Goal: Transaction & Acquisition: Book appointment/travel/reservation

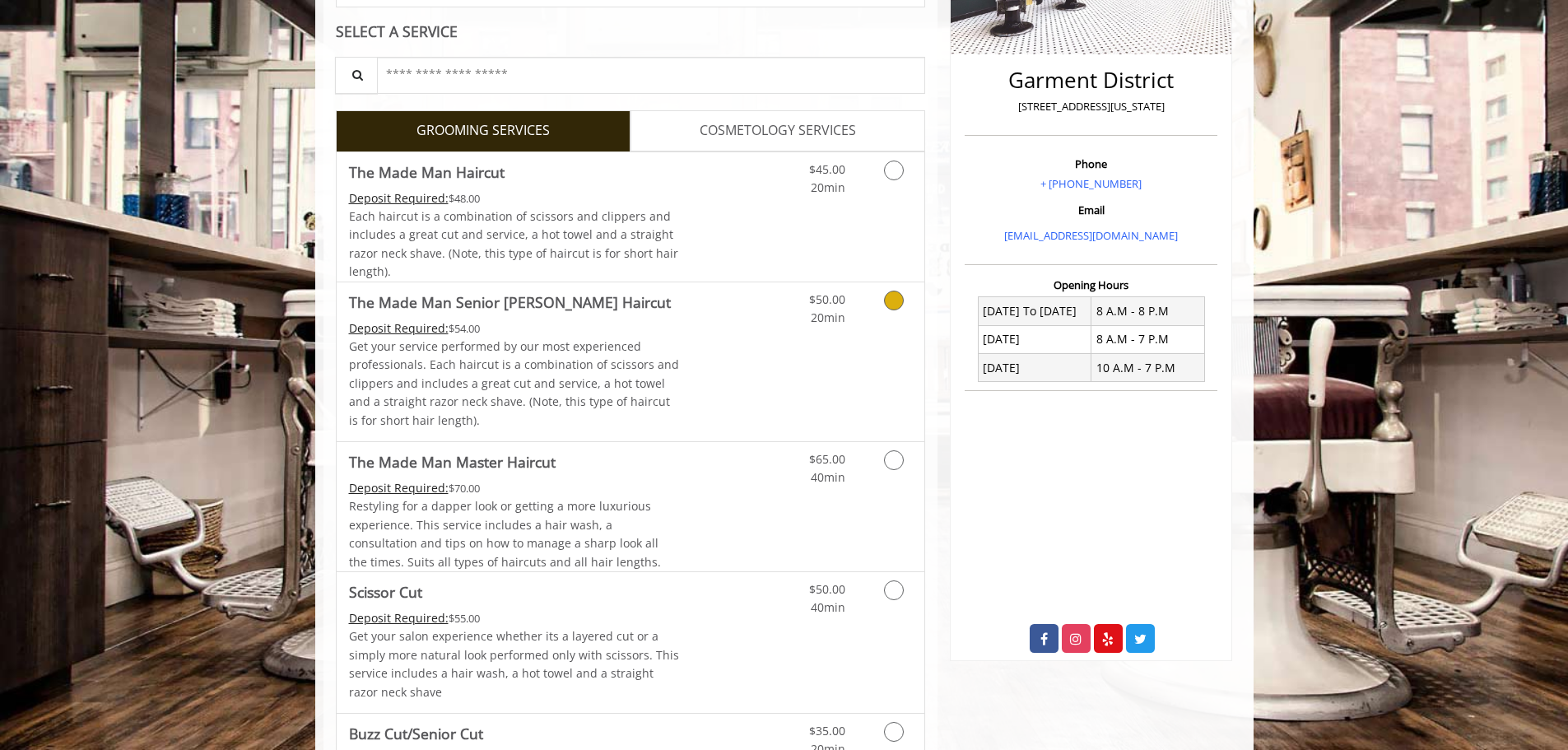
scroll to position [411, 0]
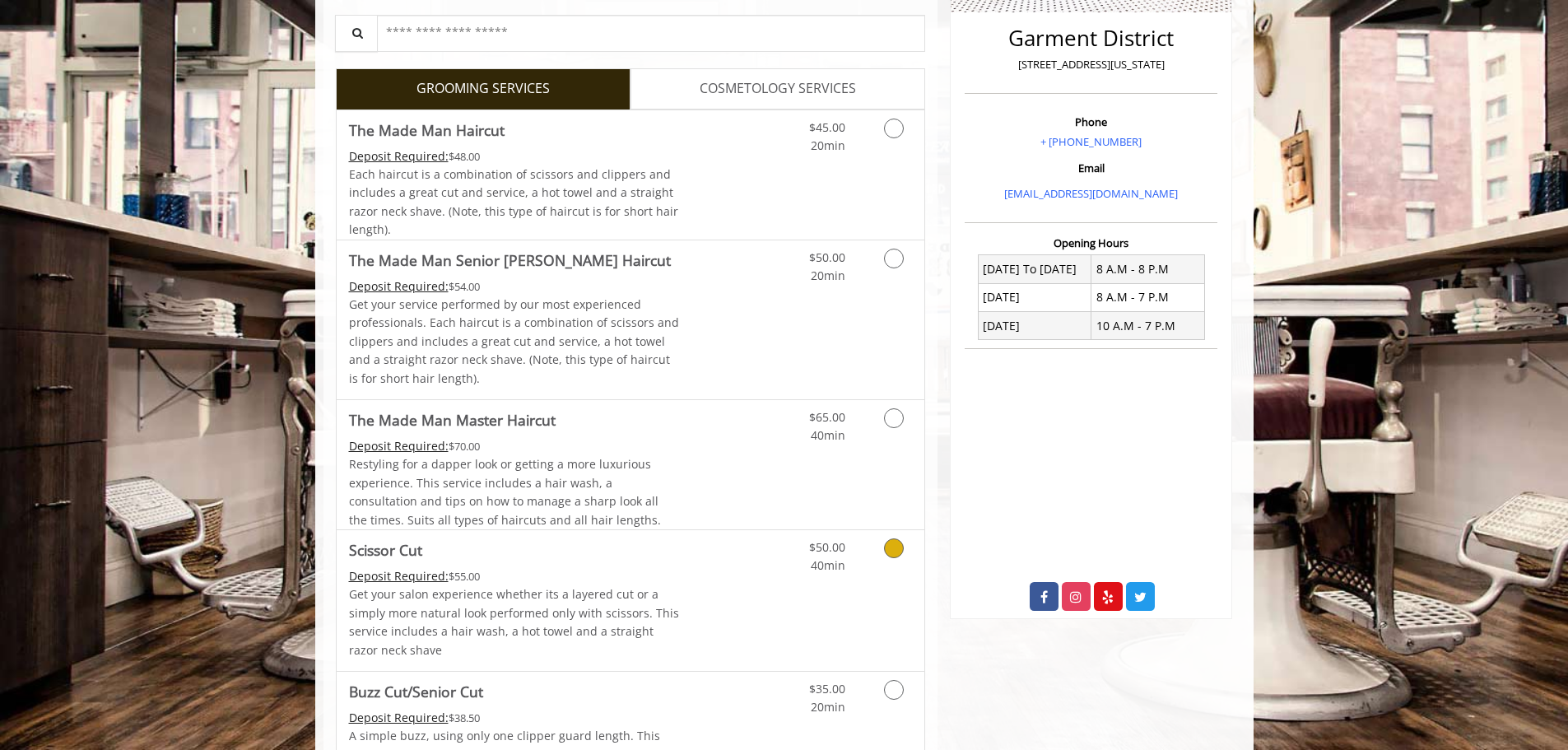
click at [896, 548] on icon "Grooming services" at bounding box center [894, 548] width 19 height 19
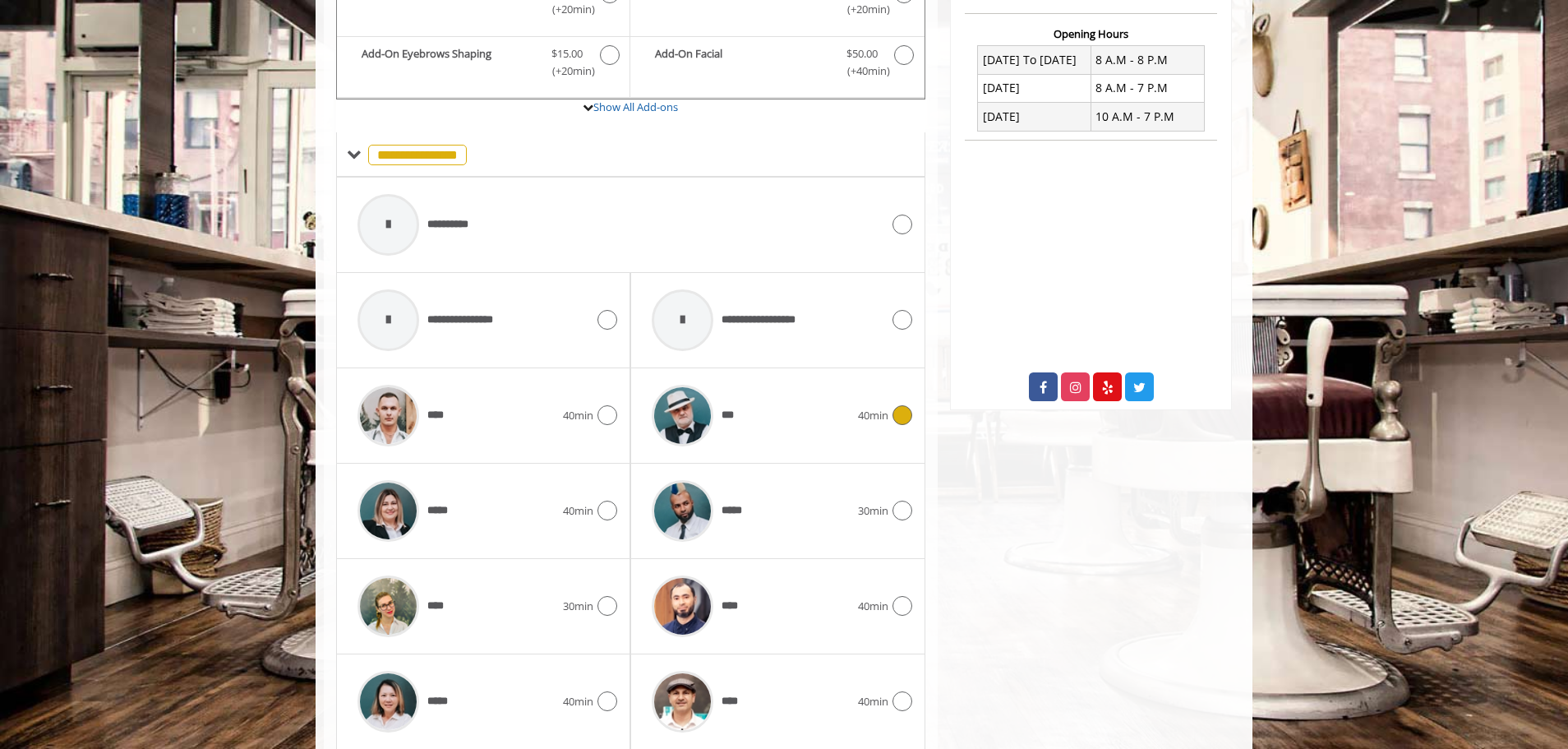
scroll to position [774, 0]
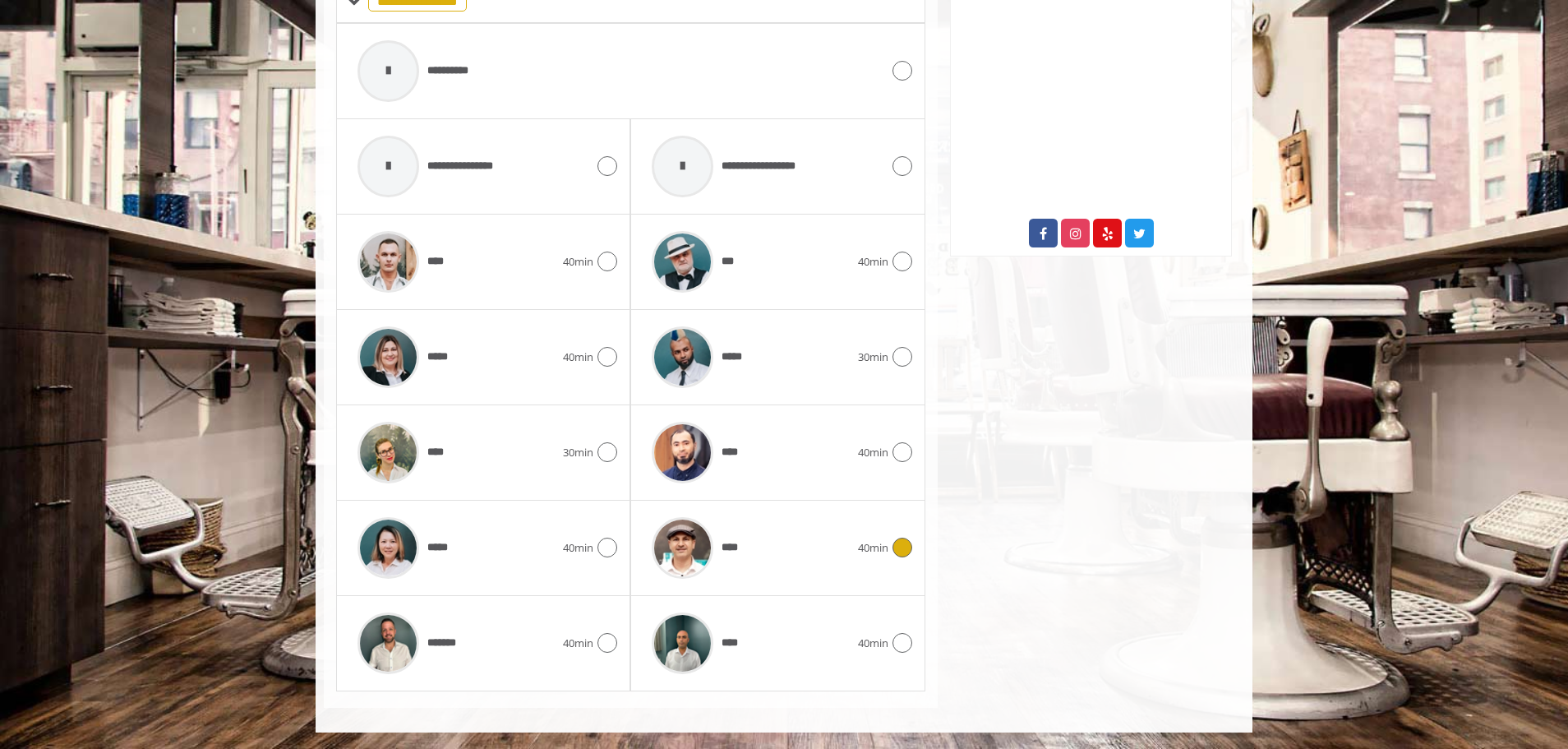
click at [900, 554] on icon at bounding box center [902, 547] width 19 height 19
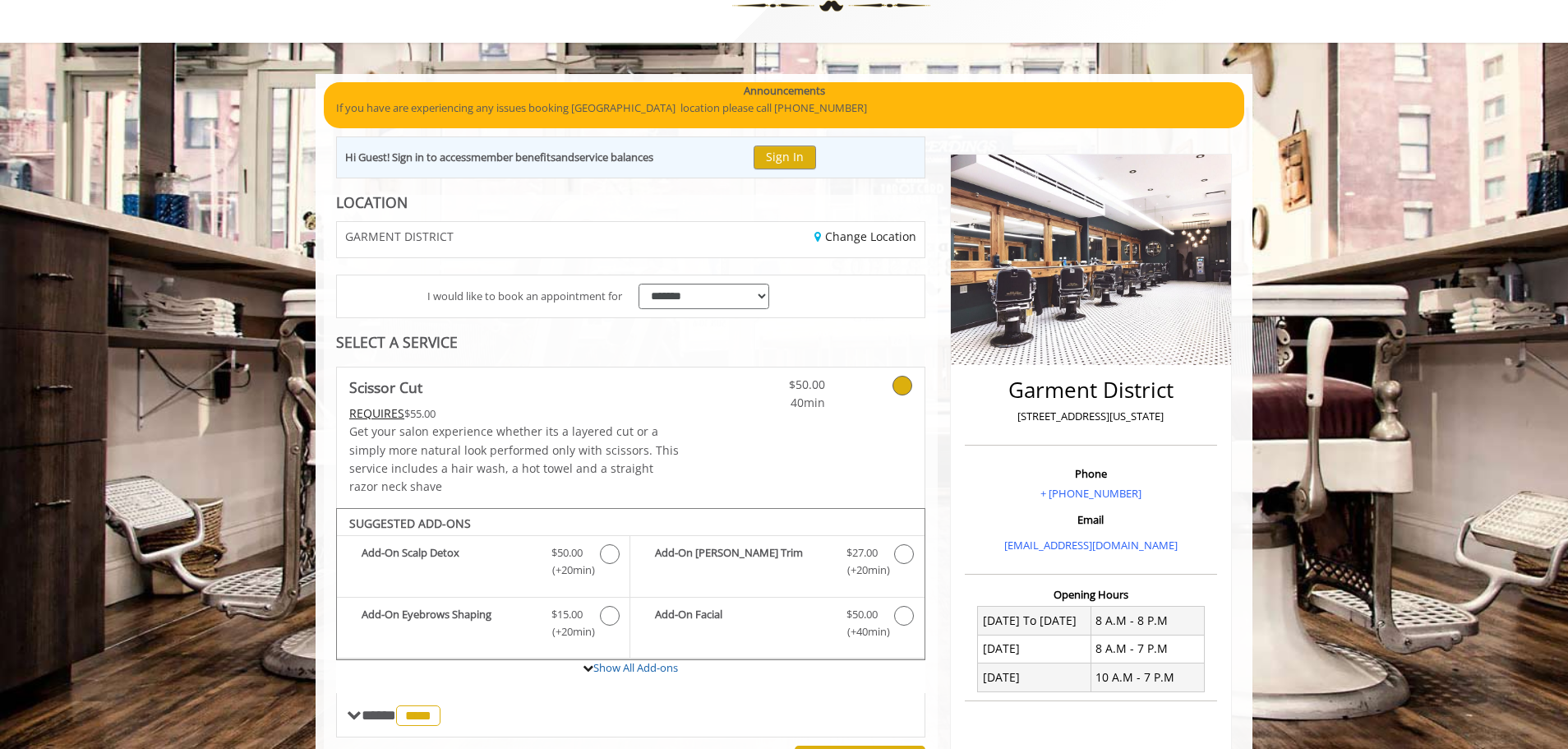
scroll to position [471, 0]
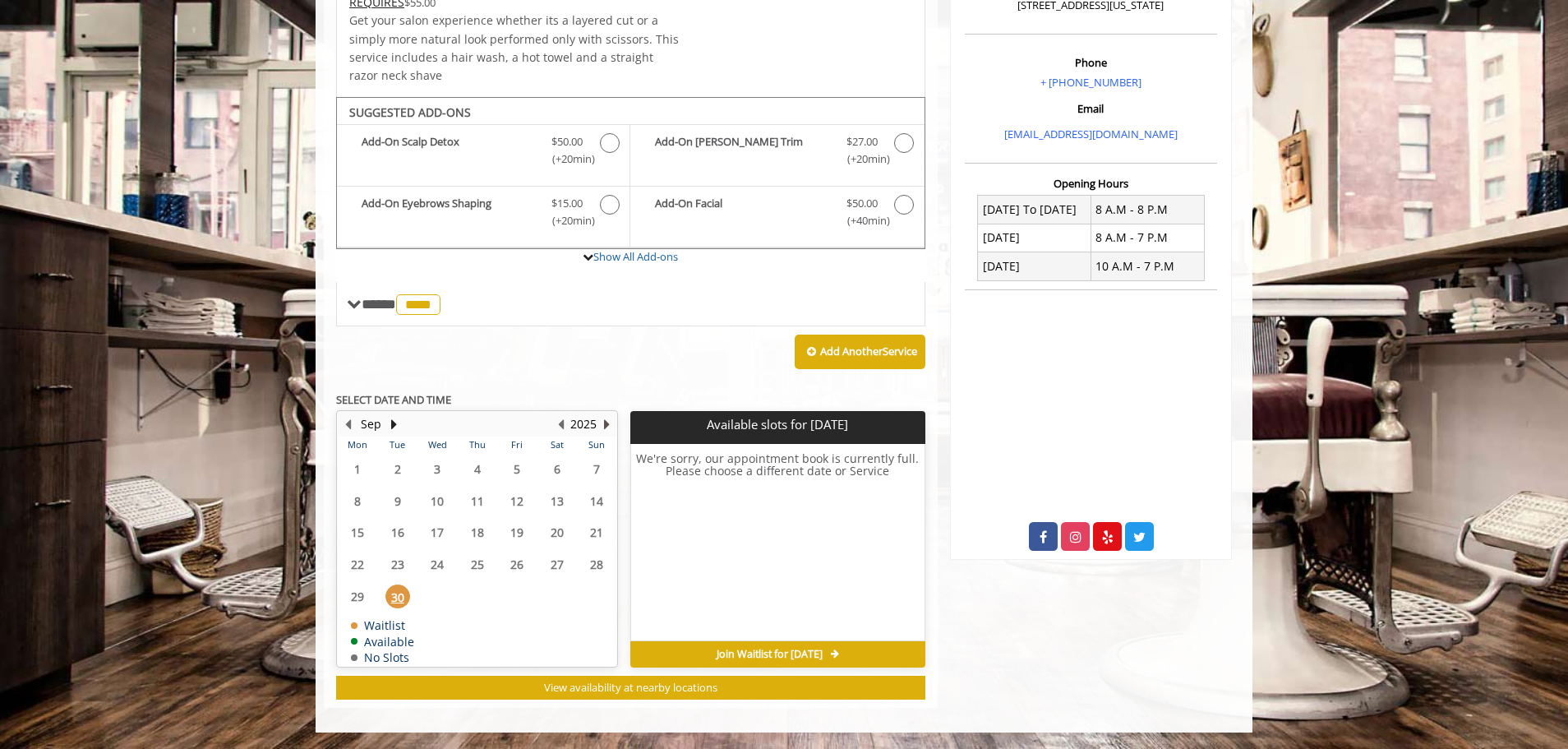
click at [602, 426] on button "Next Year" at bounding box center [607, 424] width 14 height 18
click at [511, 472] on span "2" at bounding box center [517, 469] width 25 height 24
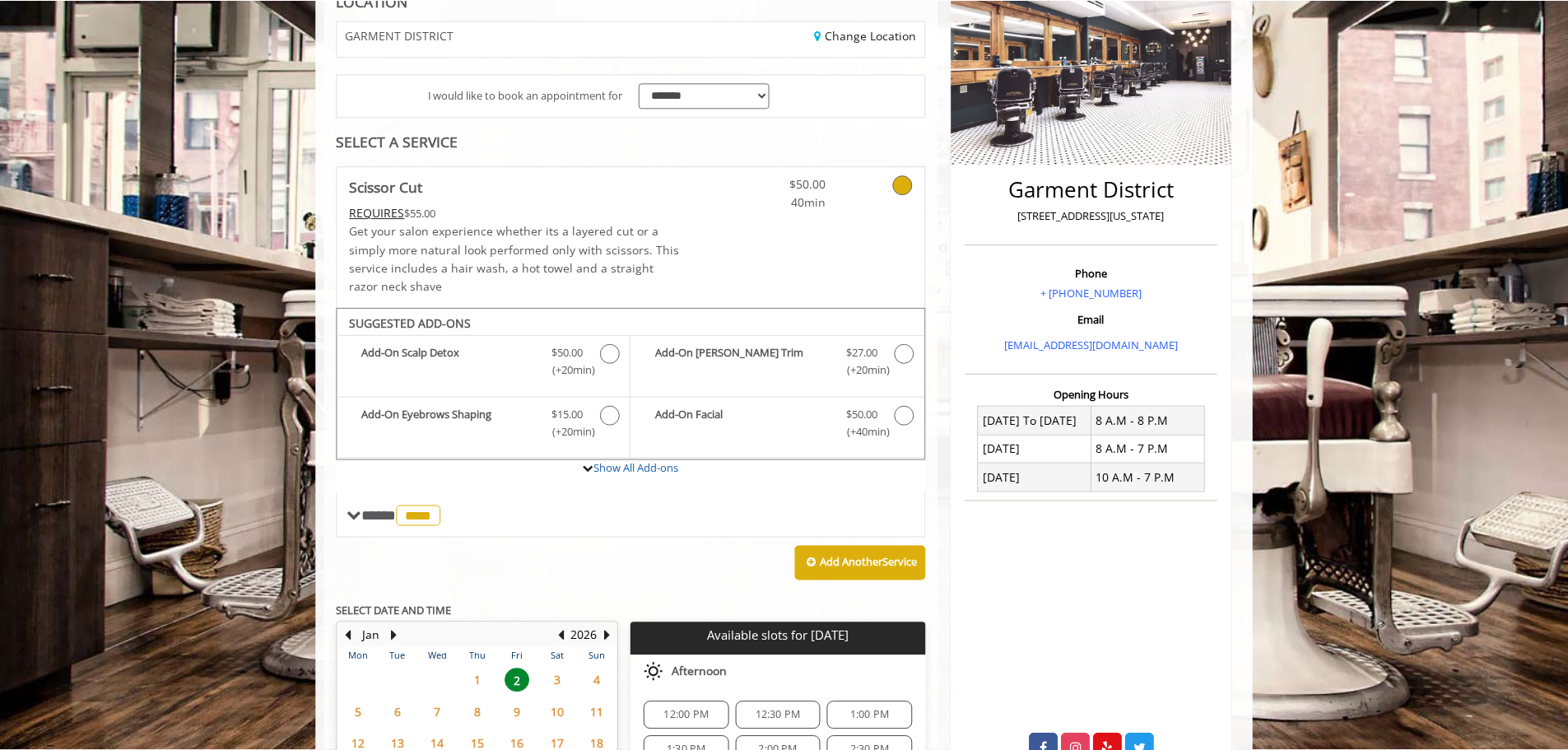
scroll to position [0, 0]
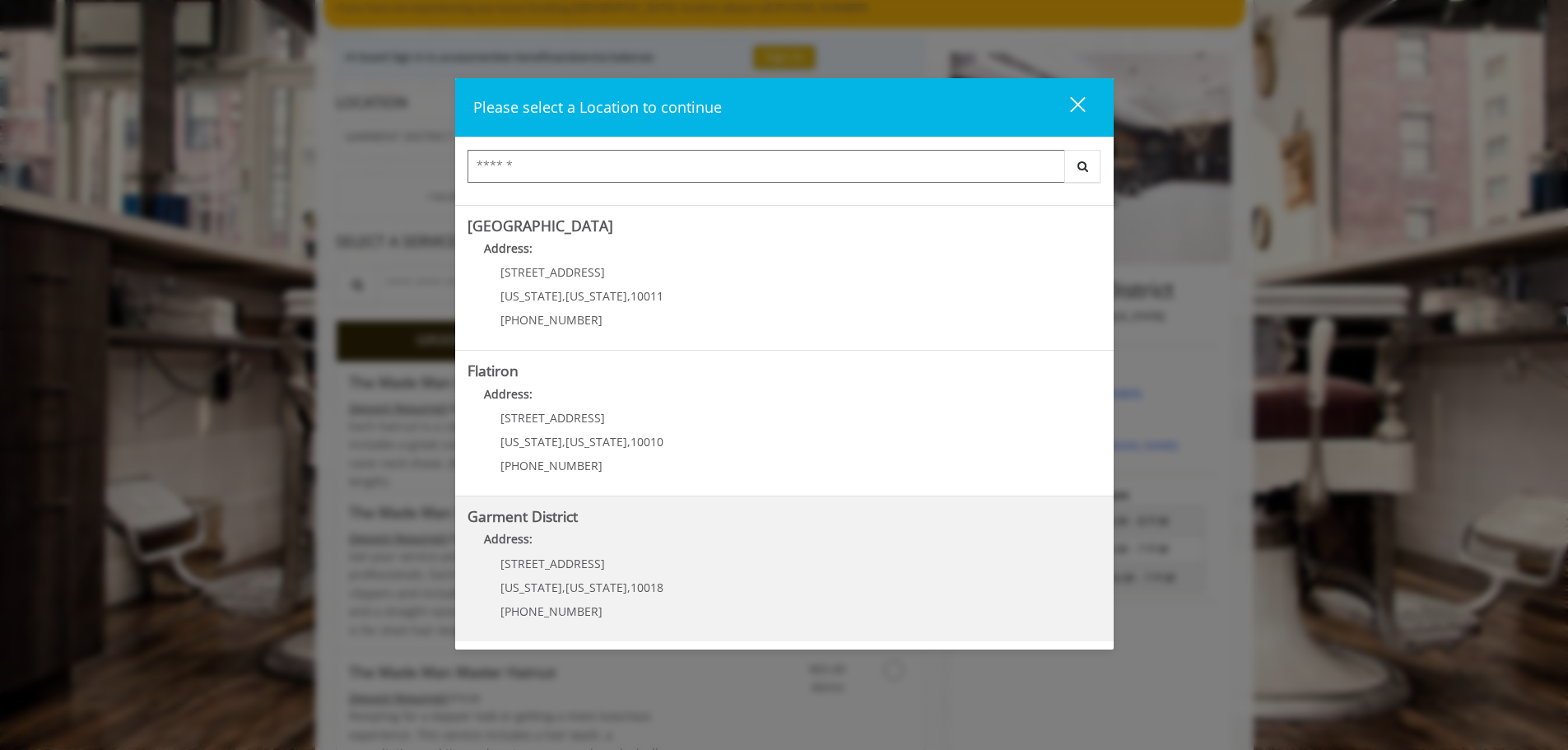
scroll to position [165, 0]
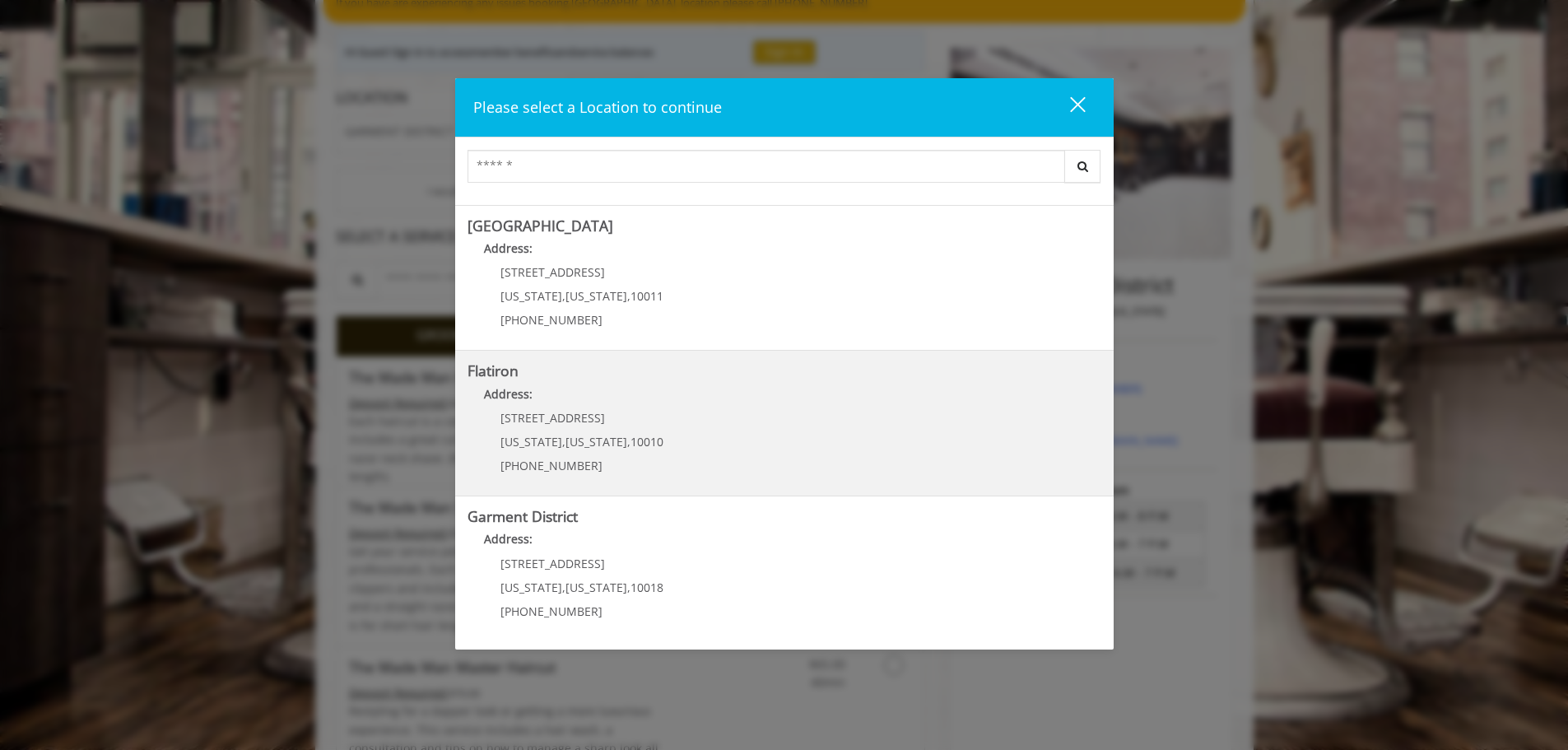
click at [508, 395] on b "Address:" at bounding box center [508, 394] width 48 height 15
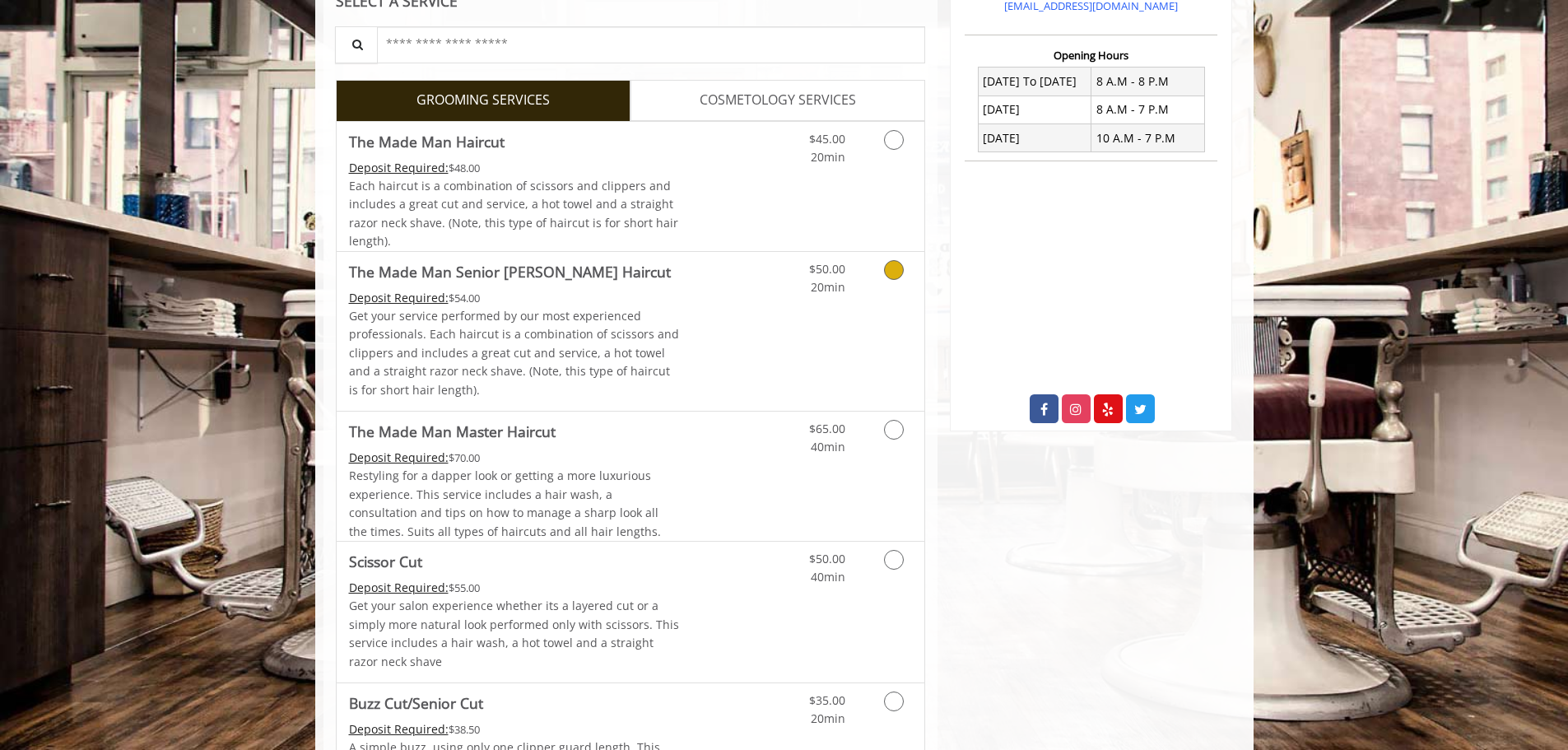
scroll to position [411, 0]
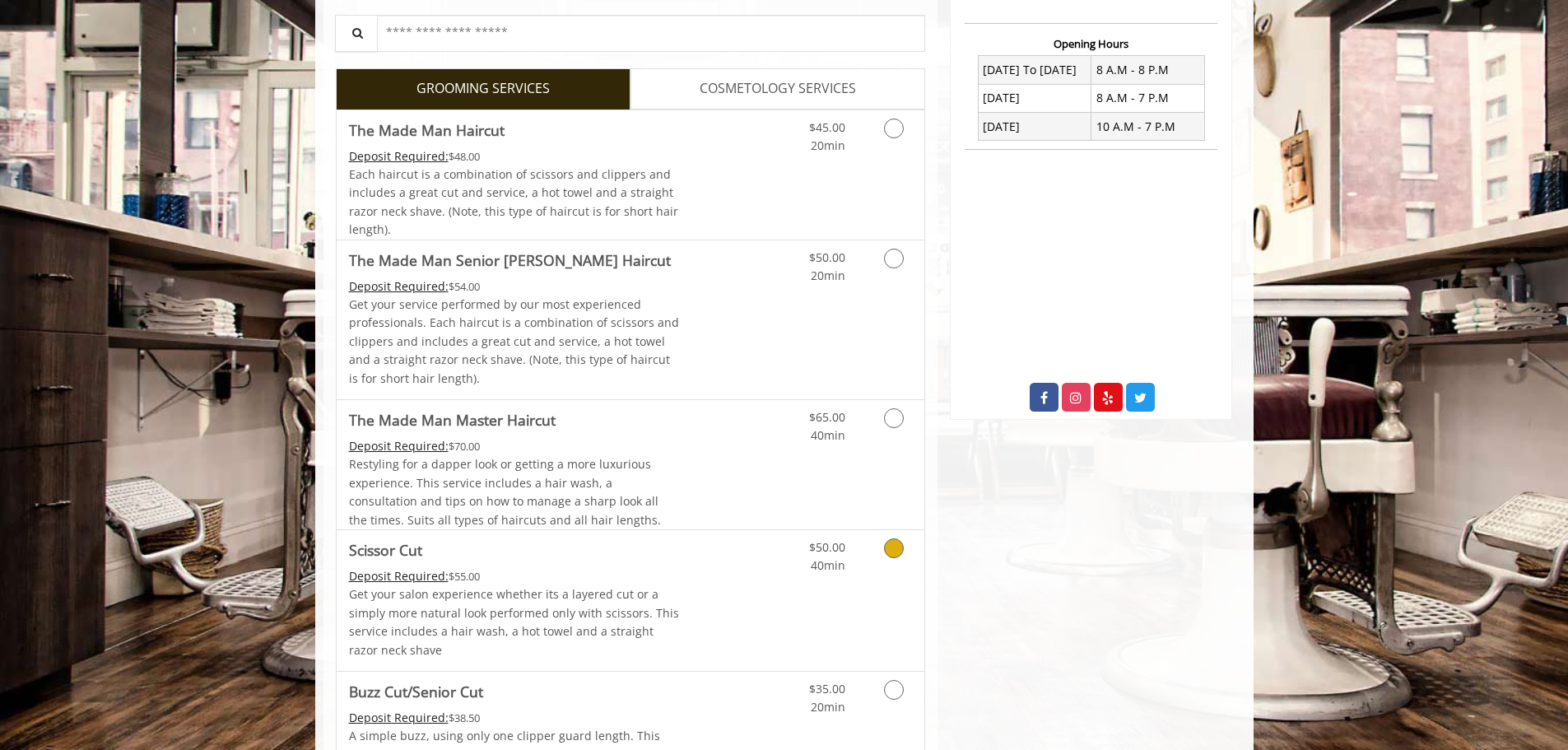
click at [886, 548] on icon "Grooming services" at bounding box center [894, 548] width 19 height 19
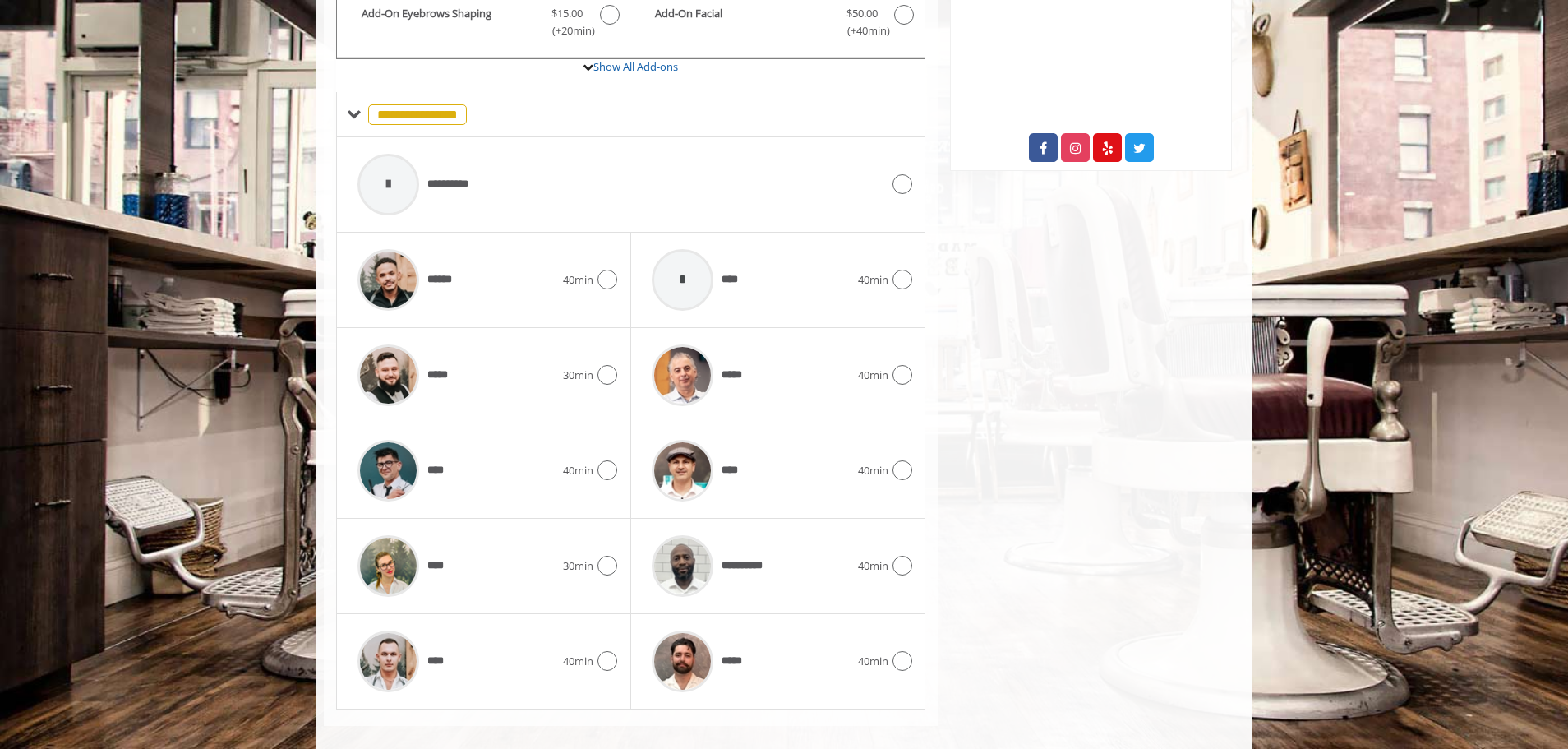
scroll to position [678, 0]
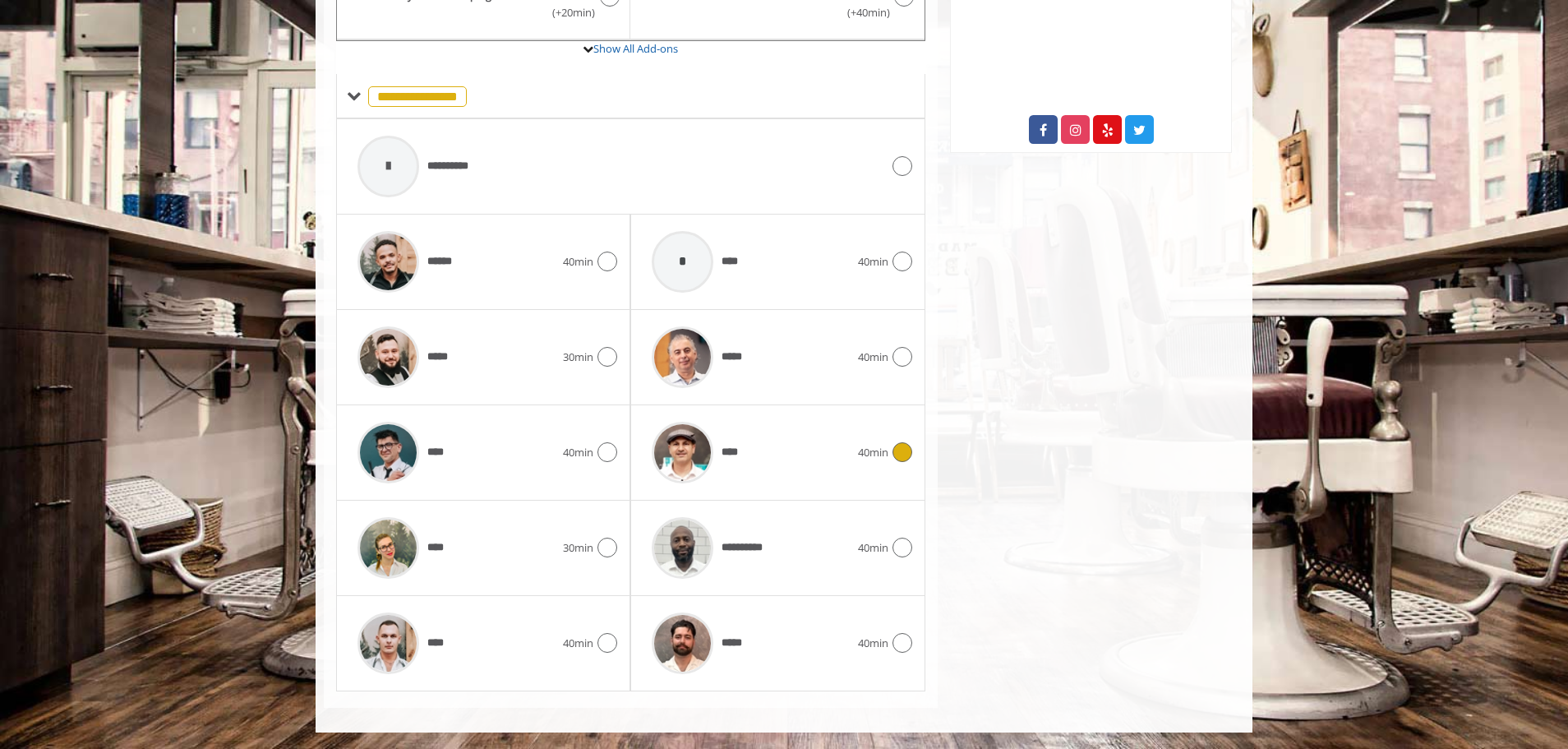
click at [897, 455] on icon at bounding box center [902, 452] width 19 height 19
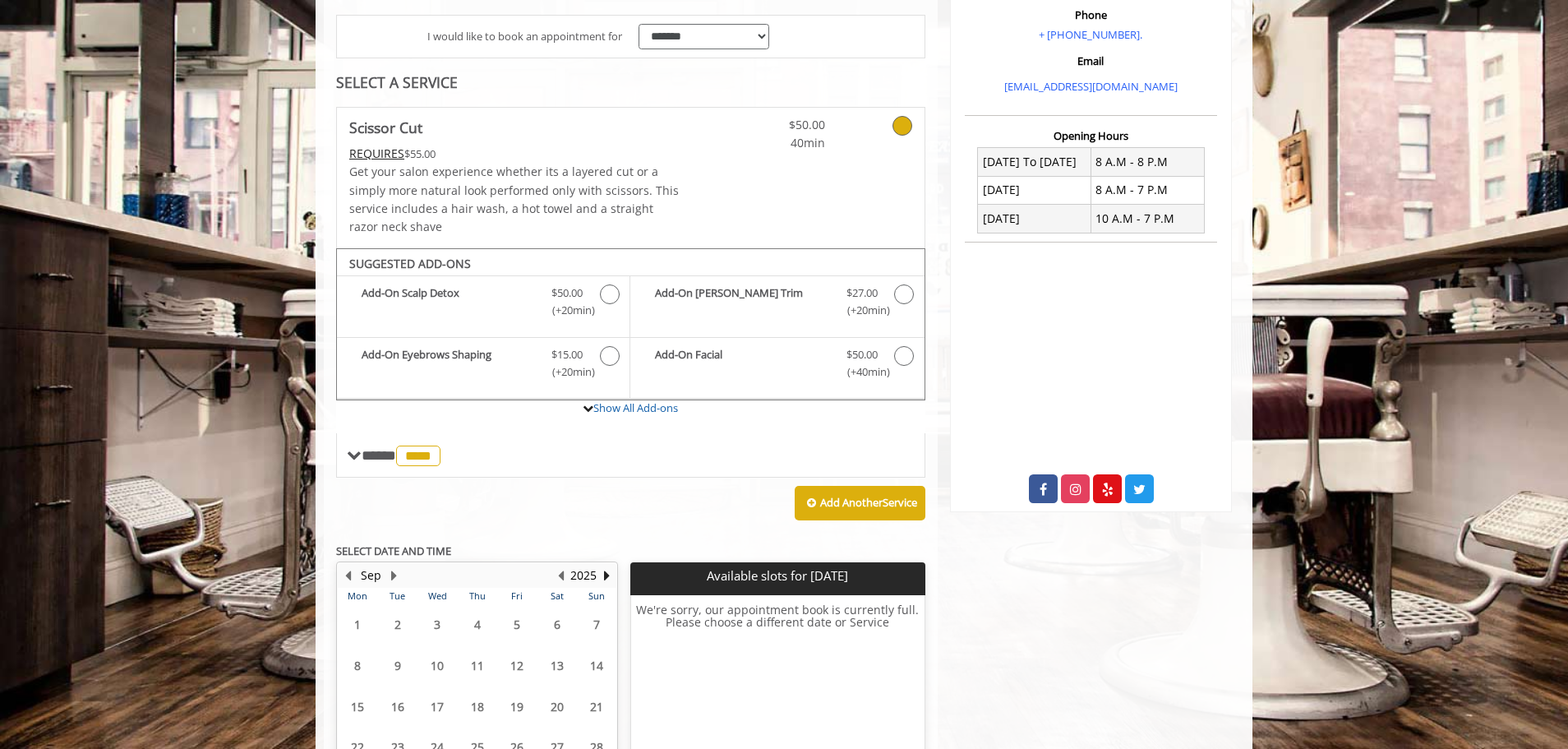
scroll to position [471, 0]
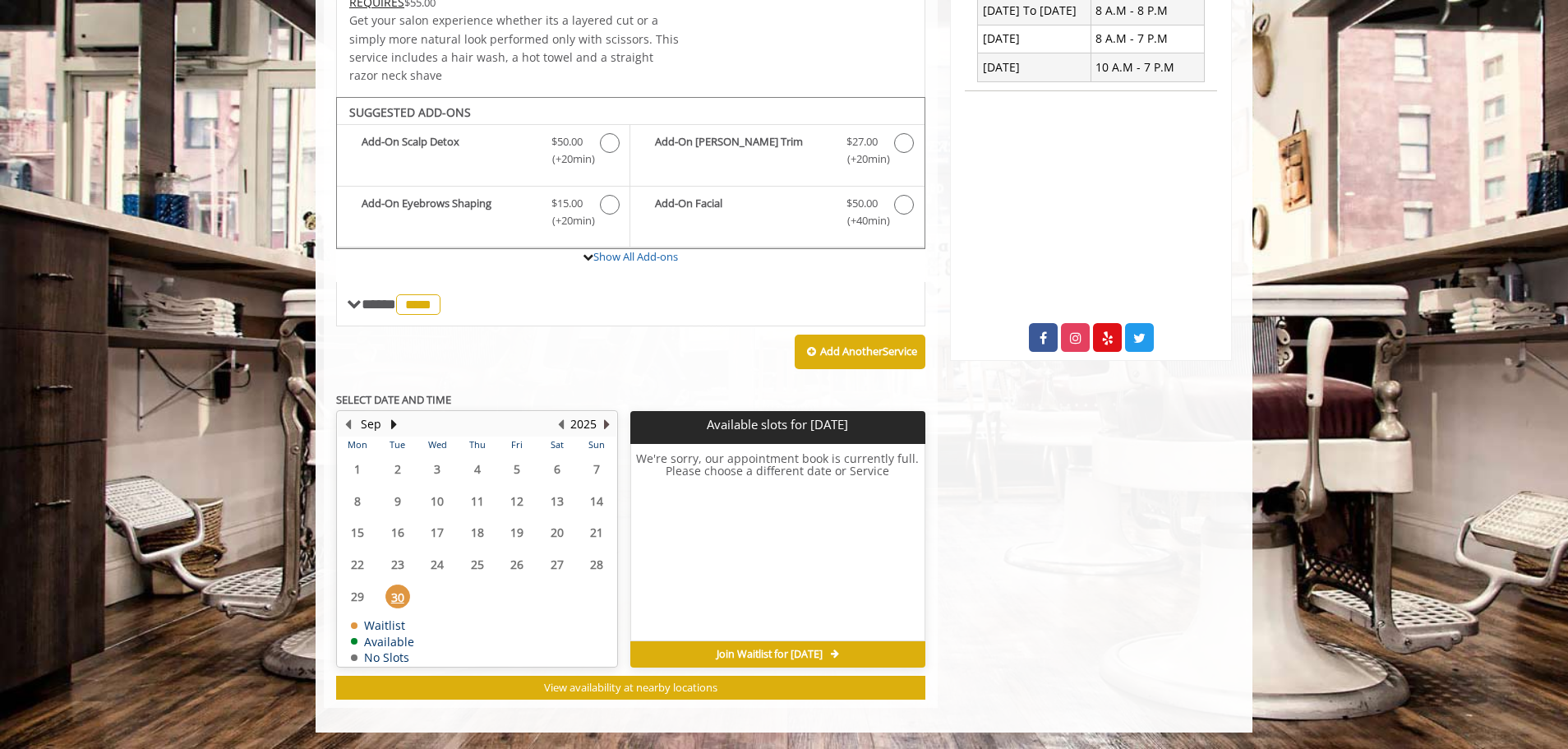
click at [609, 421] on button "Next Year" at bounding box center [607, 424] width 14 height 18
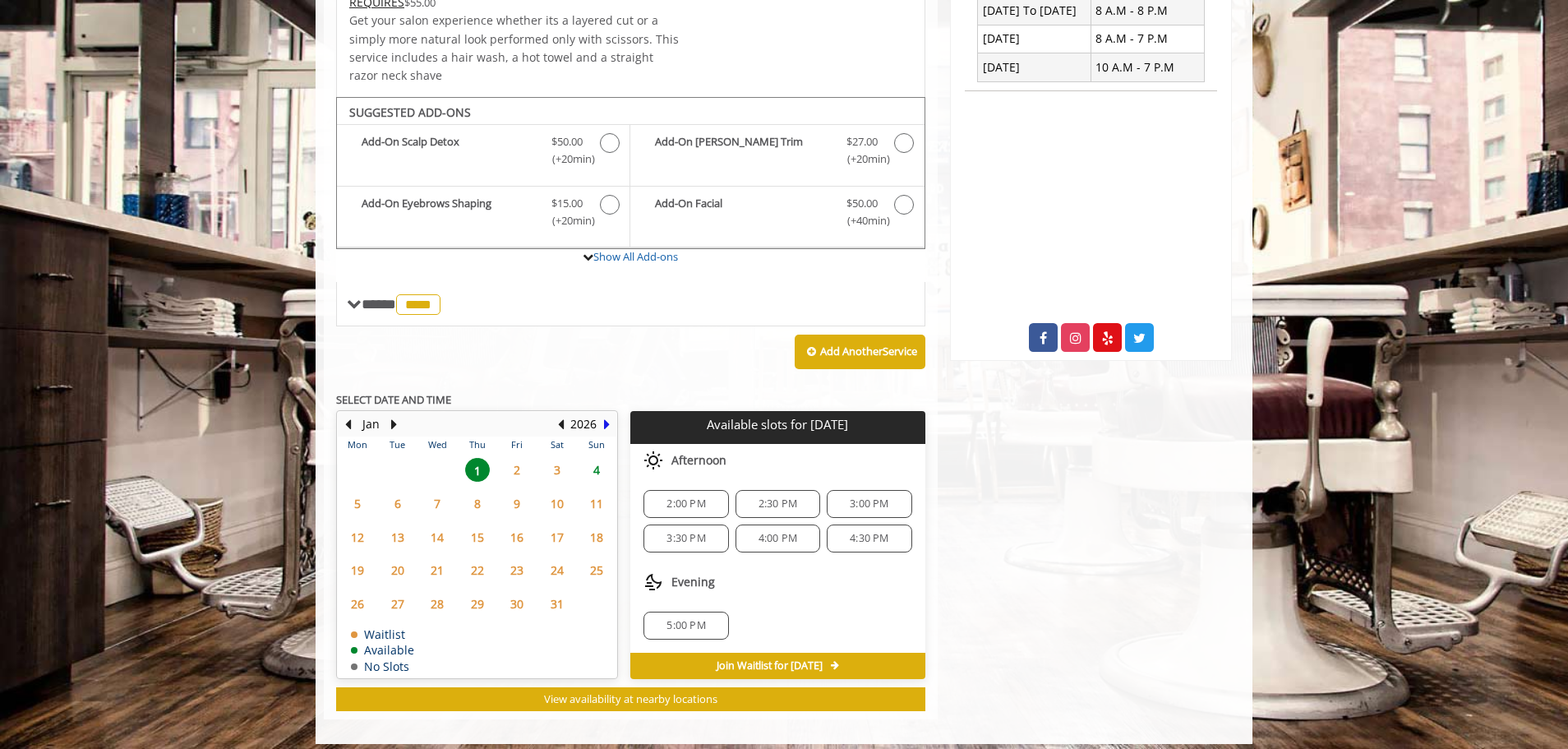
scroll to position [482, 0]
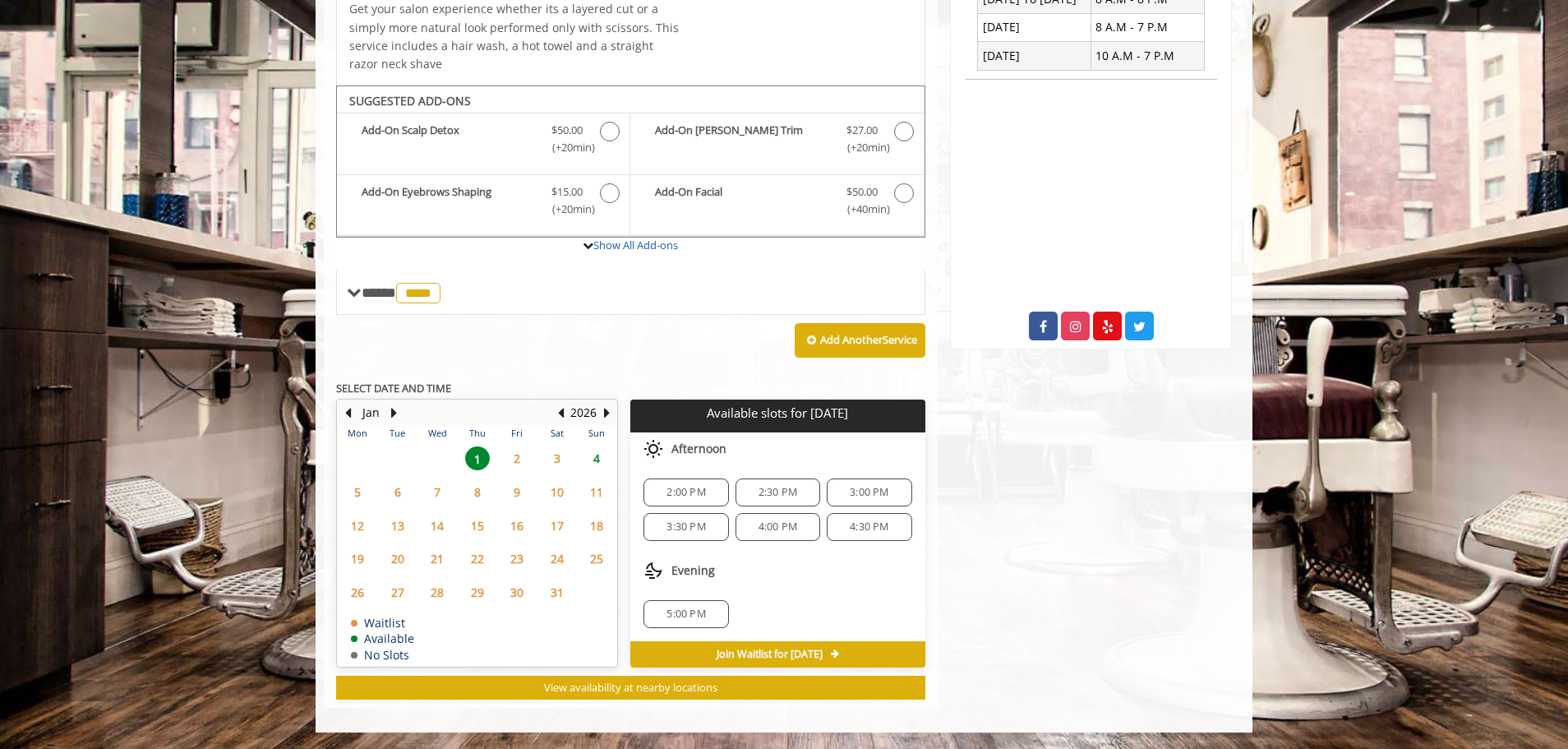
click at [512, 465] on span "2" at bounding box center [517, 458] width 25 height 24
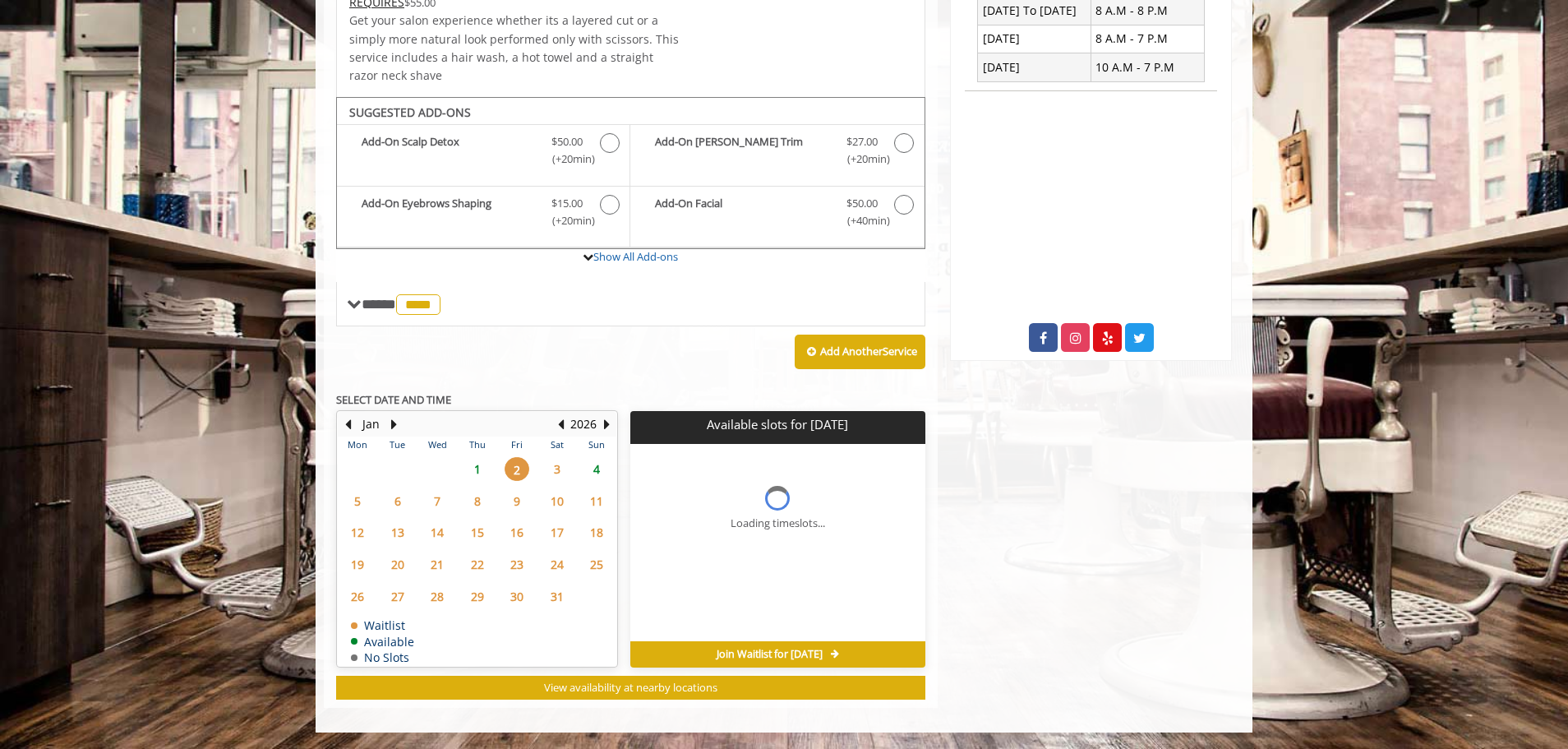
scroll to position [471, 0]
click at [556, 466] on span "3" at bounding box center [557, 469] width 25 height 24
click at [599, 471] on span "4" at bounding box center [597, 469] width 25 height 24
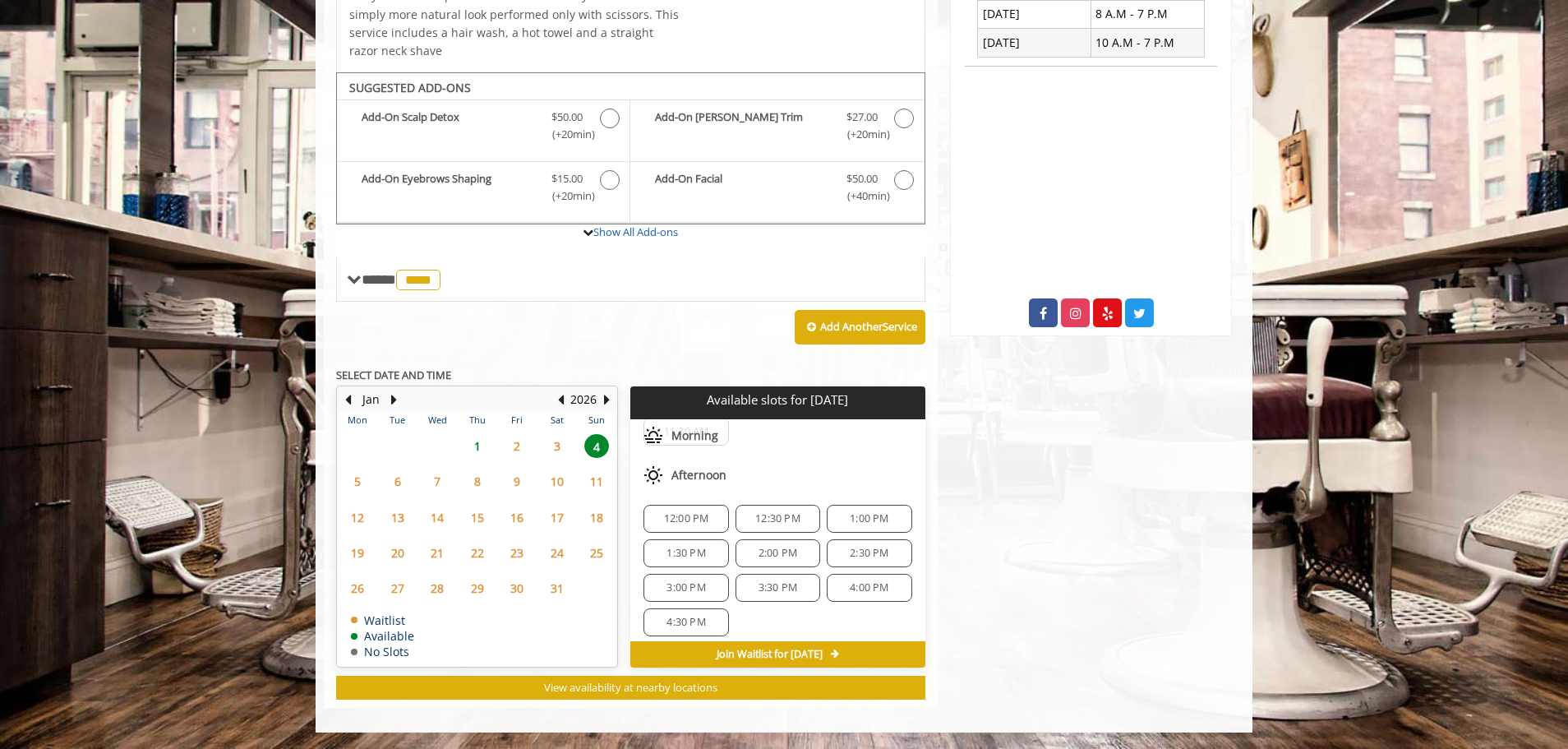
scroll to position [0, 0]
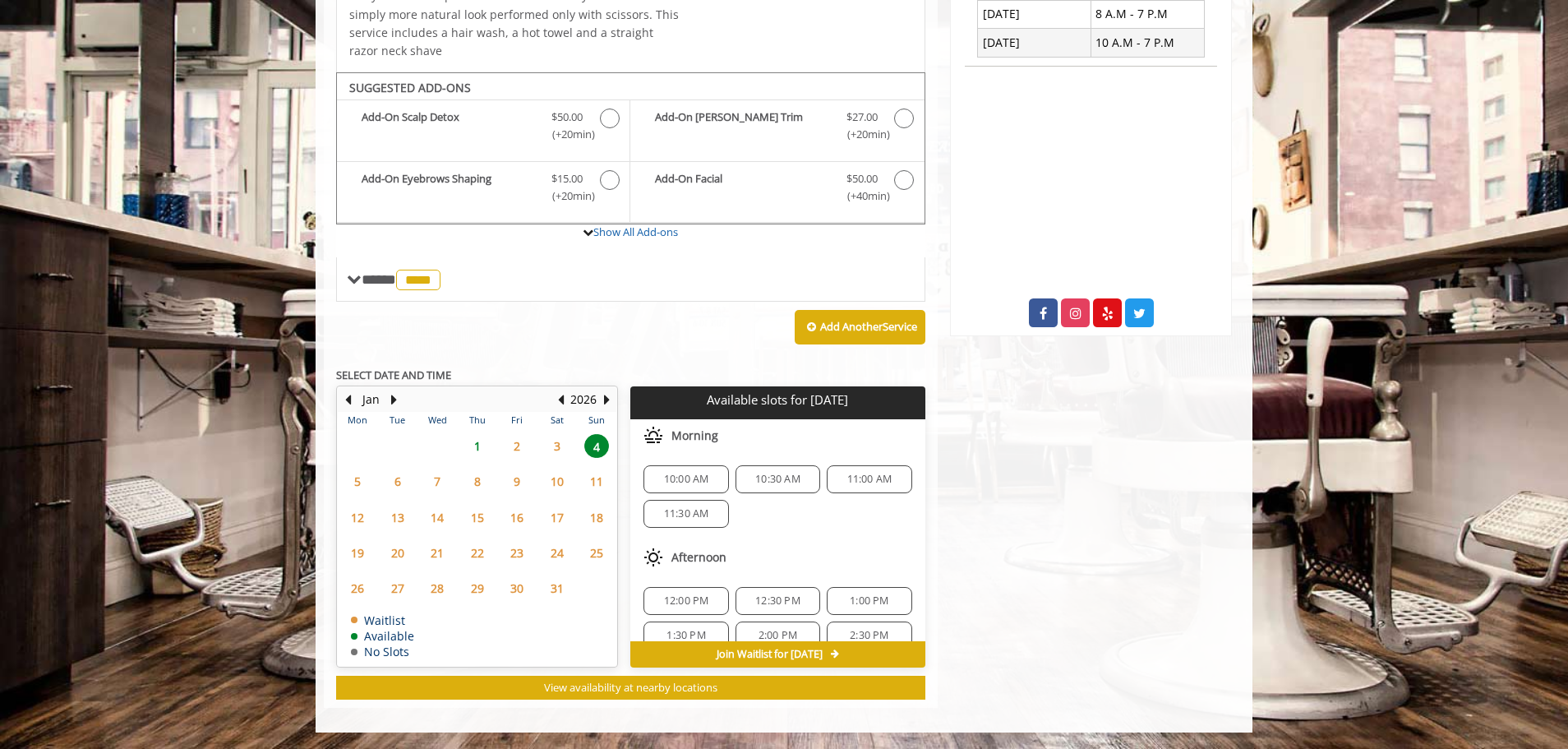
click at [863, 485] on span "11:00 AM" at bounding box center [870, 479] width 45 height 14
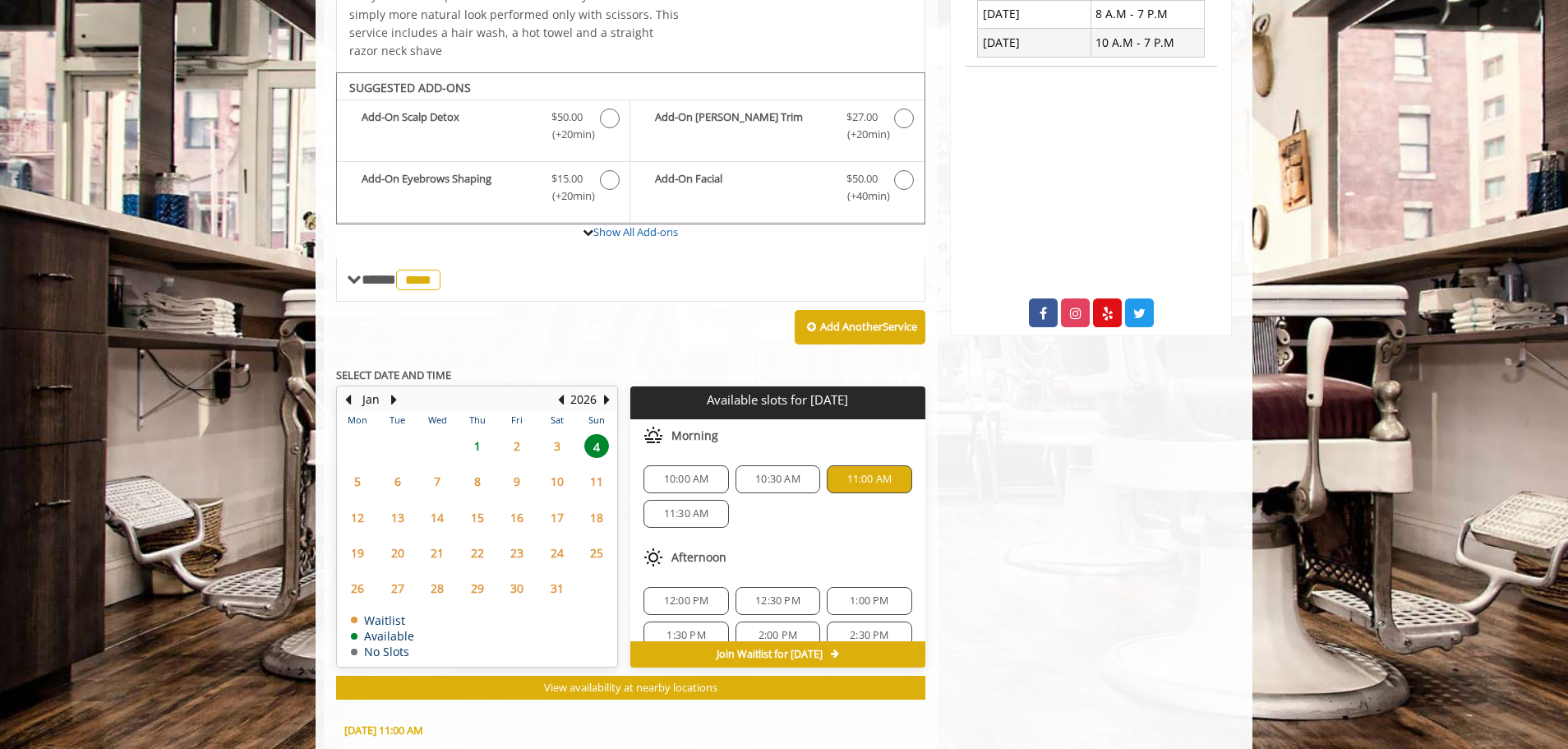
scroll to position [792, 0]
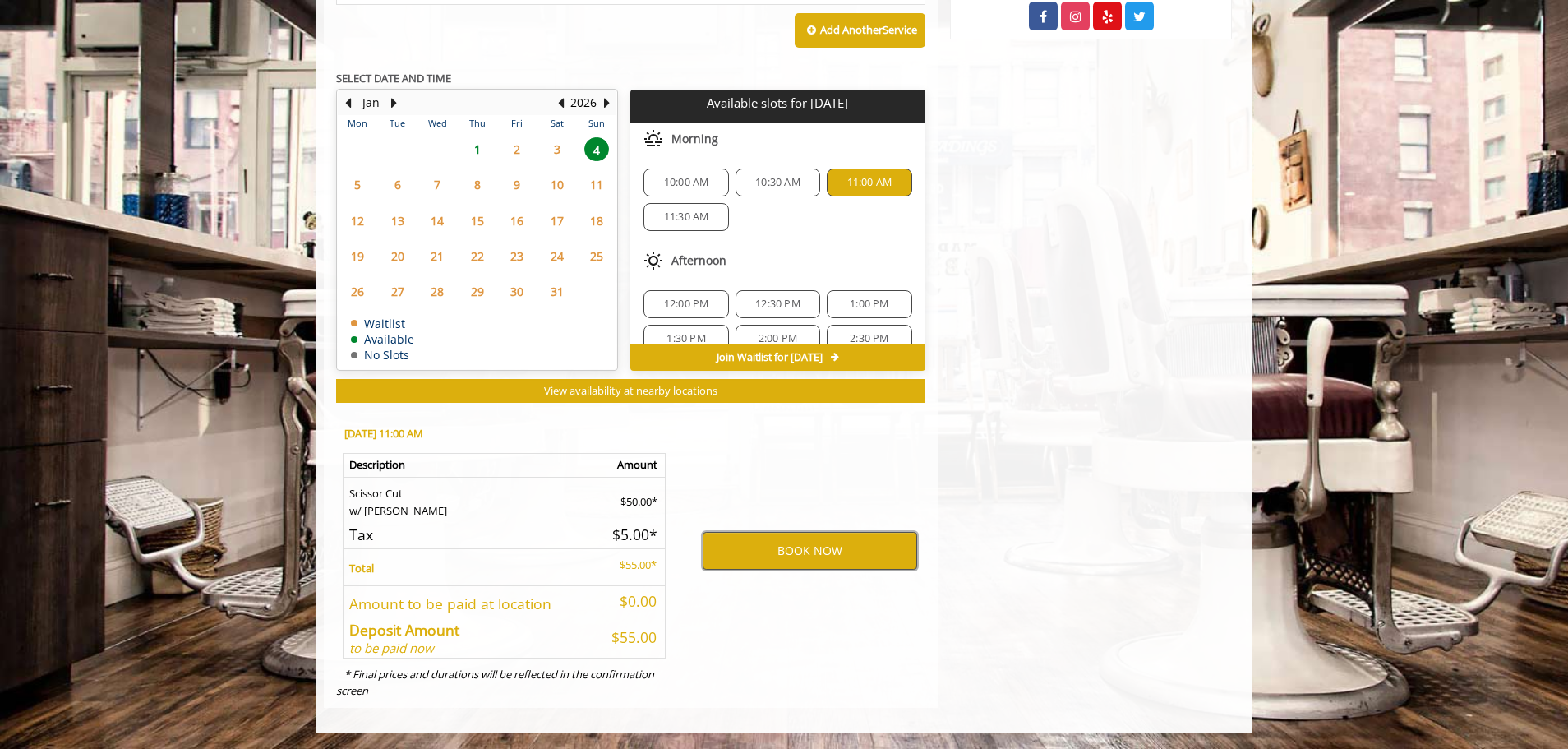
click at [825, 541] on button "BOOK NOW" at bounding box center [810, 551] width 214 height 38
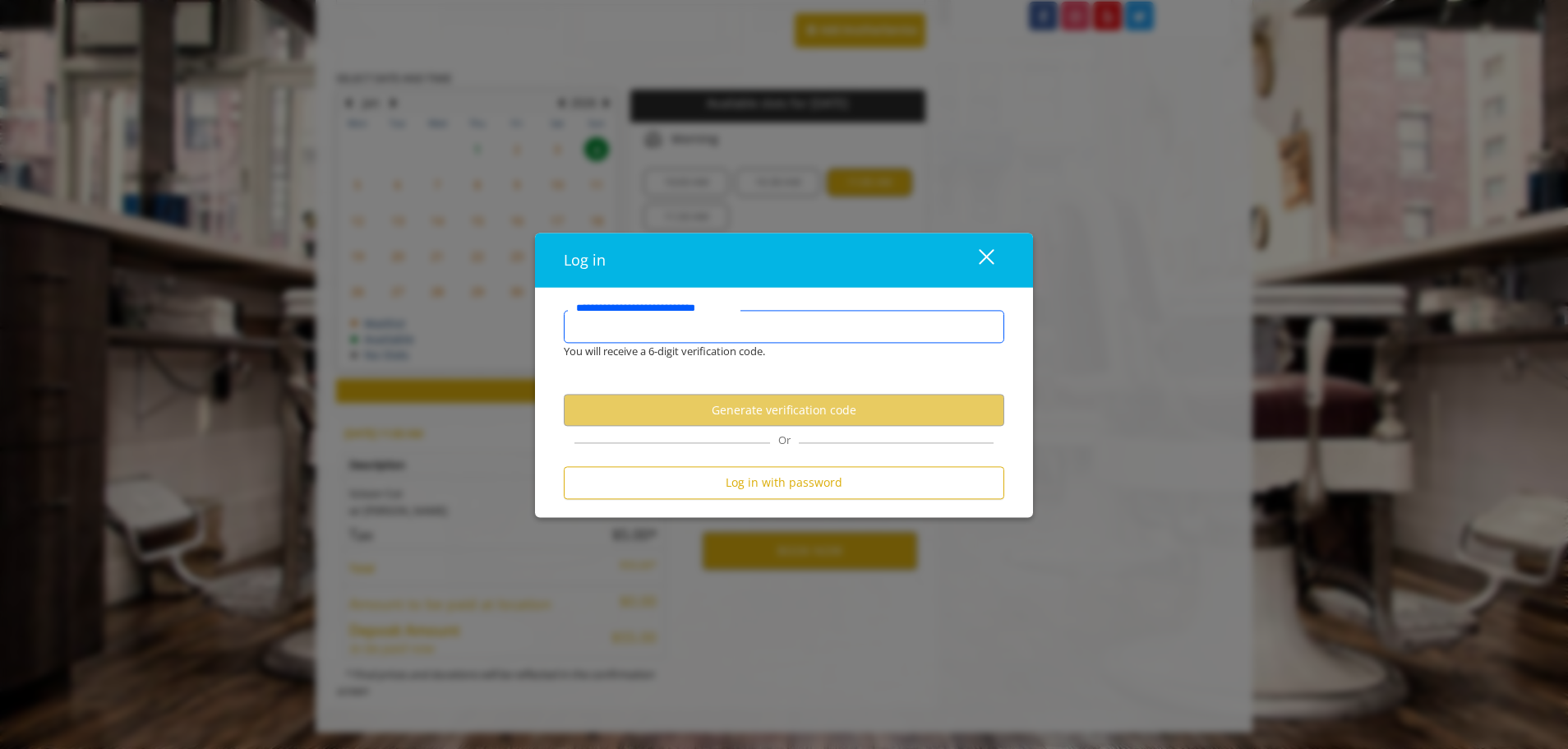
click at [780, 333] on input "**********" at bounding box center [784, 327] width 441 height 33
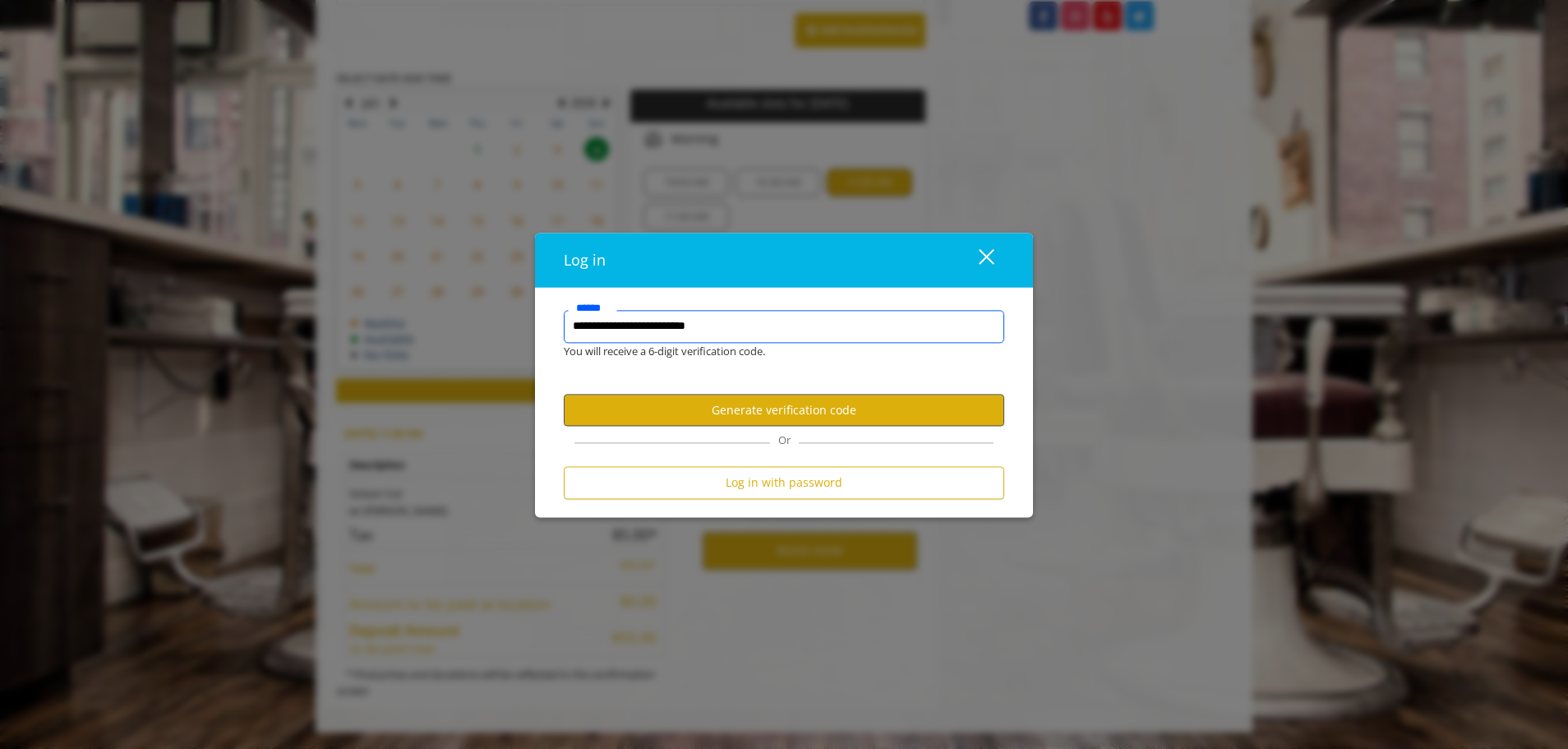
type input "**********"
click at [890, 417] on button "Generate verification code" at bounding box center [784, 410] width 441 height 32
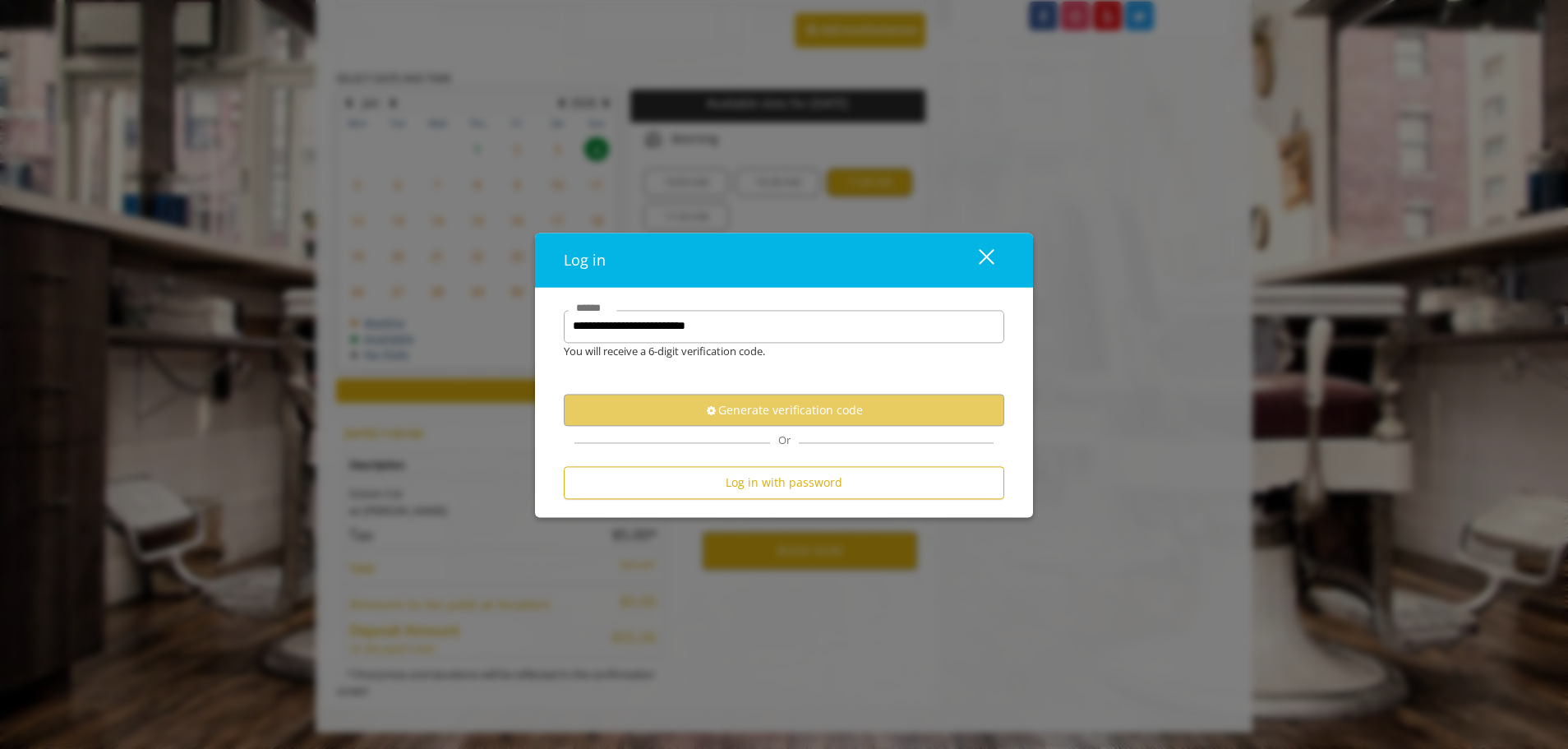
scroll to position [0, 0]
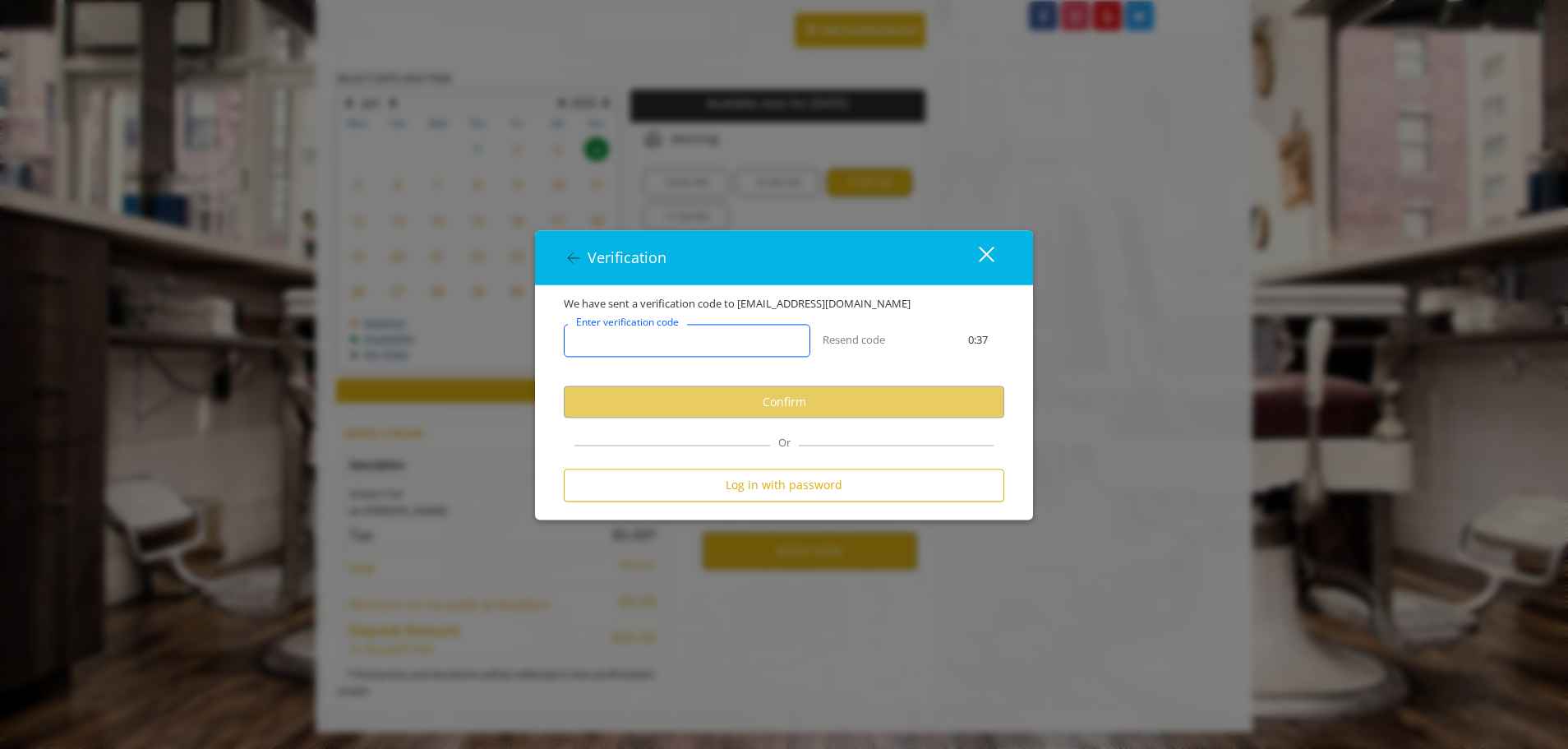
click at [750, 354] on input "Enter verification code" at bounding box center [687, 341] width 246 height 33
paste input "******"
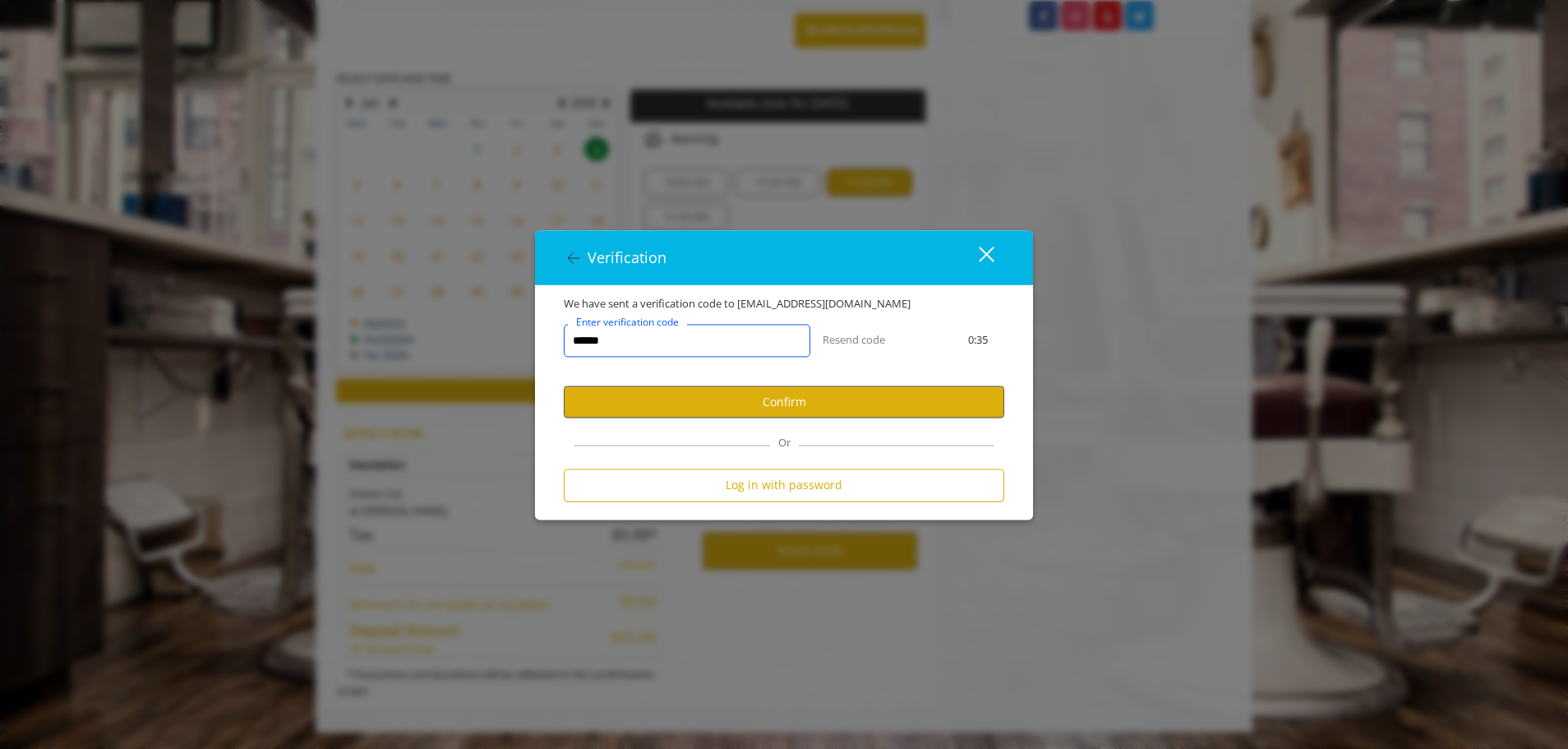
type input "******"
click at [723, 396] on button "Confirm" at bounding box center [784, 402] width 441 height 32
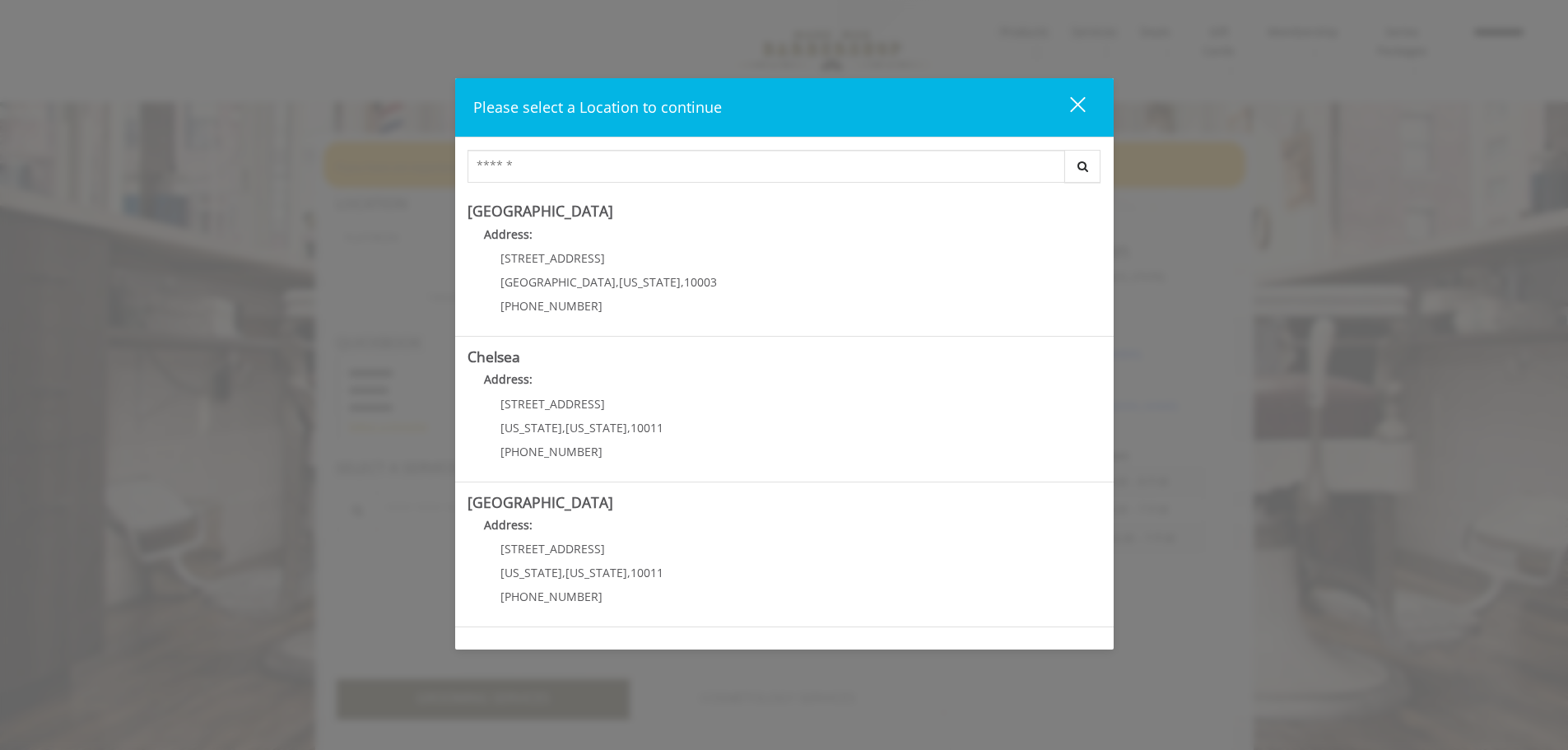
scroll to position [123, 0]
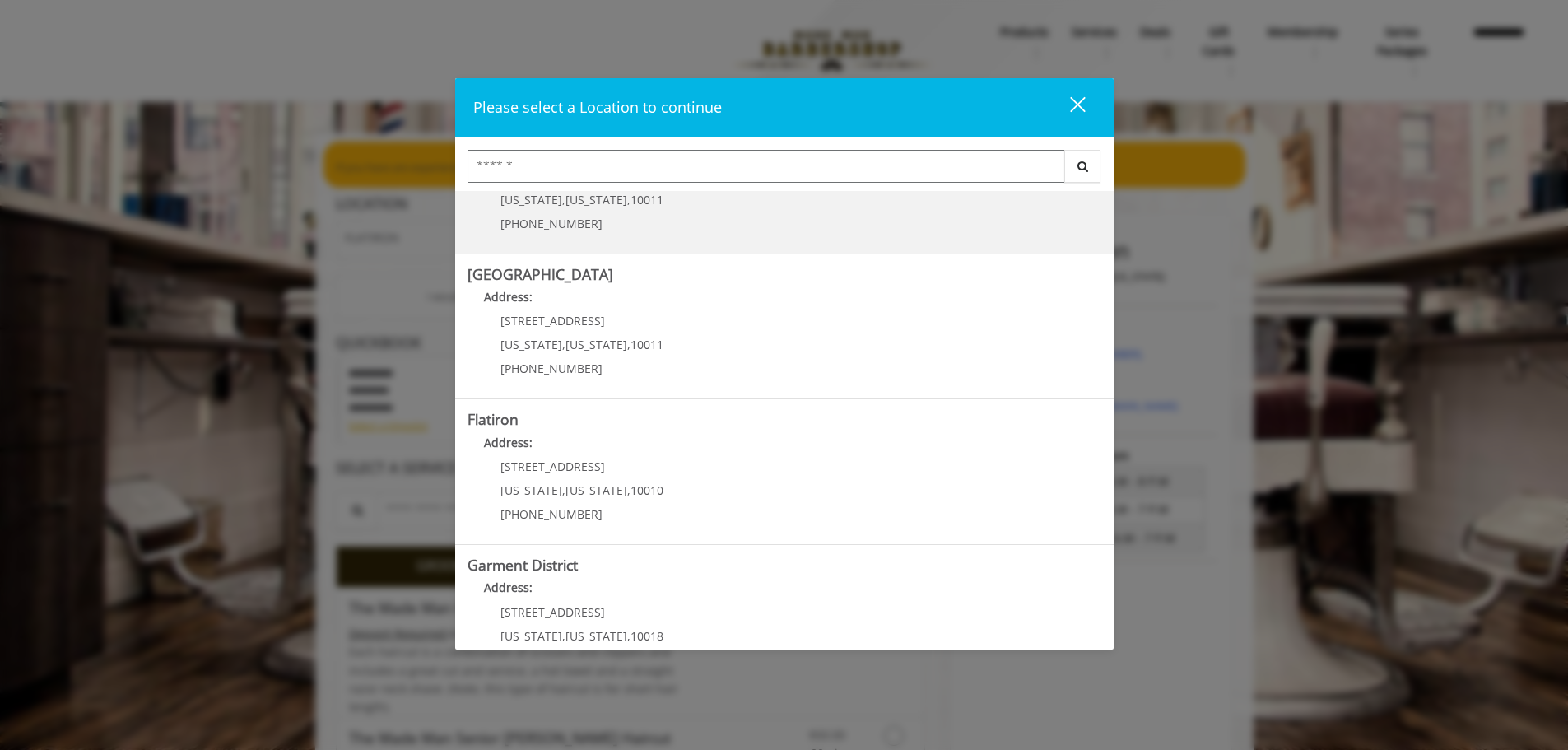
scroll to position [247, 0]
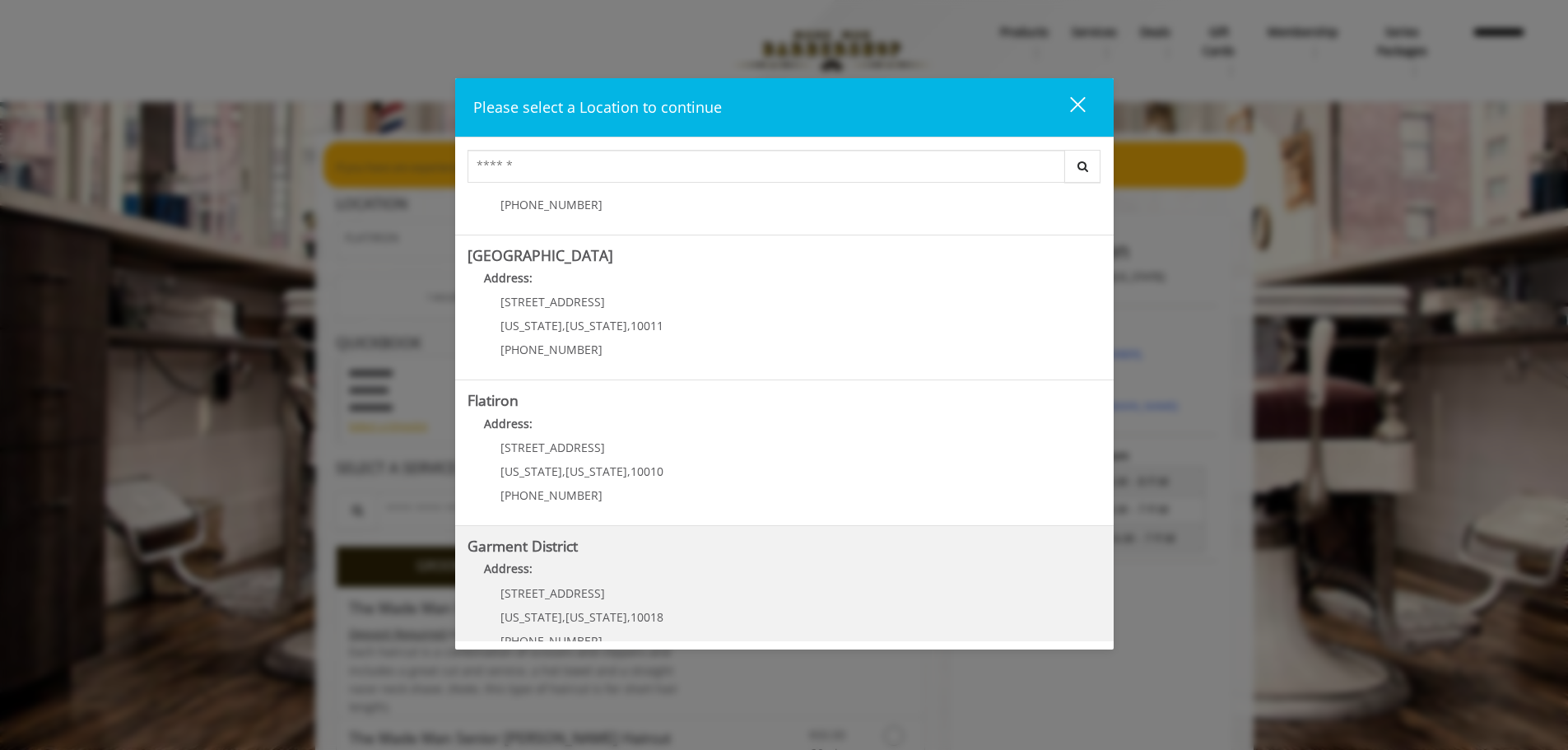
click at [591, 559] on District "Garment District Address: 1400 Broadway New York , New York , 10018 (212) 997-4…" at bounding box center [784, 598] width 634 height 120
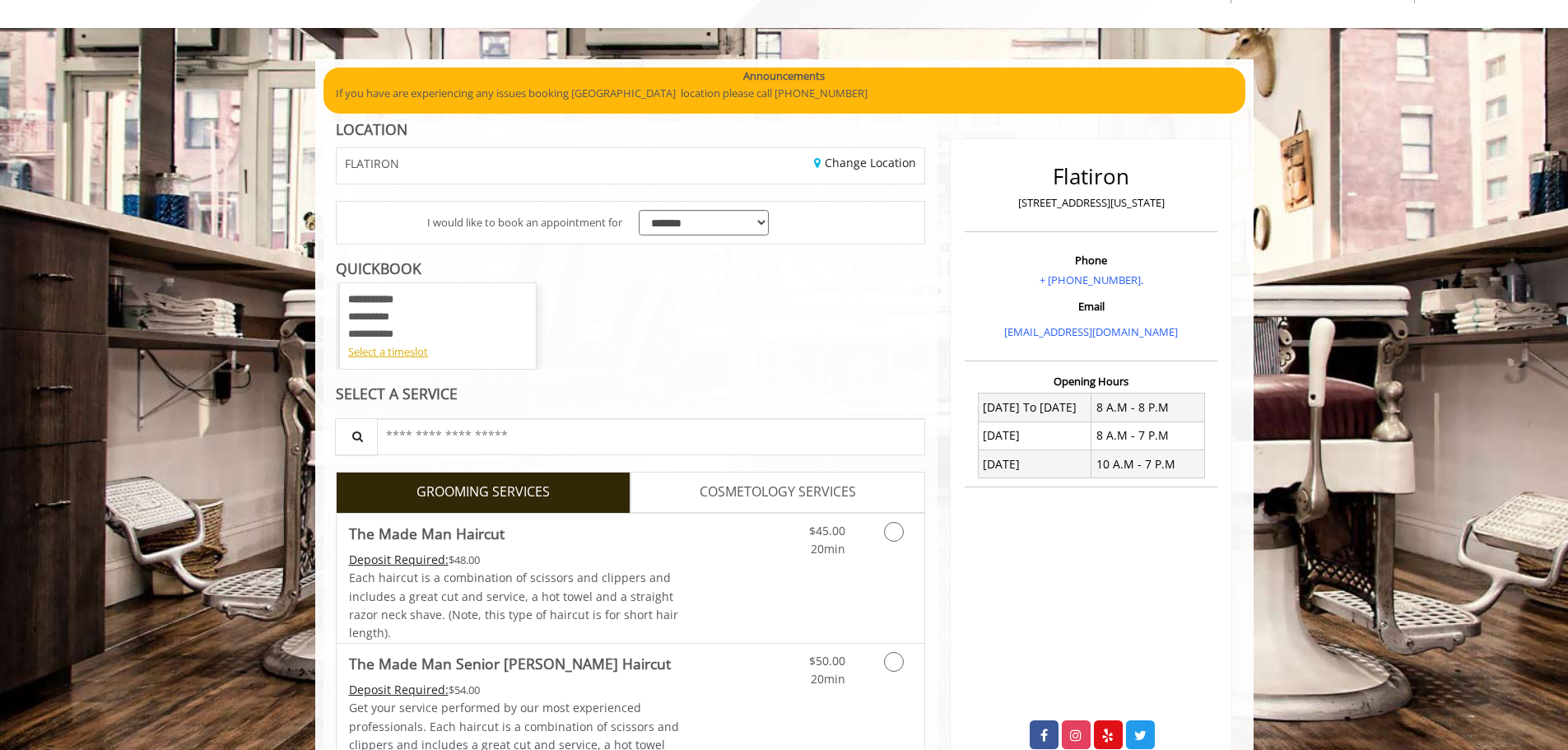
scroll to position [285, 0]
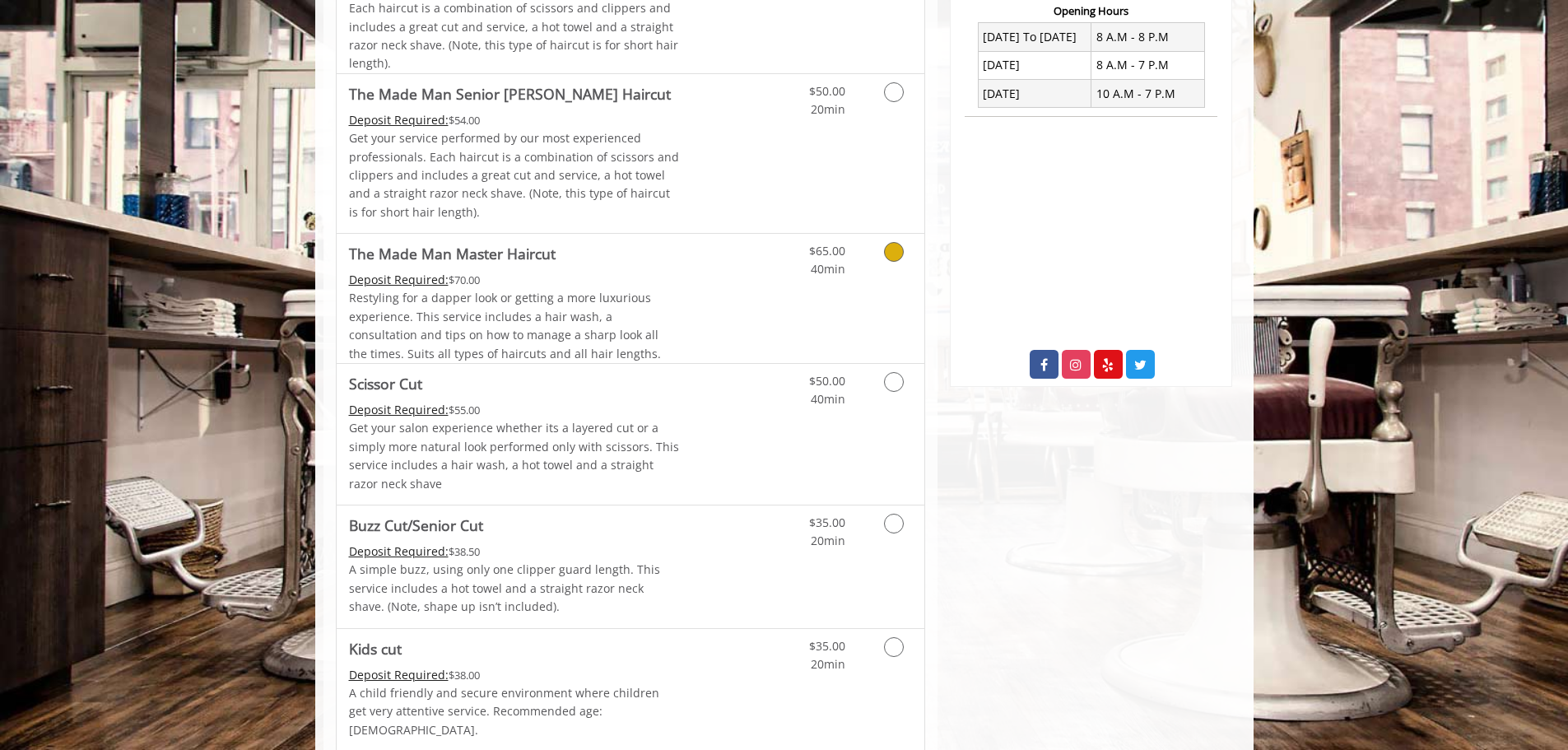
scroll to position [659, 0]
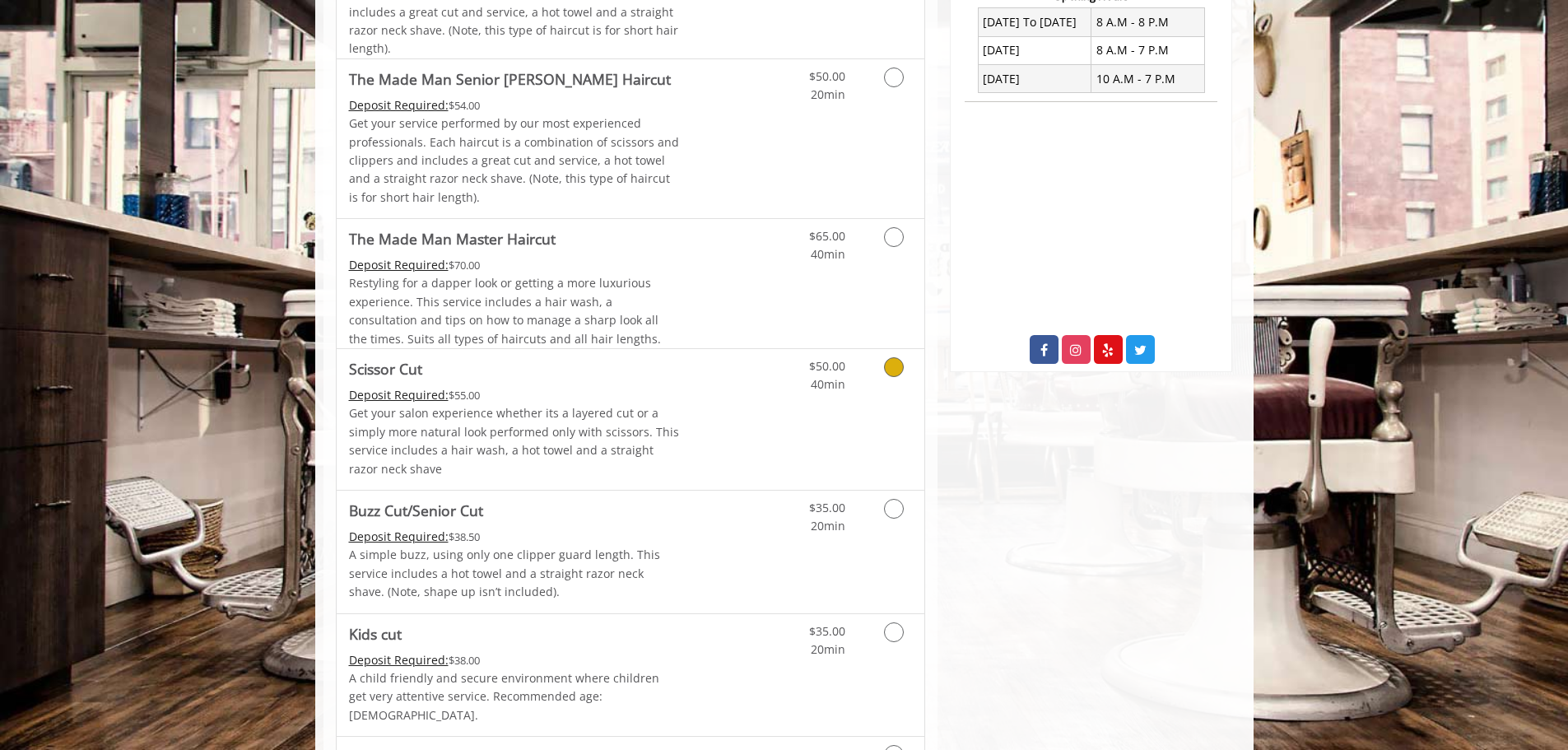
click at [891, 367] on icon "Grooming services" at bounding box center [894, 367] width 19 height 19
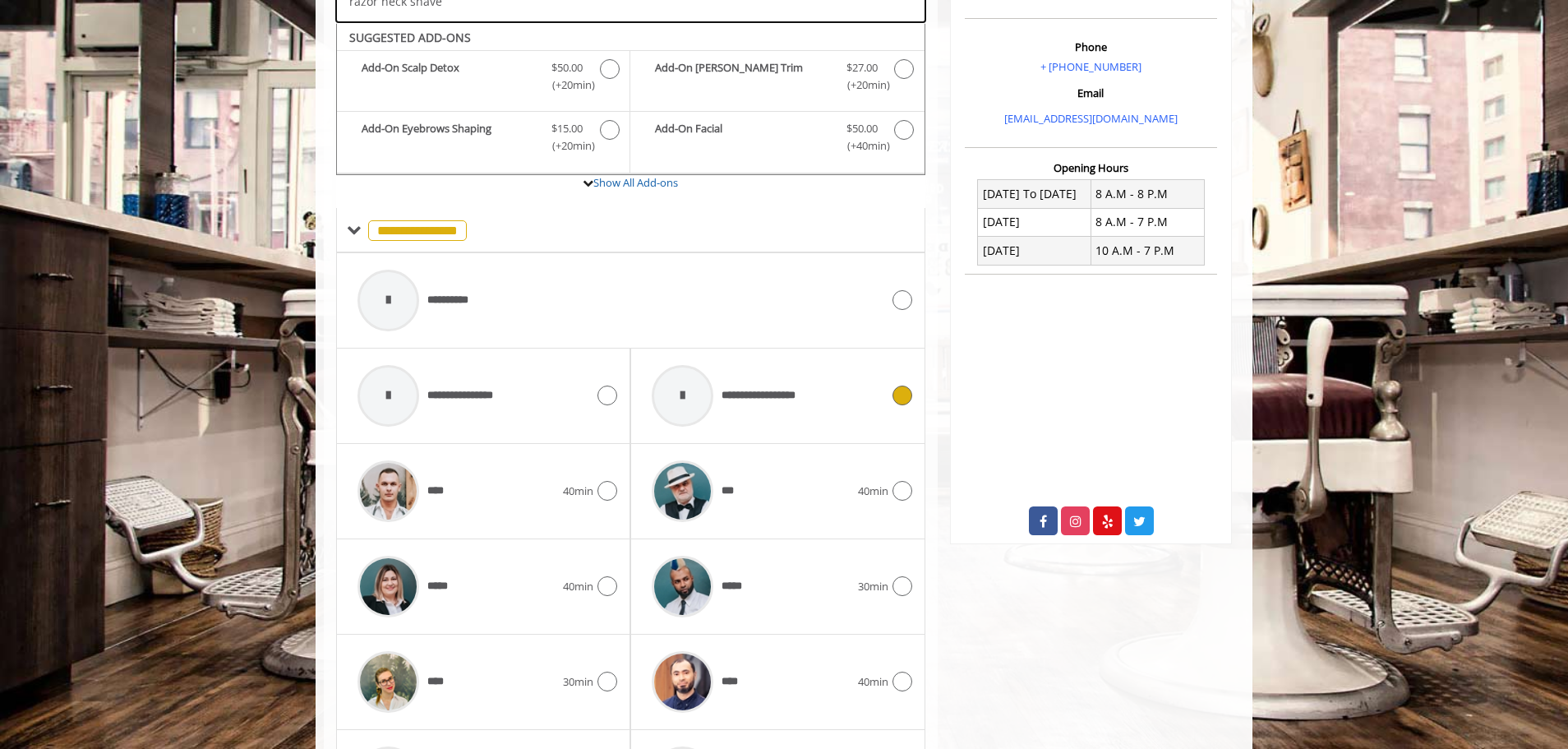
scroll to position [508, 0]
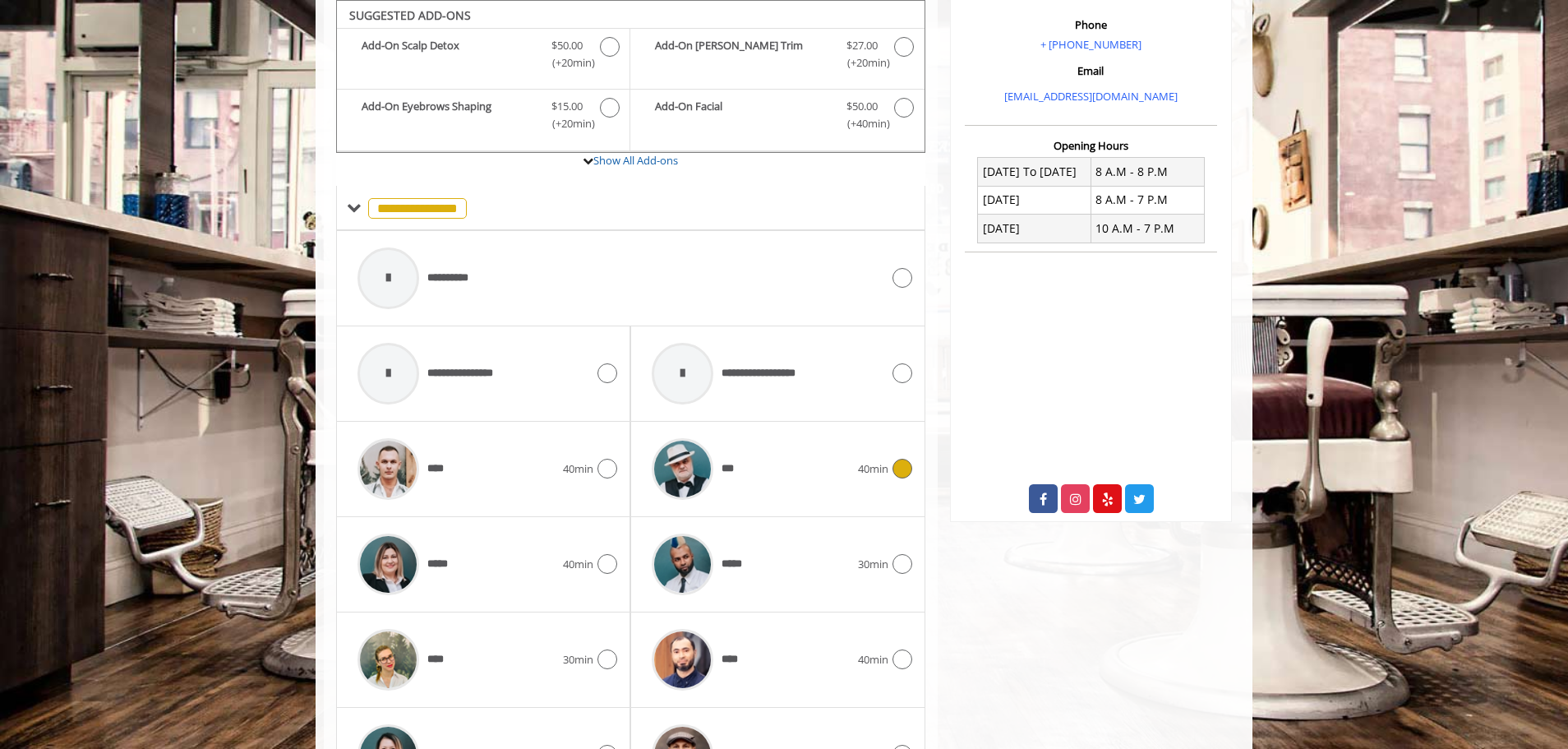
click at [896, 462] on icon at bounding box center [902, 469] width 19 height 19
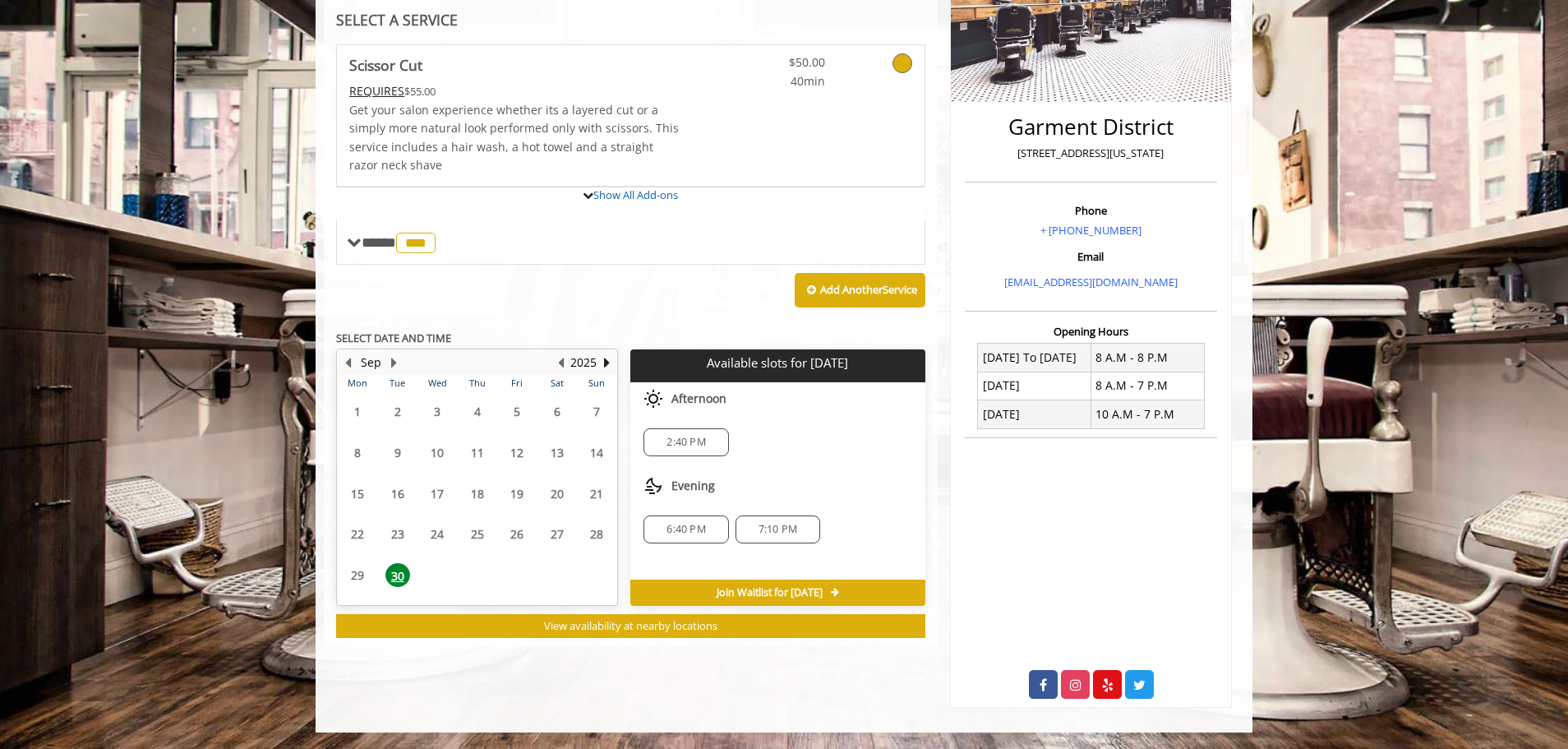
scroll to position [411, 0]
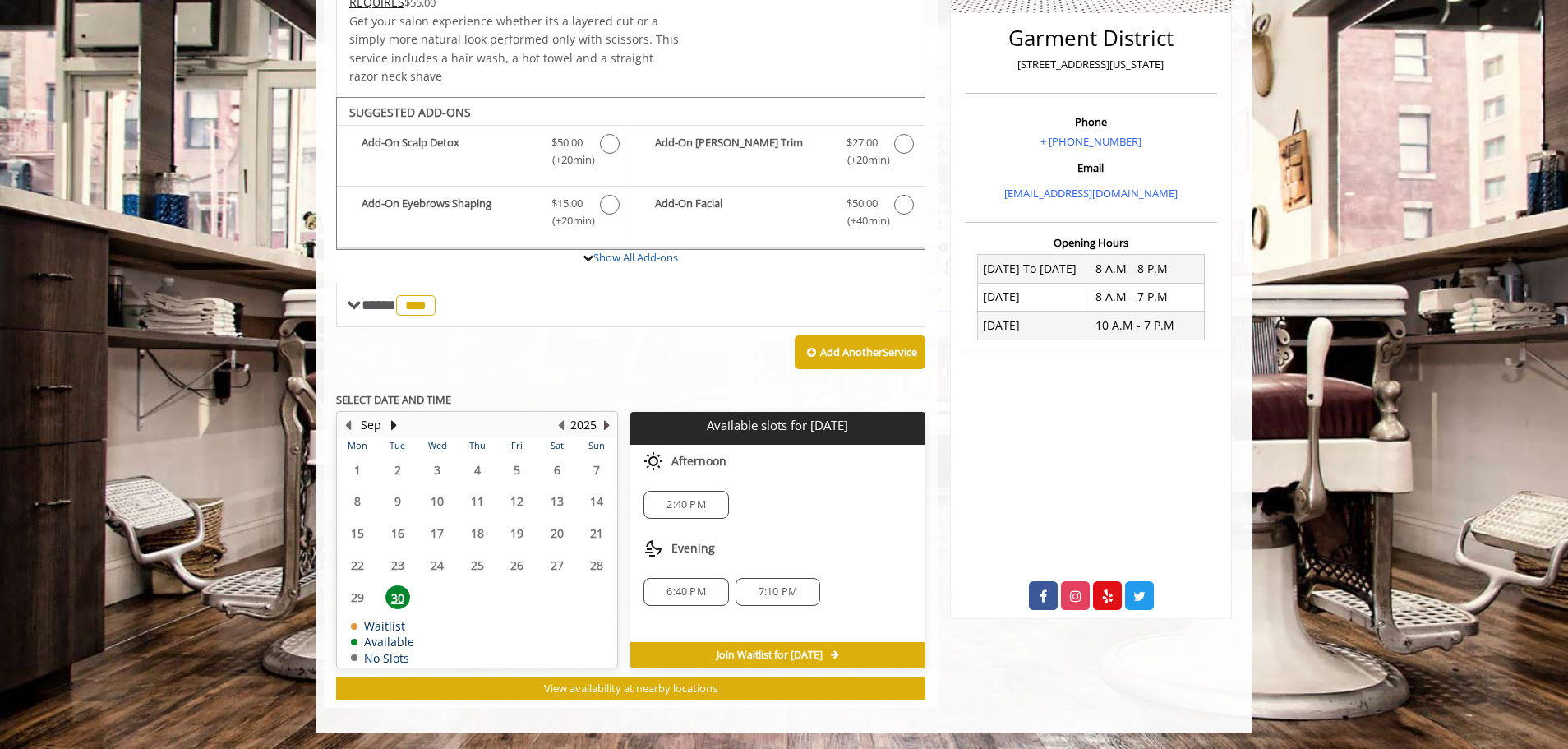
click at [604, 426] on button "Next Year" at bounding box center [607, 425] width 14 height 18
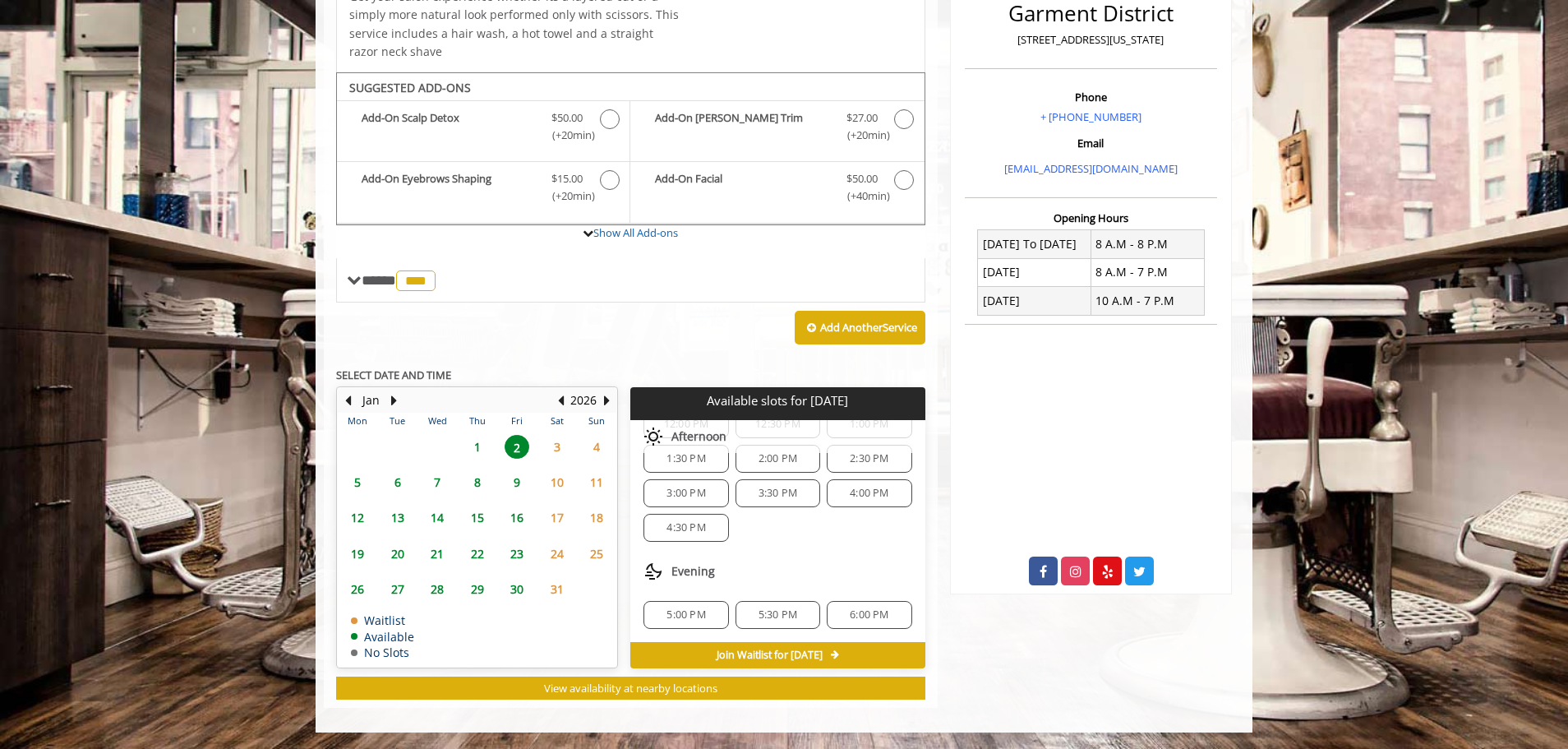
scroll to position [0, 0]
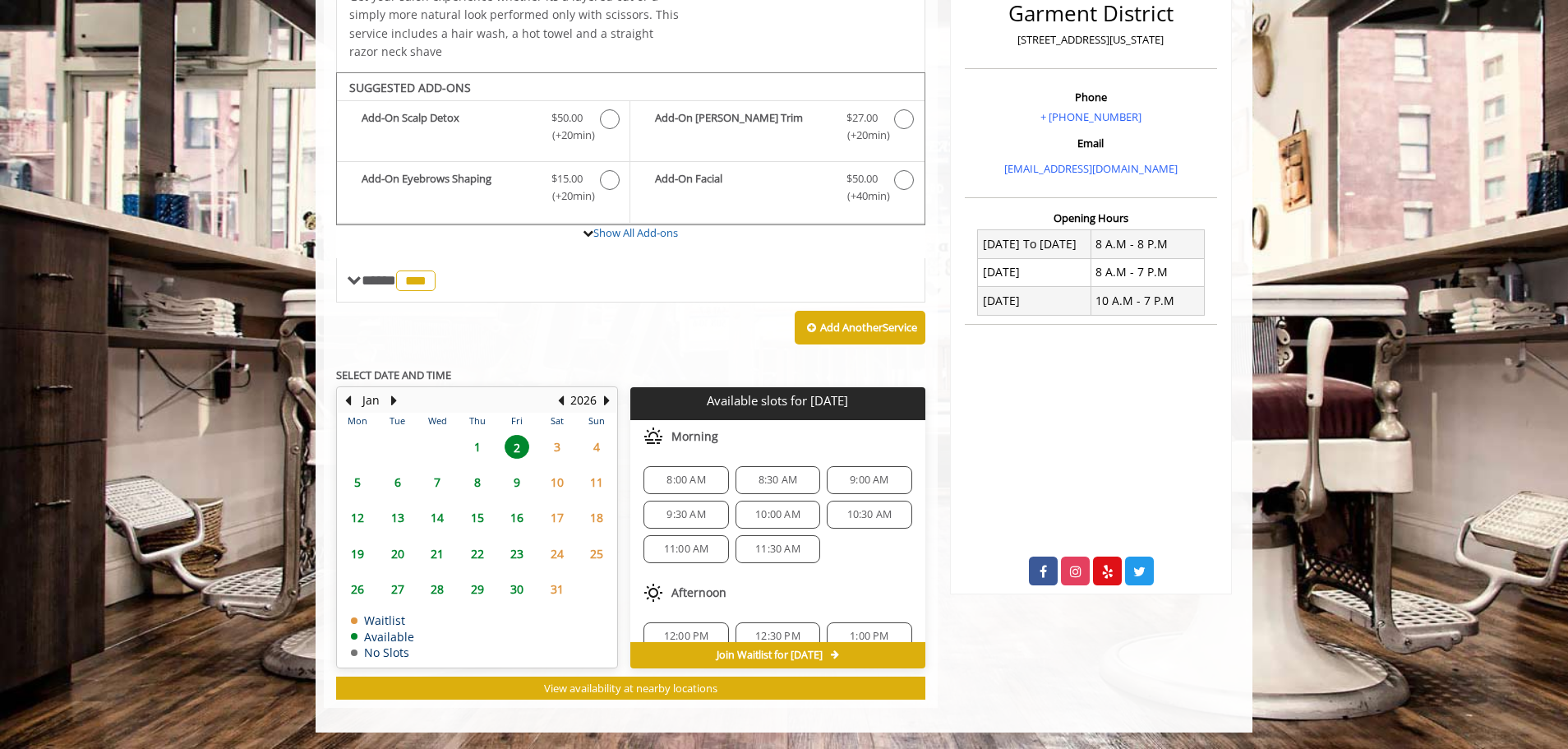
click at [477, 444] on span "1" at bounding box center [478, 447] width 25 height 24
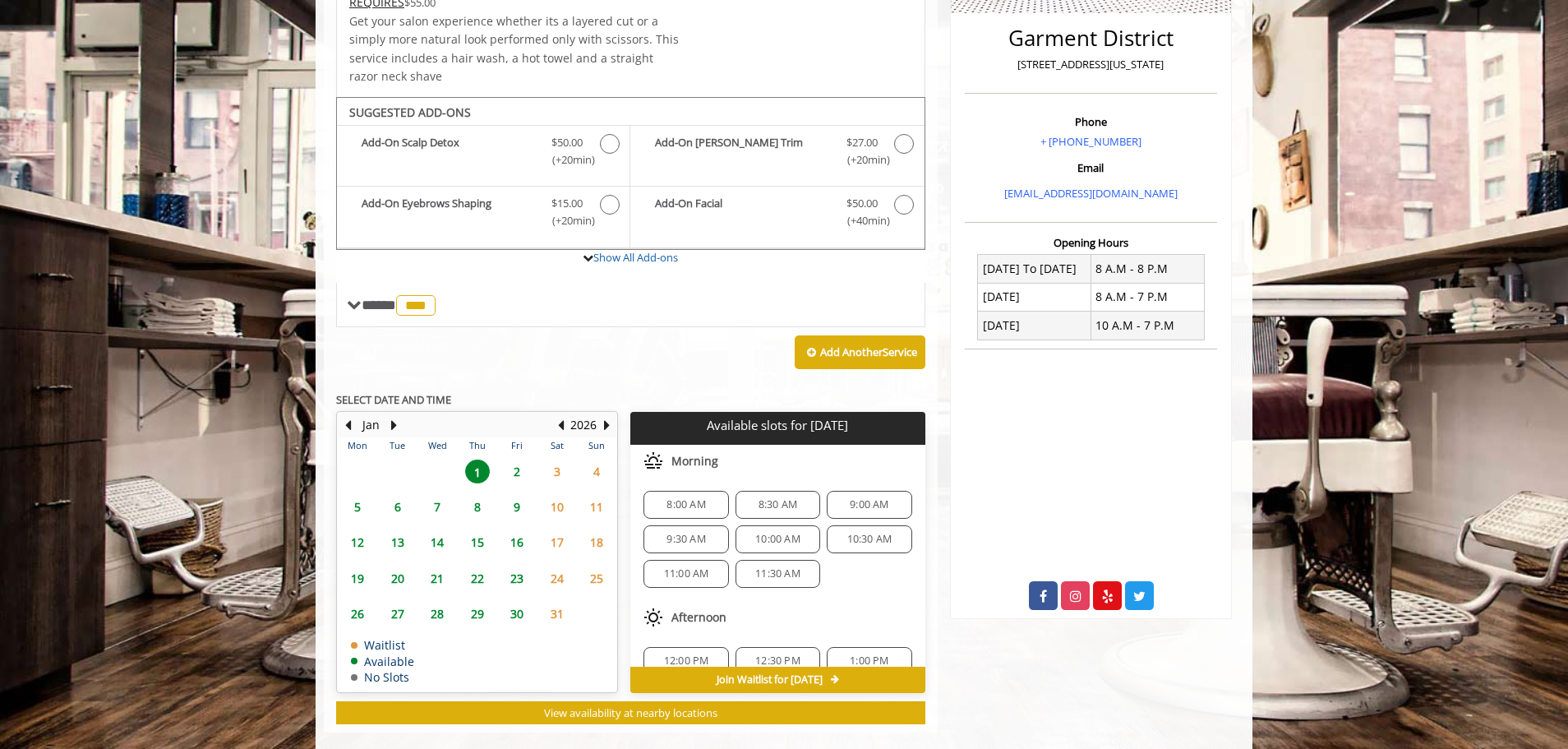
scroll to position [436, 0]
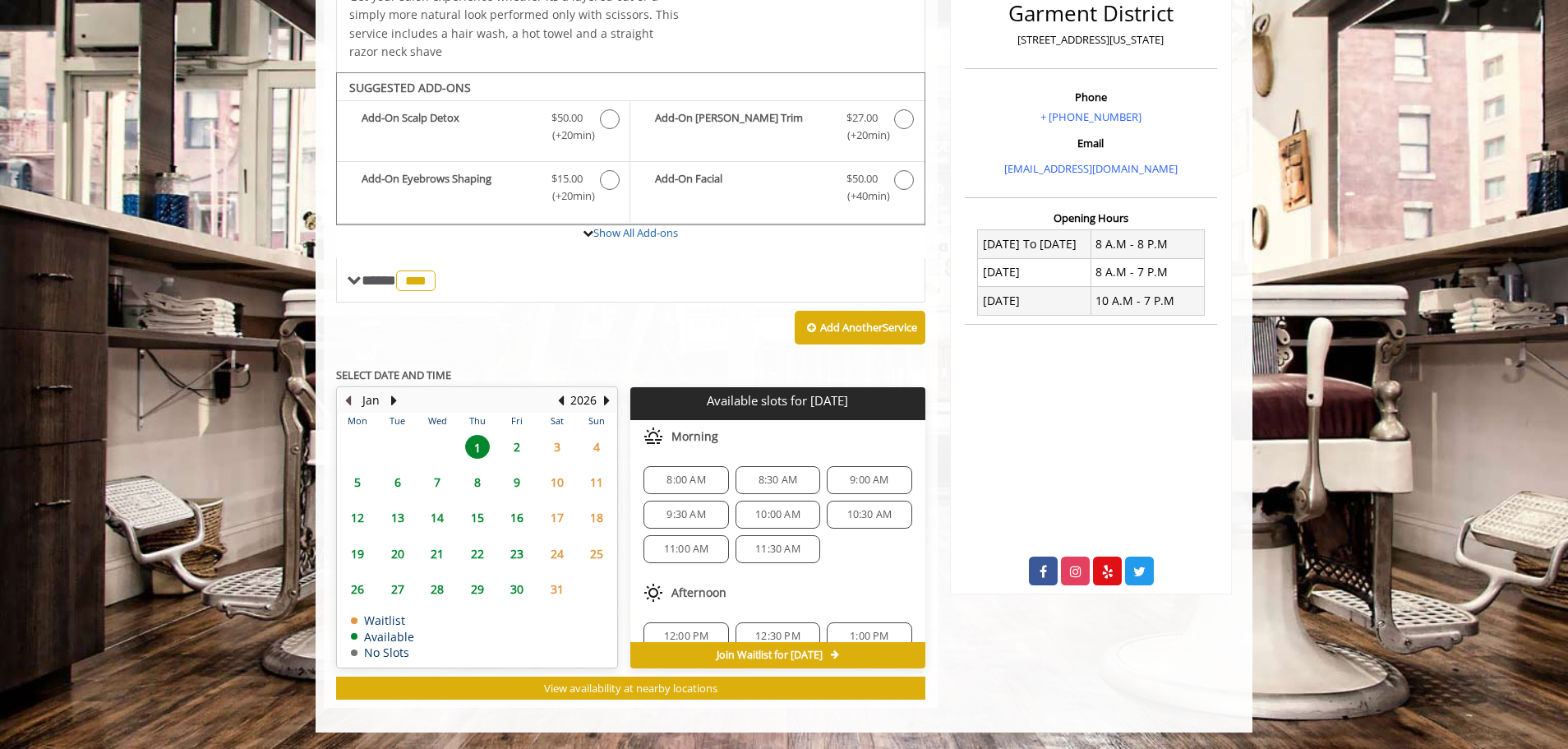
click at [350, 401] on button "Previous Month" at bounding box center [348, 400] width 14 height 18
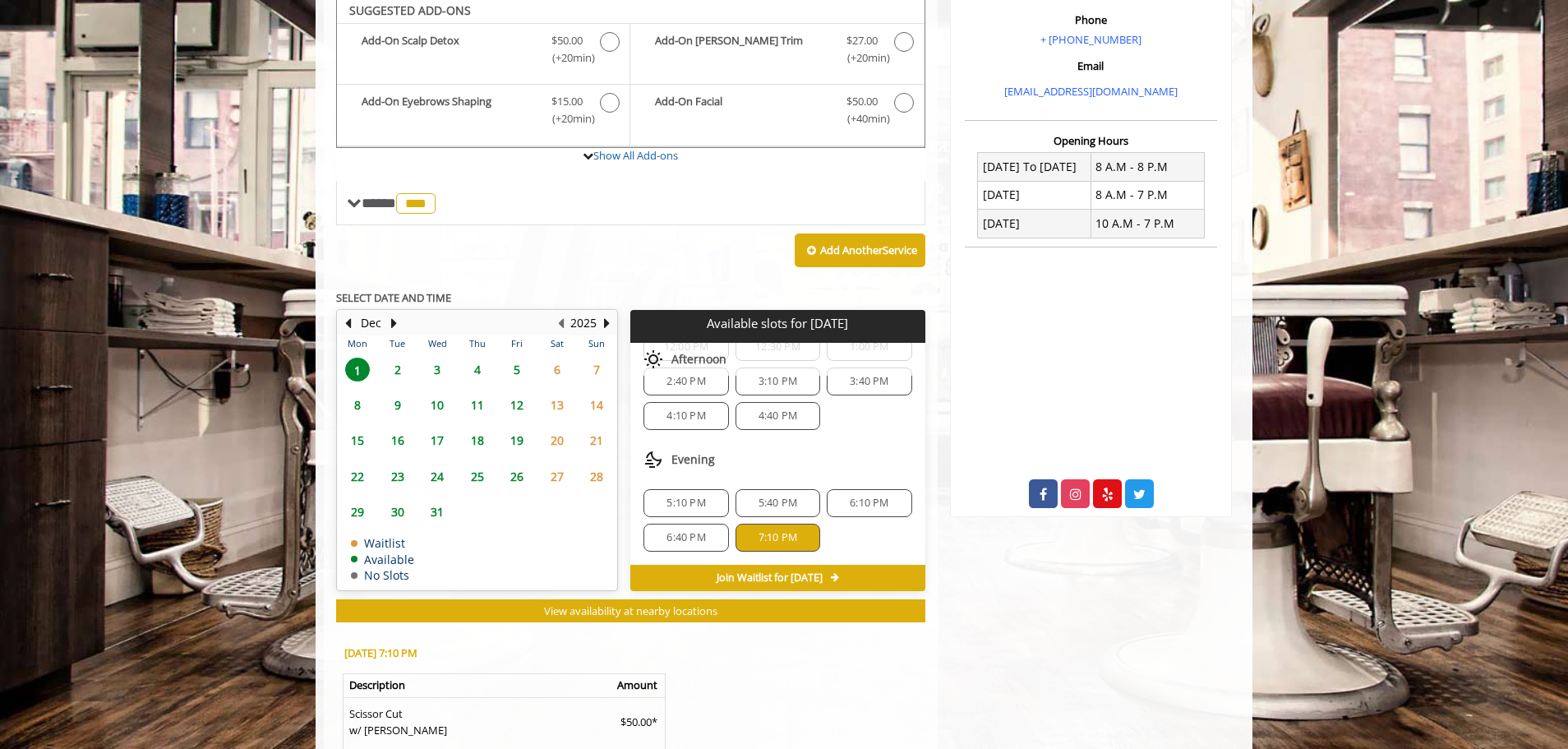
scroll to position [509, 0]
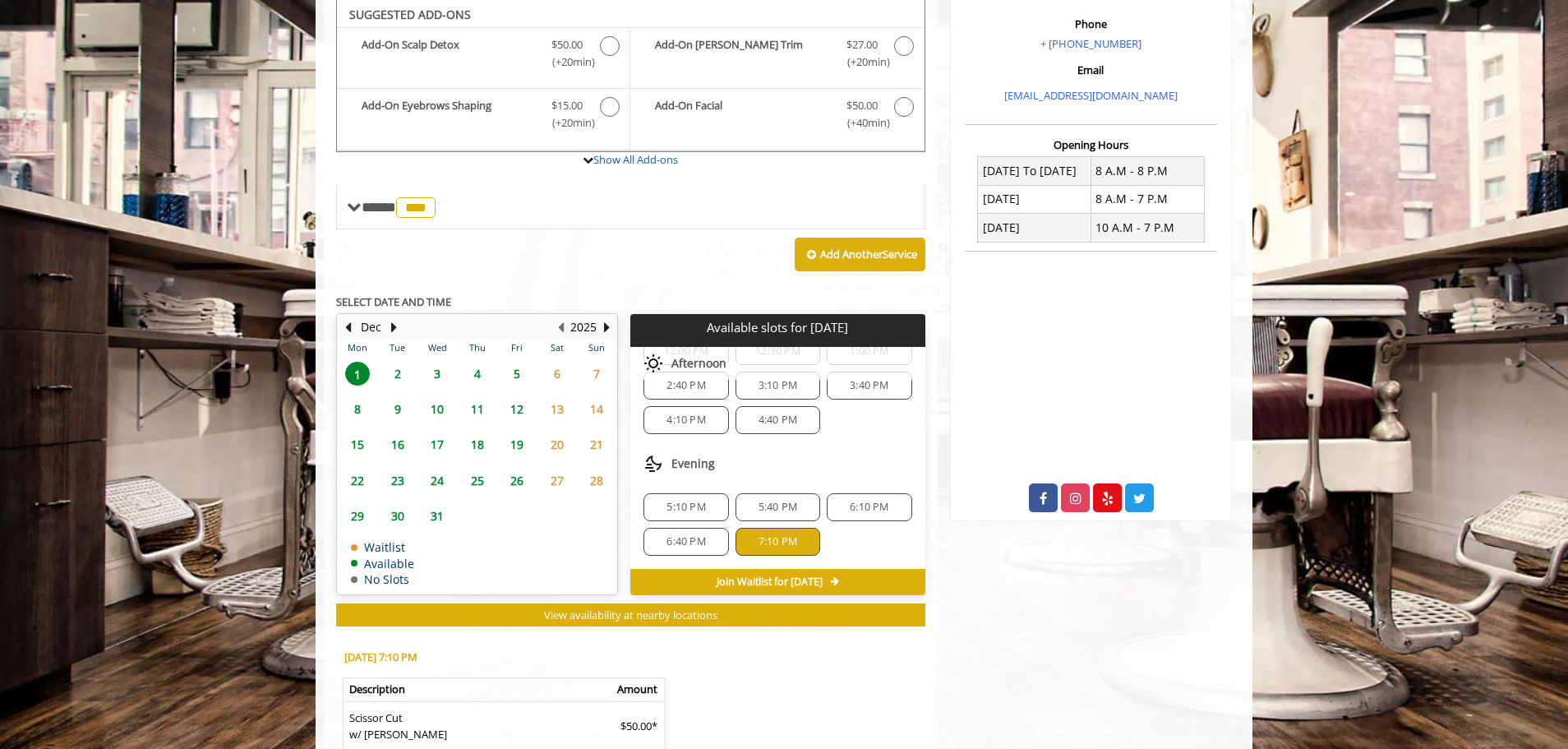
click at [693, 539] on span "6:40 PM" at bounding box center [686, 542] width 39 height 14
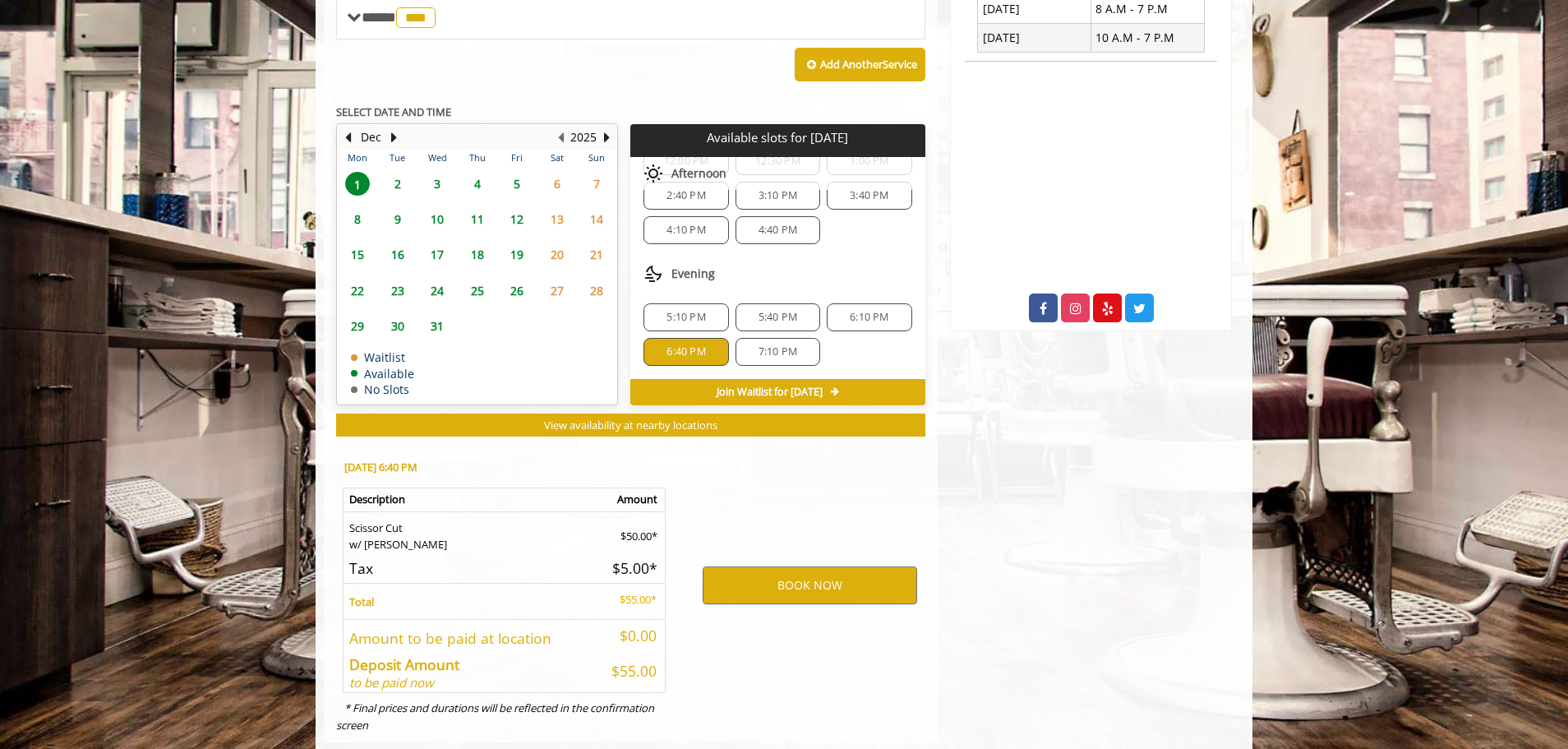
scroll to position [734, 0]
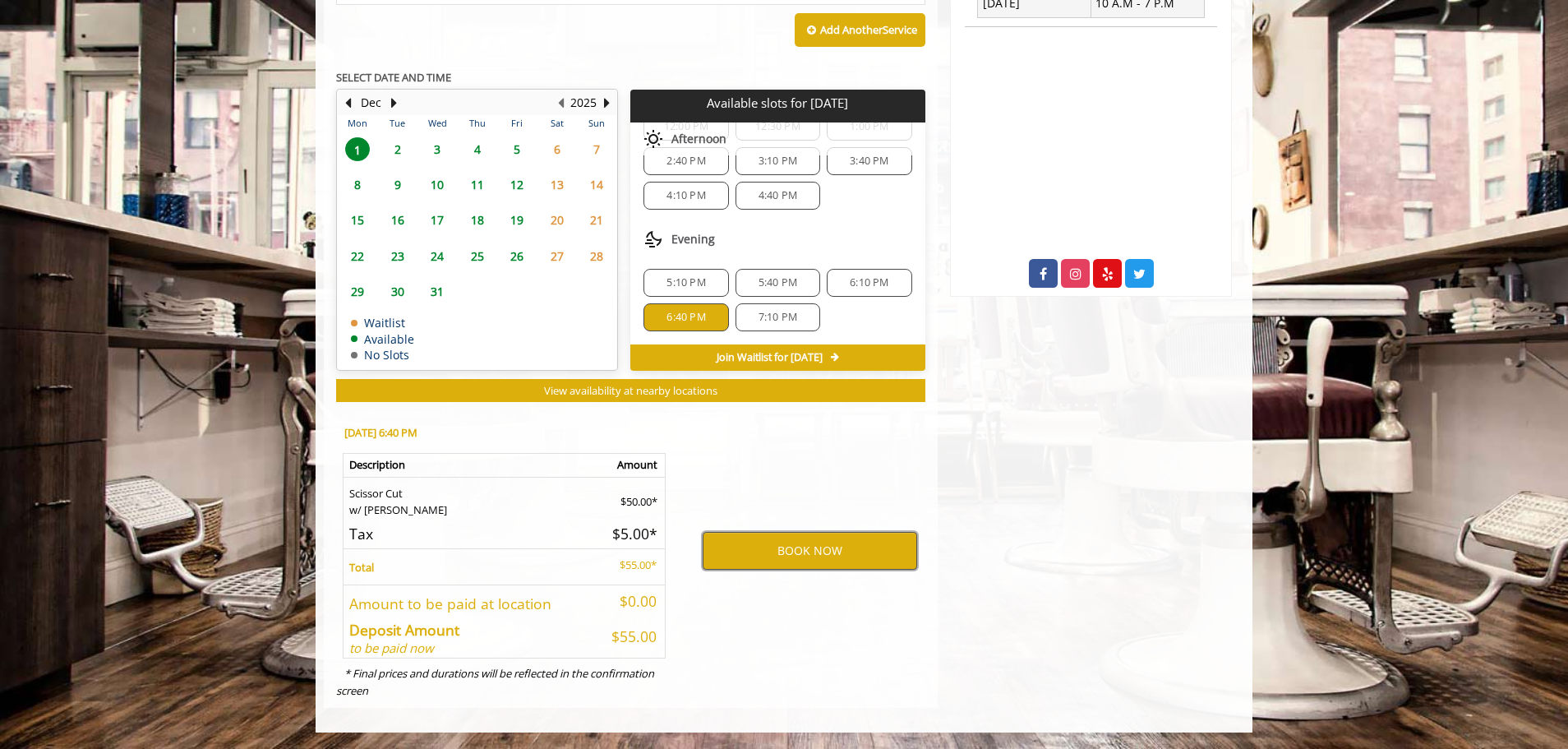
click at [792, 551] on button "BOOK NOW" at bounding box center [810, 551] width 214 height 38
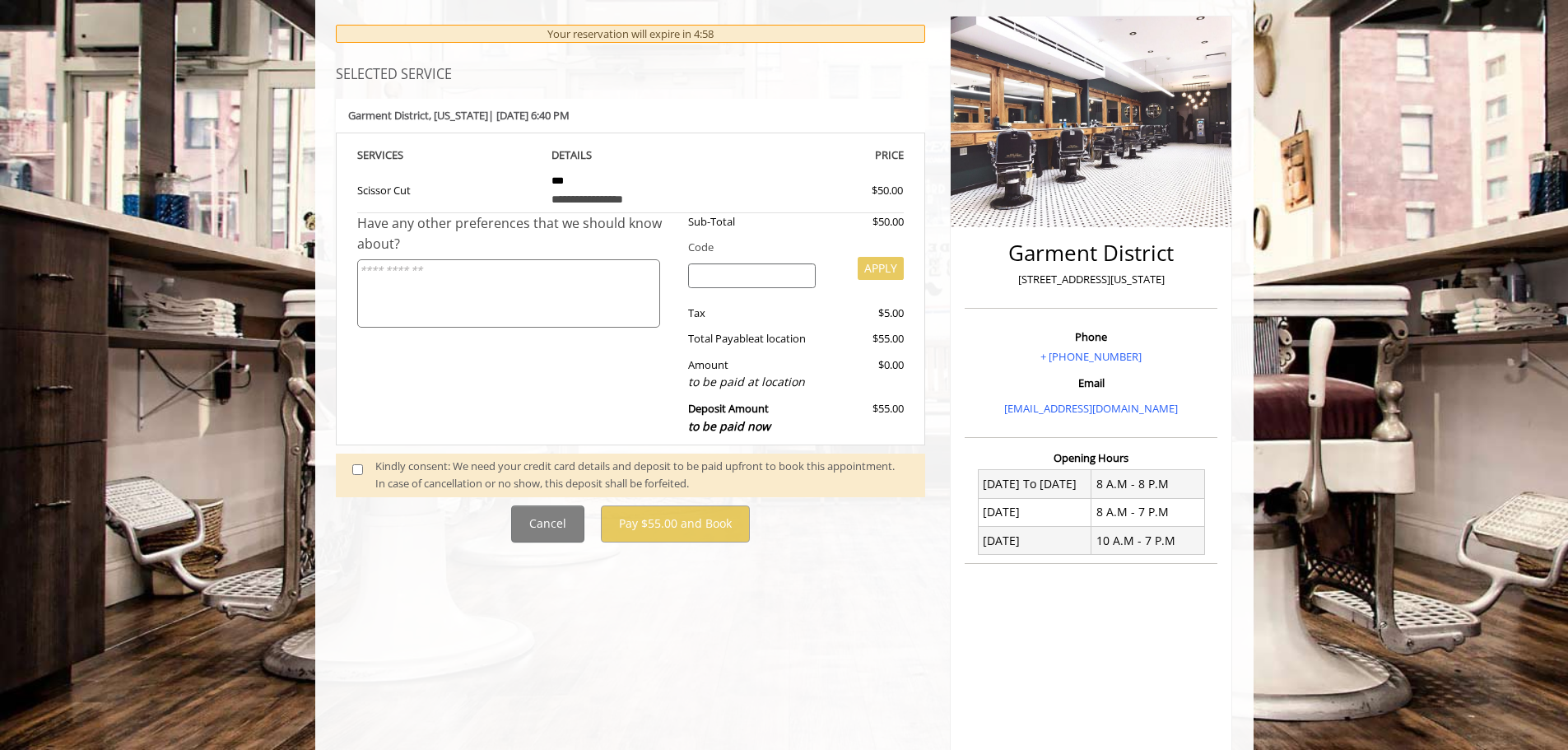
scroll to position [322, 0]
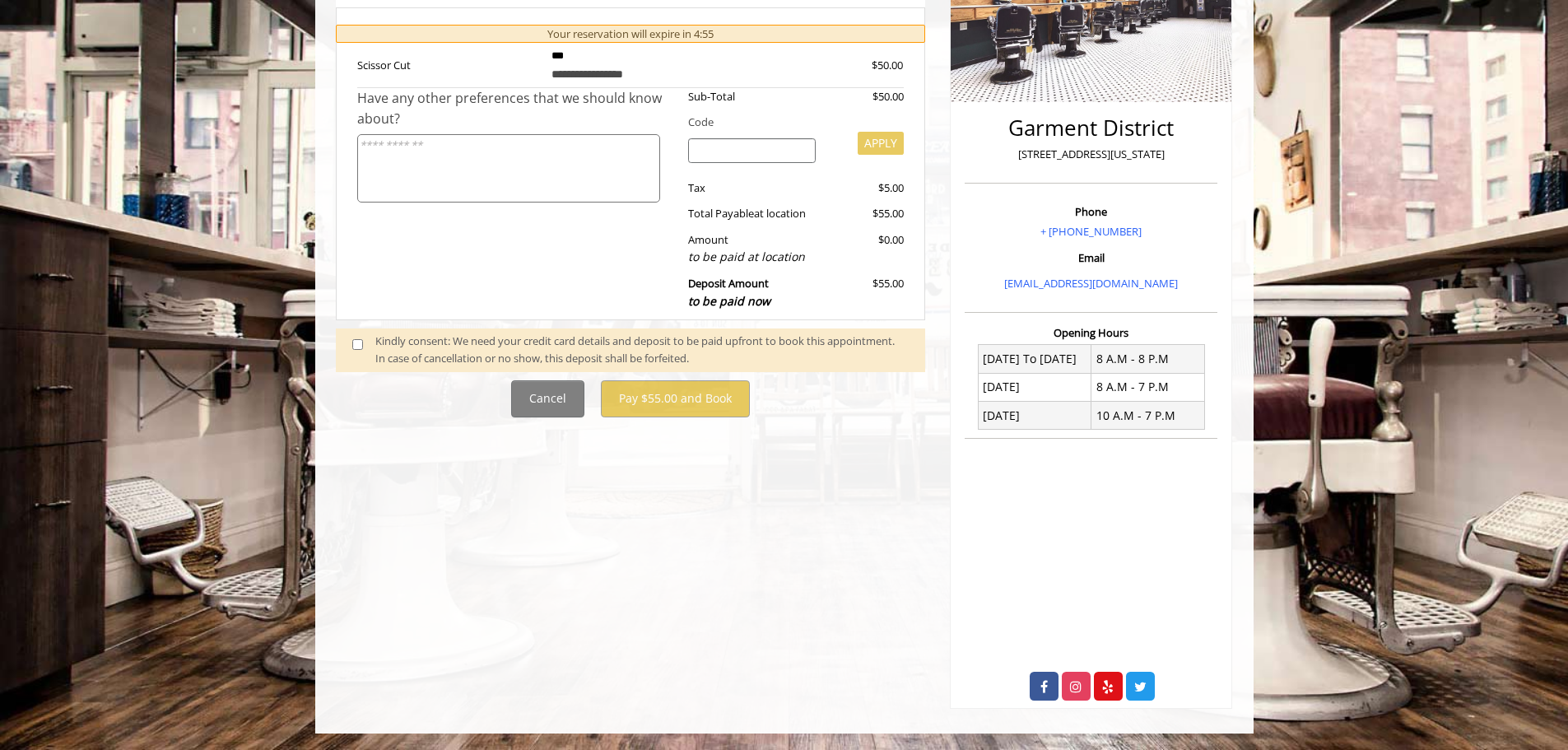
click at [367, 345] on span at bounding box center [364, 350] width 48 height 35
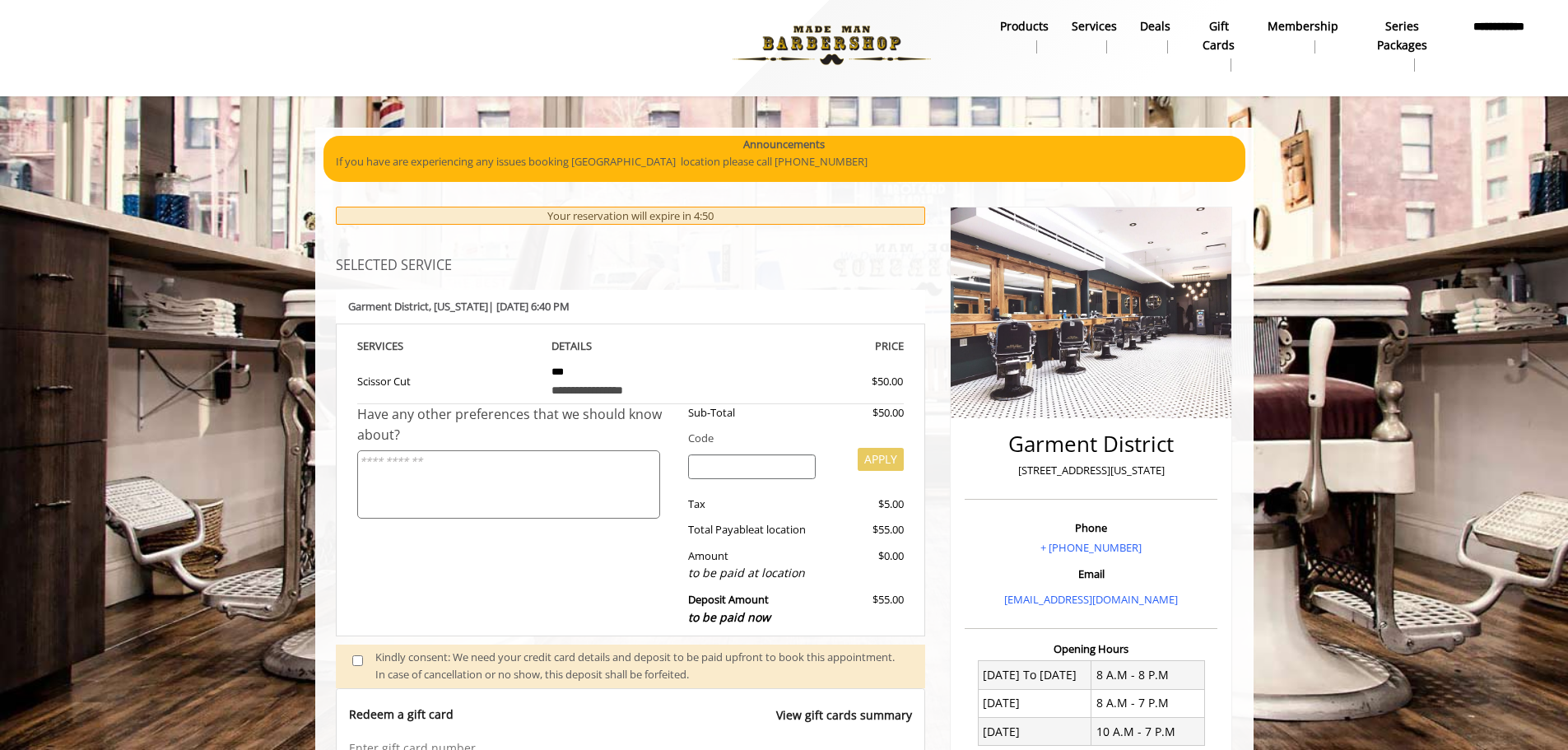
scroll to position [0, 0]
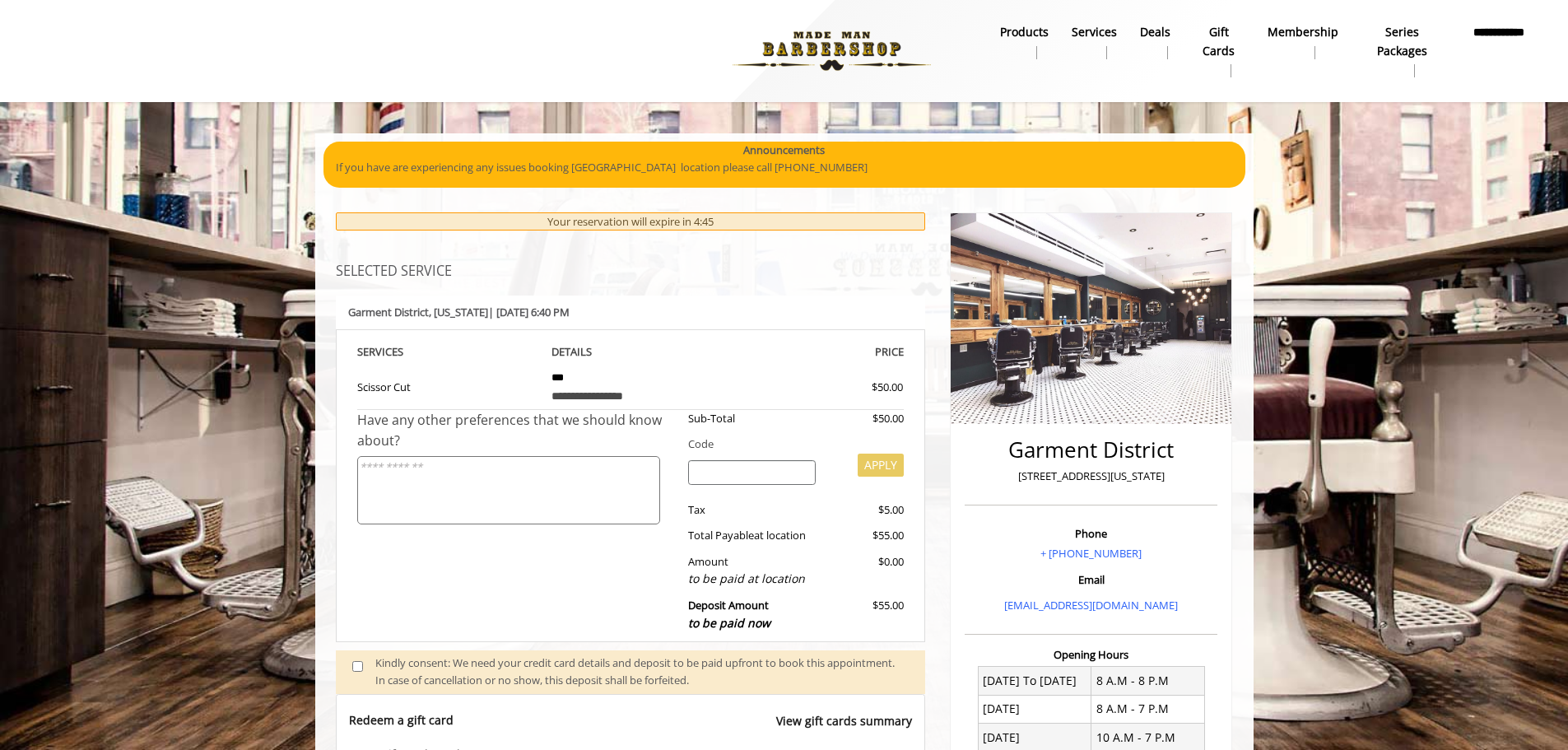
click at [613, 403] on div "**********" at bounding box center [630, 396] width 158 height 18
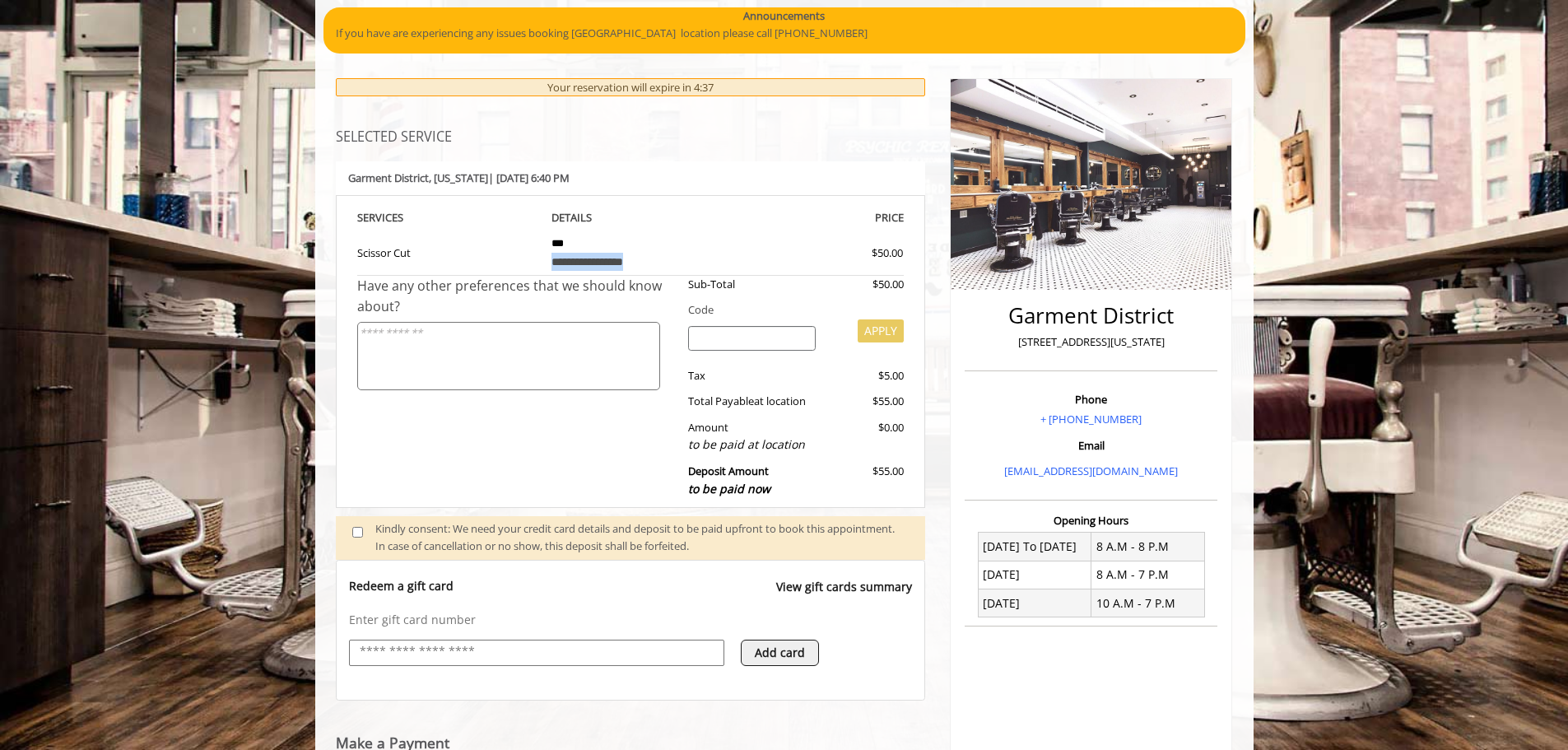
scroll to position [411, 0]
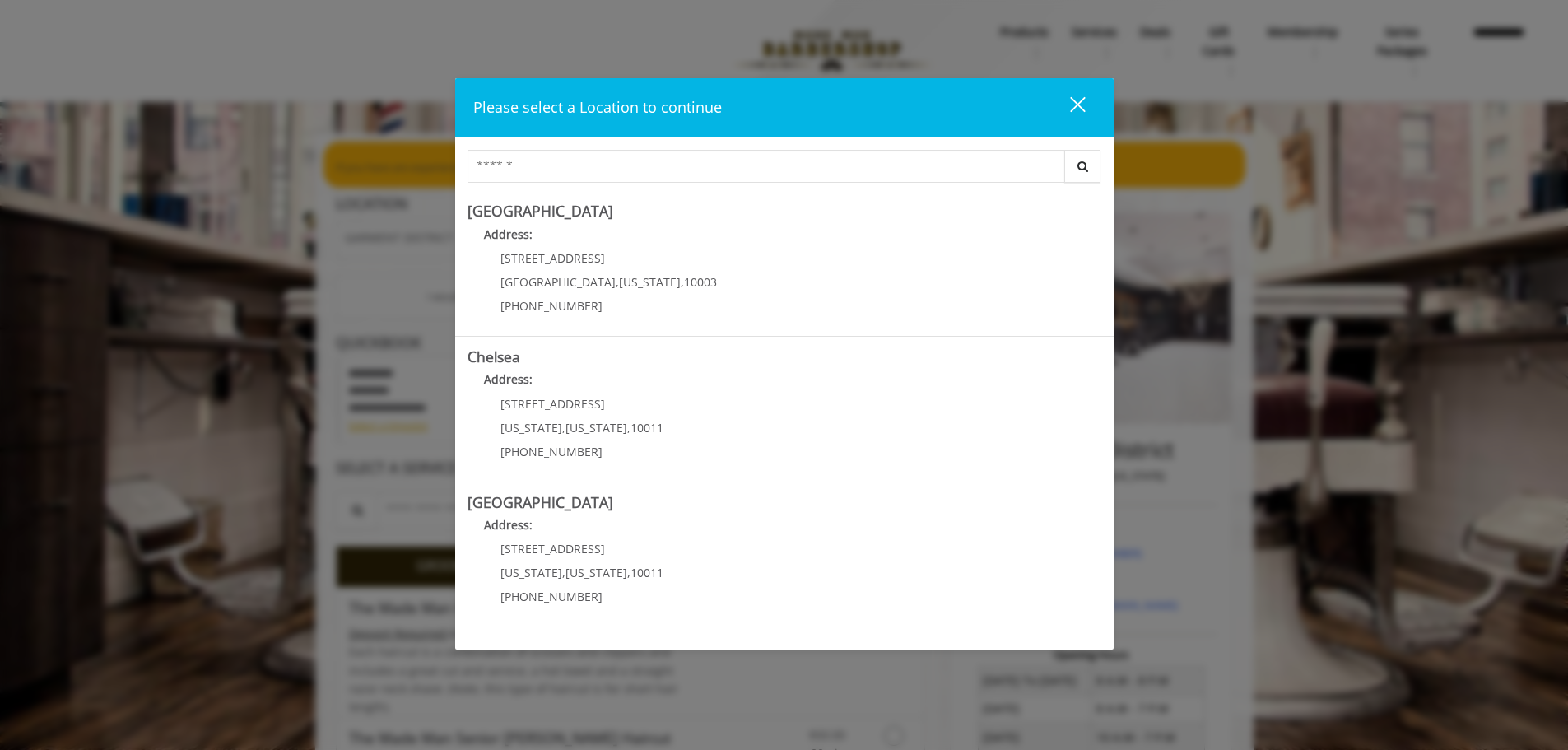
click at [1073, 102] on div "close" at bounding box center [1068, 108] width 33 height 25
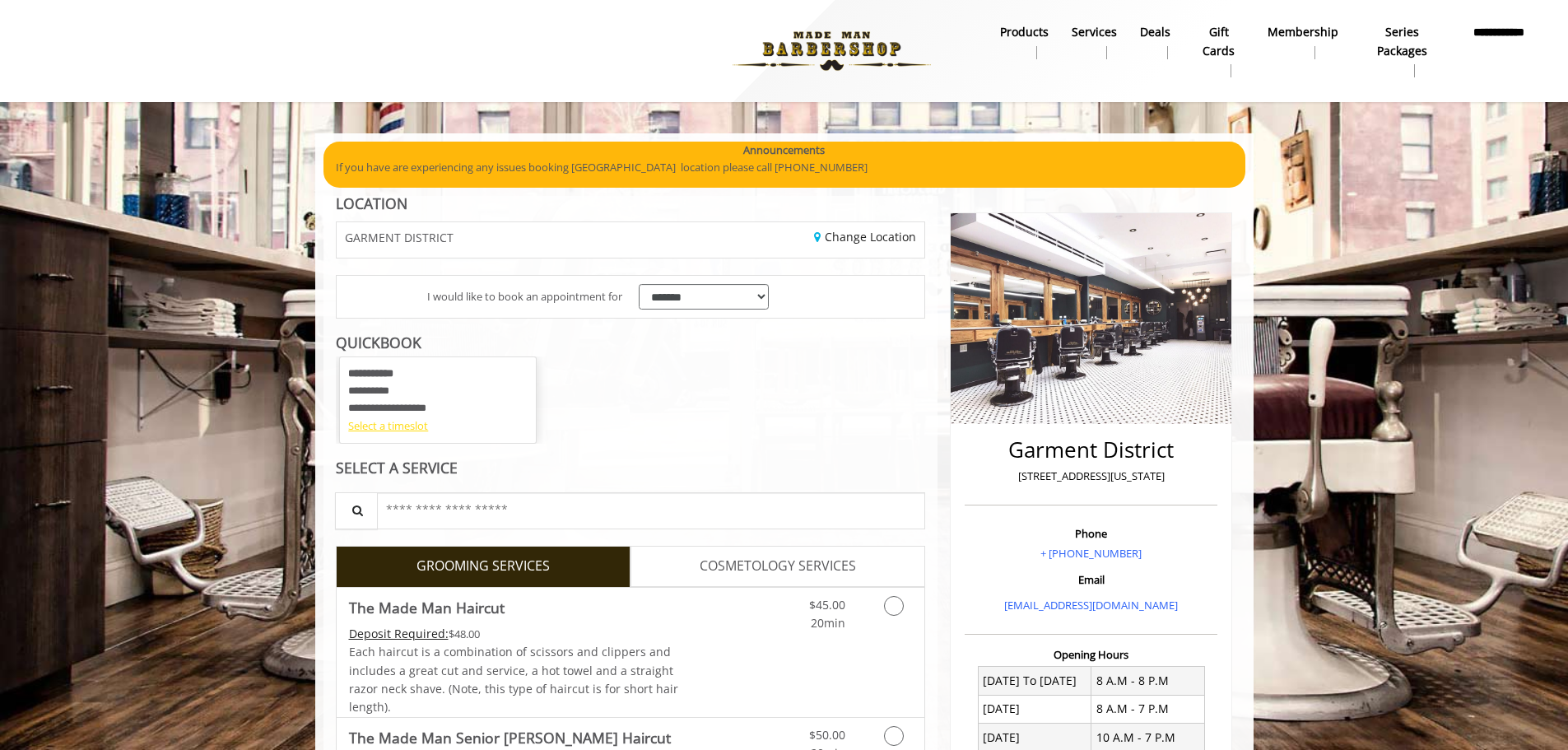
click at [380, 423] on div "Select a timeslot" at bounding box center [437, 426] width 179 height 17
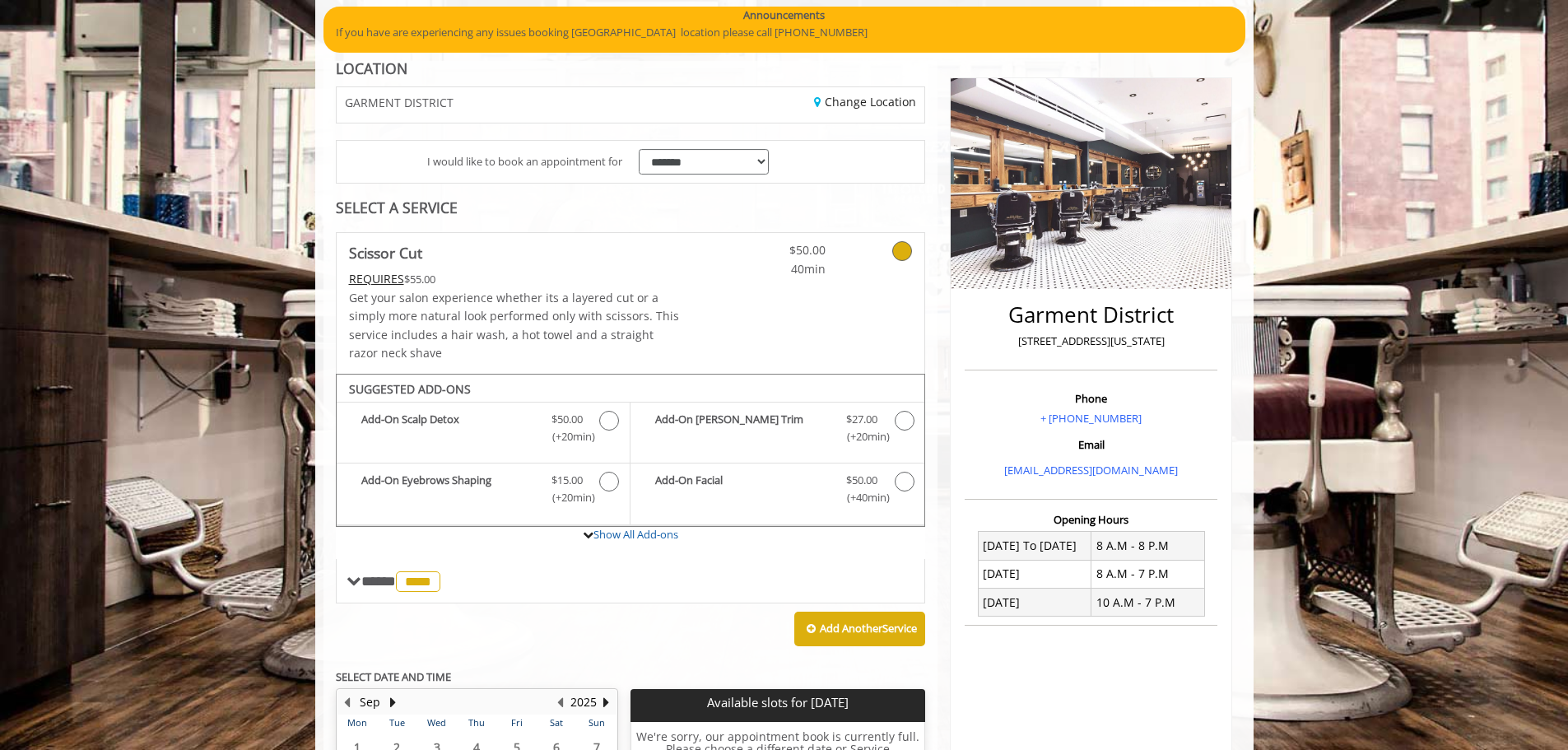
scroll to position [380, 0]
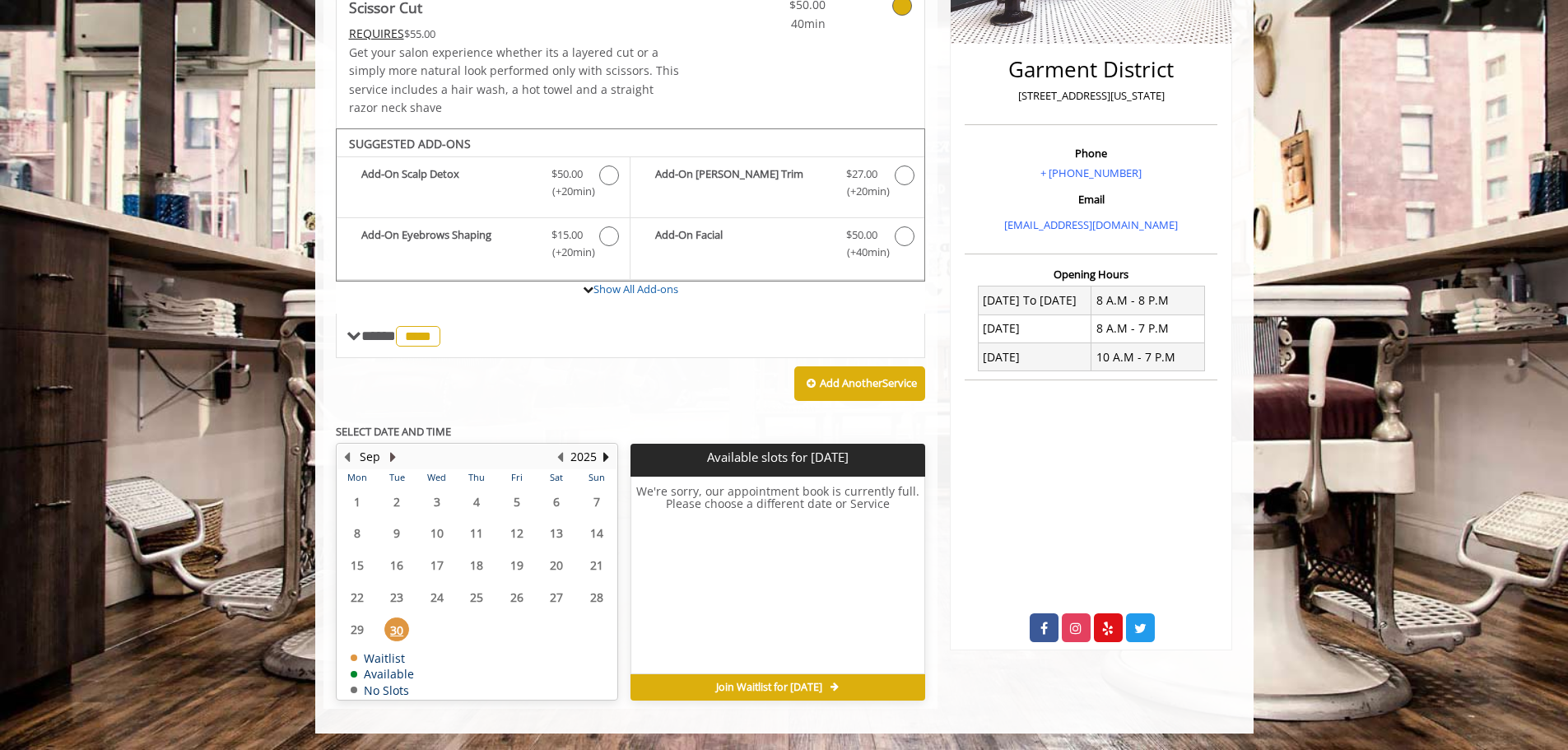
click at [390, 454] on button "Next Month" at bounding box center [394, 457] width 14 height 18
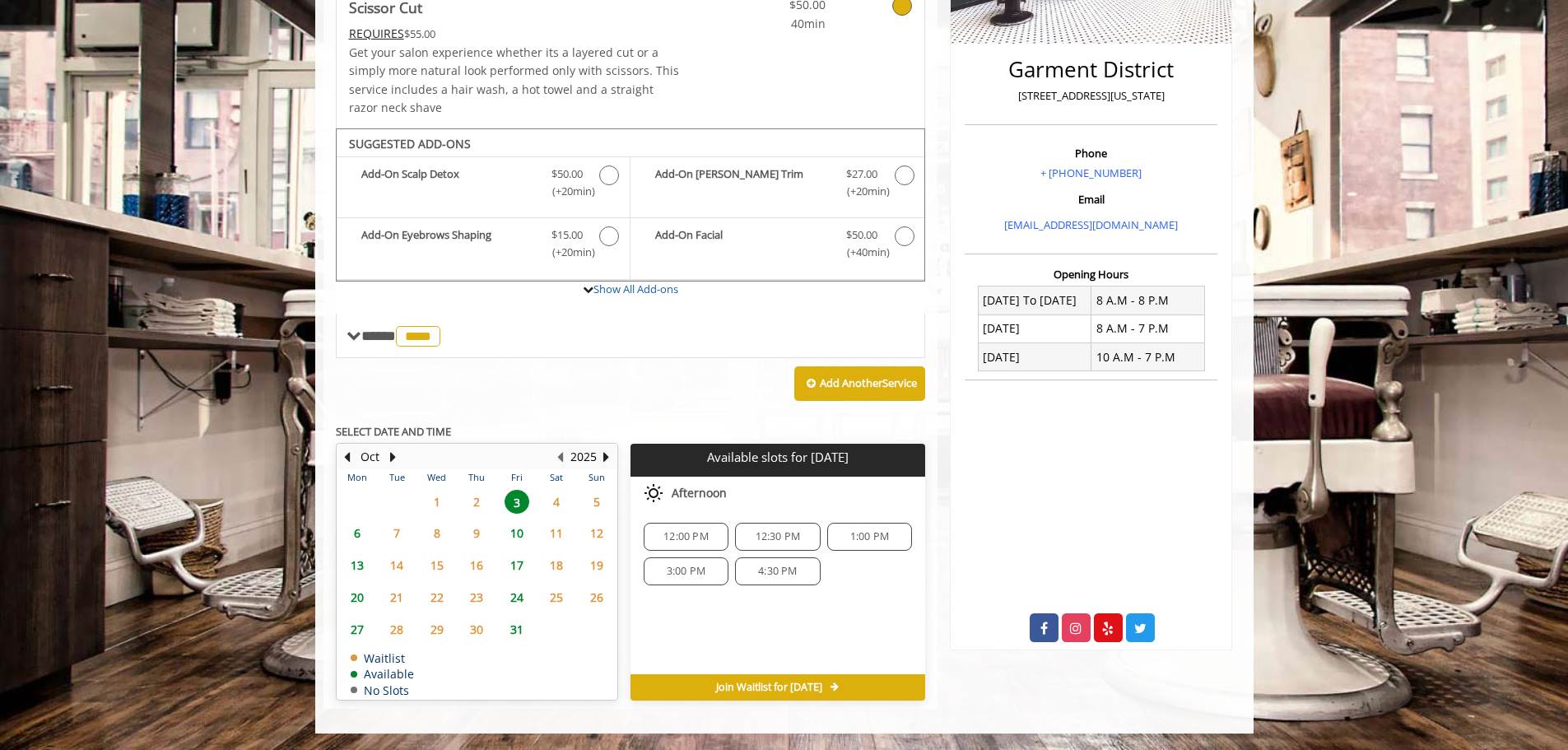
click at [760, 572] on span "4:30 PM" at bounding box center [778, 572] width 39 height 14
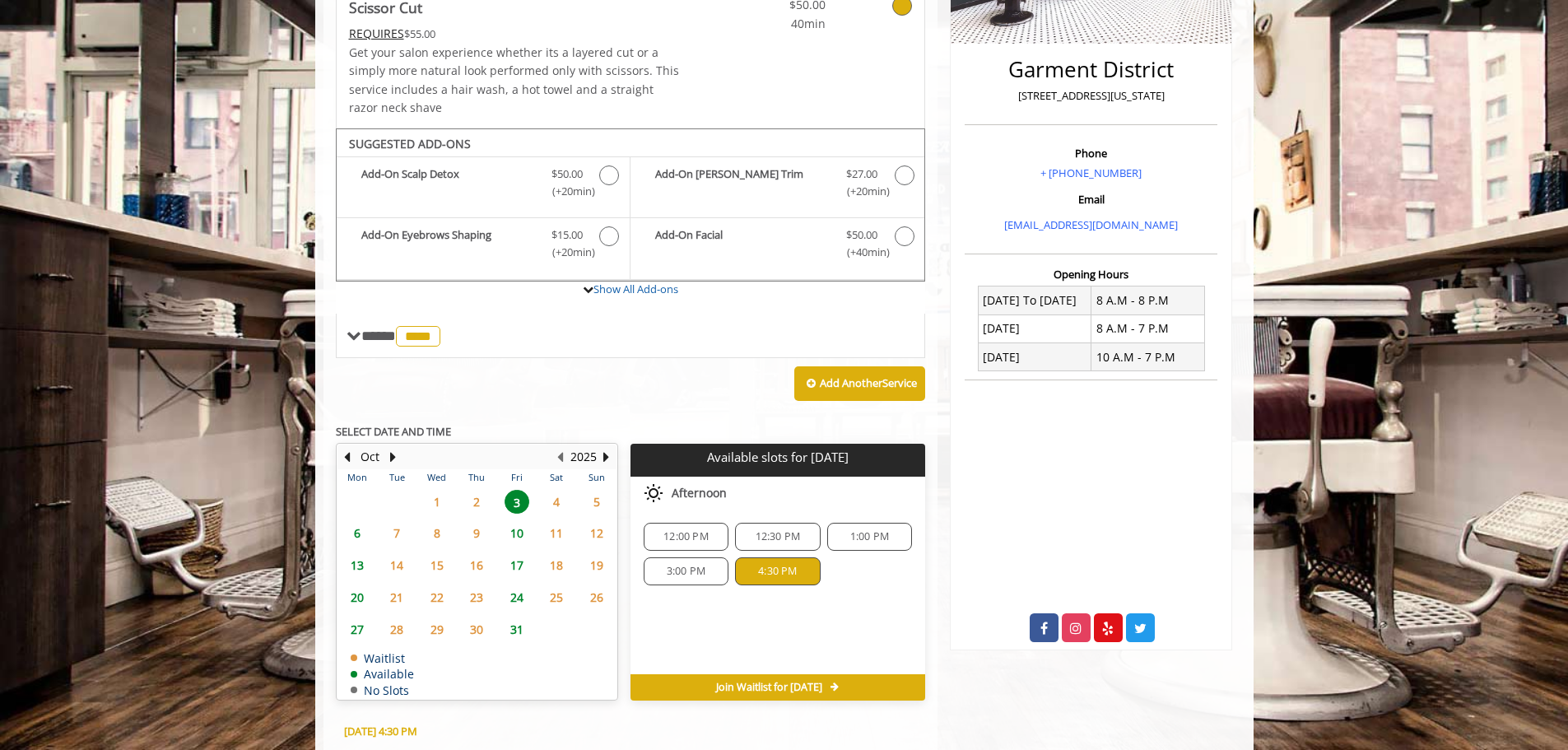
scroll to position [677, 0]
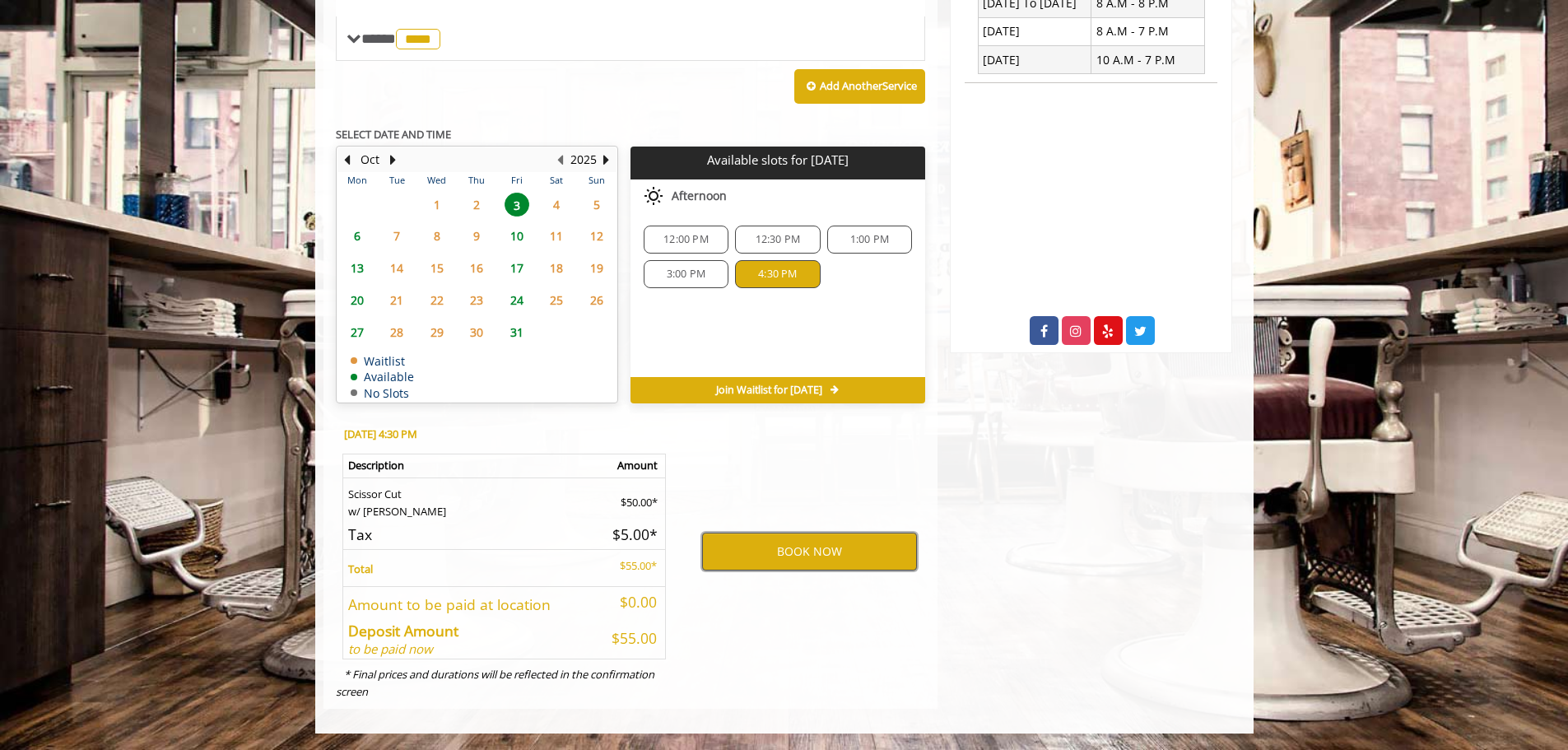
click at [796, 554] on button "BOOK NOW" at bounding box center [810, 552] width 215 height 38
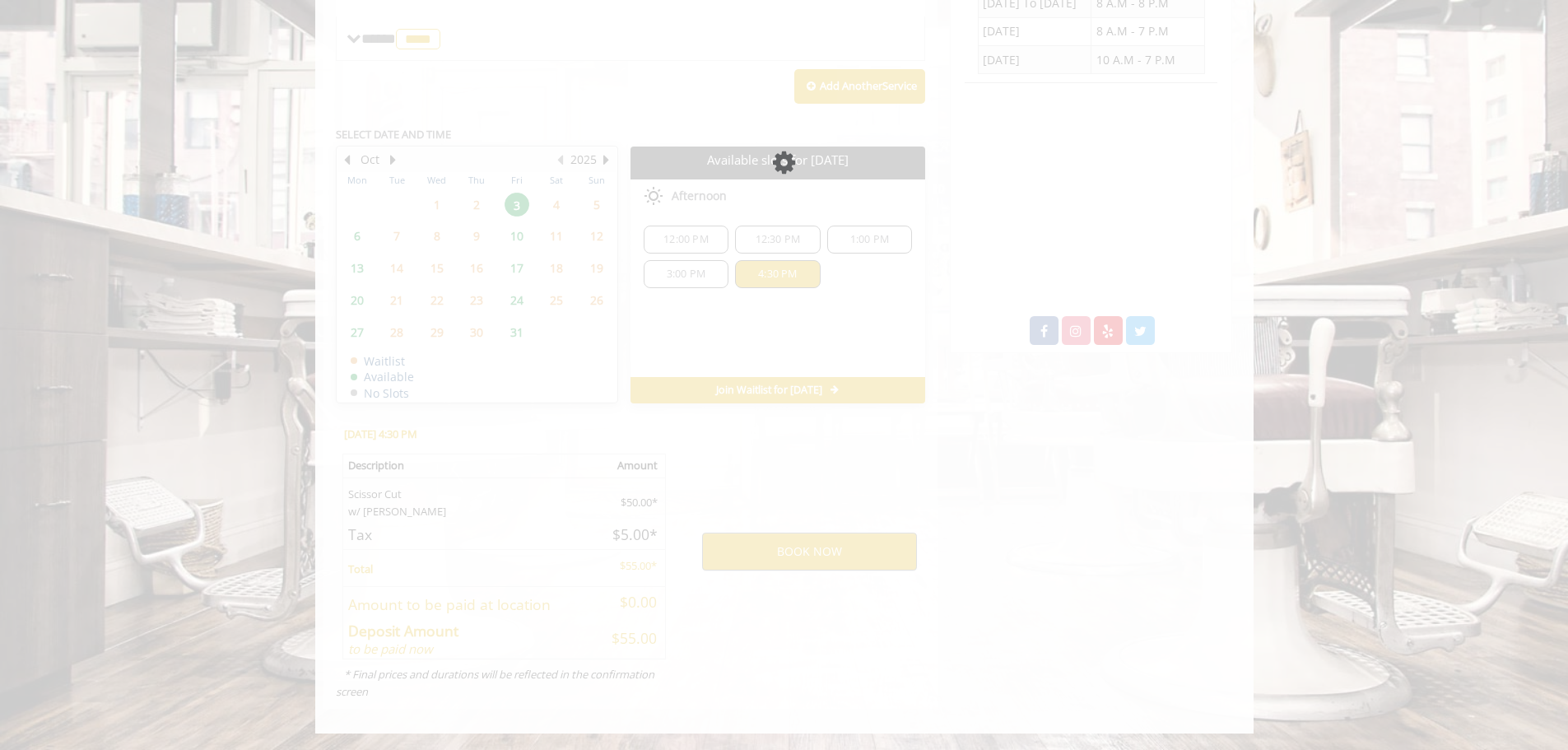
scroll to position [0, 0]
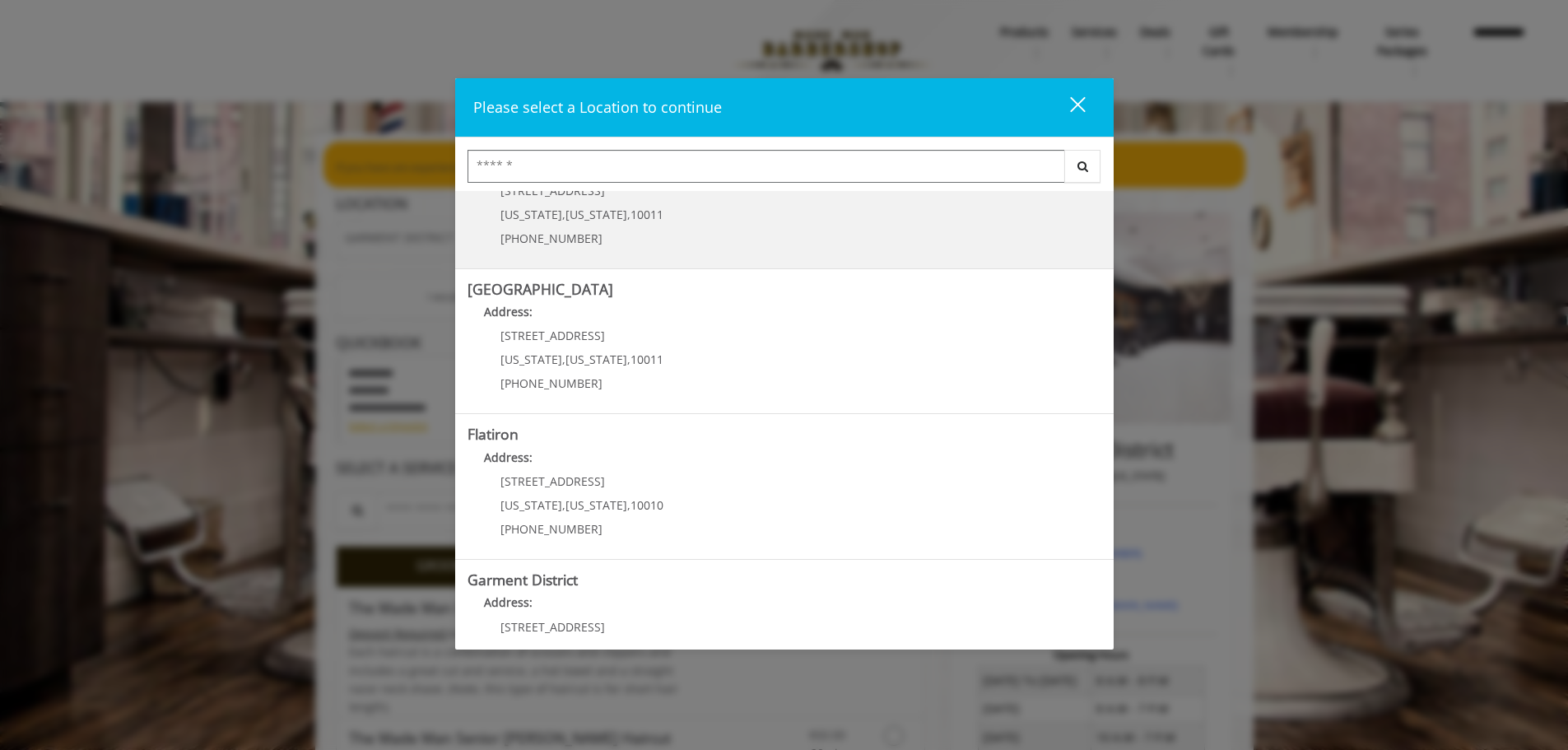
scroll to position [247, 0]
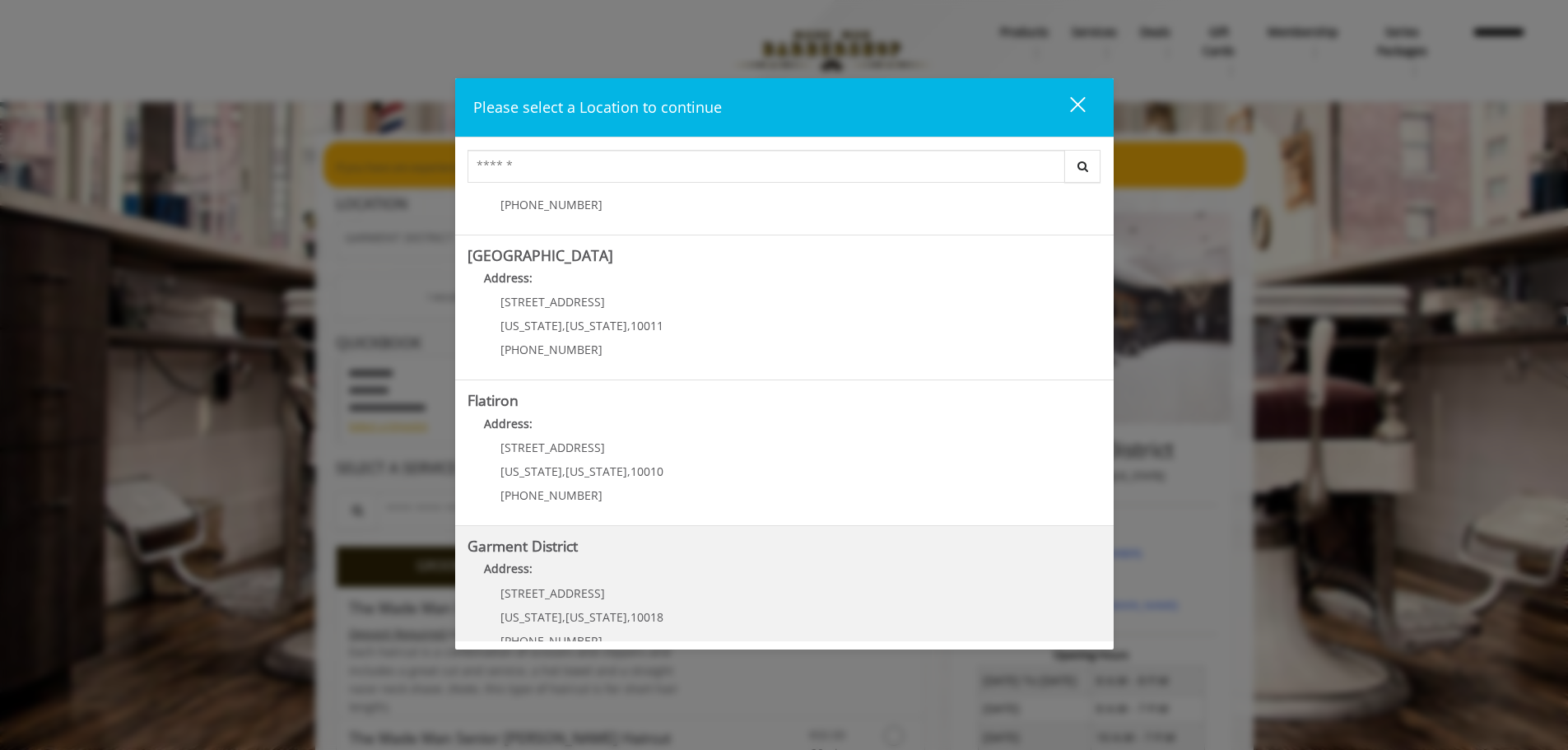
click at [588, 572] on District "Address:" at bounding box center [784, 573] width 634 height 26
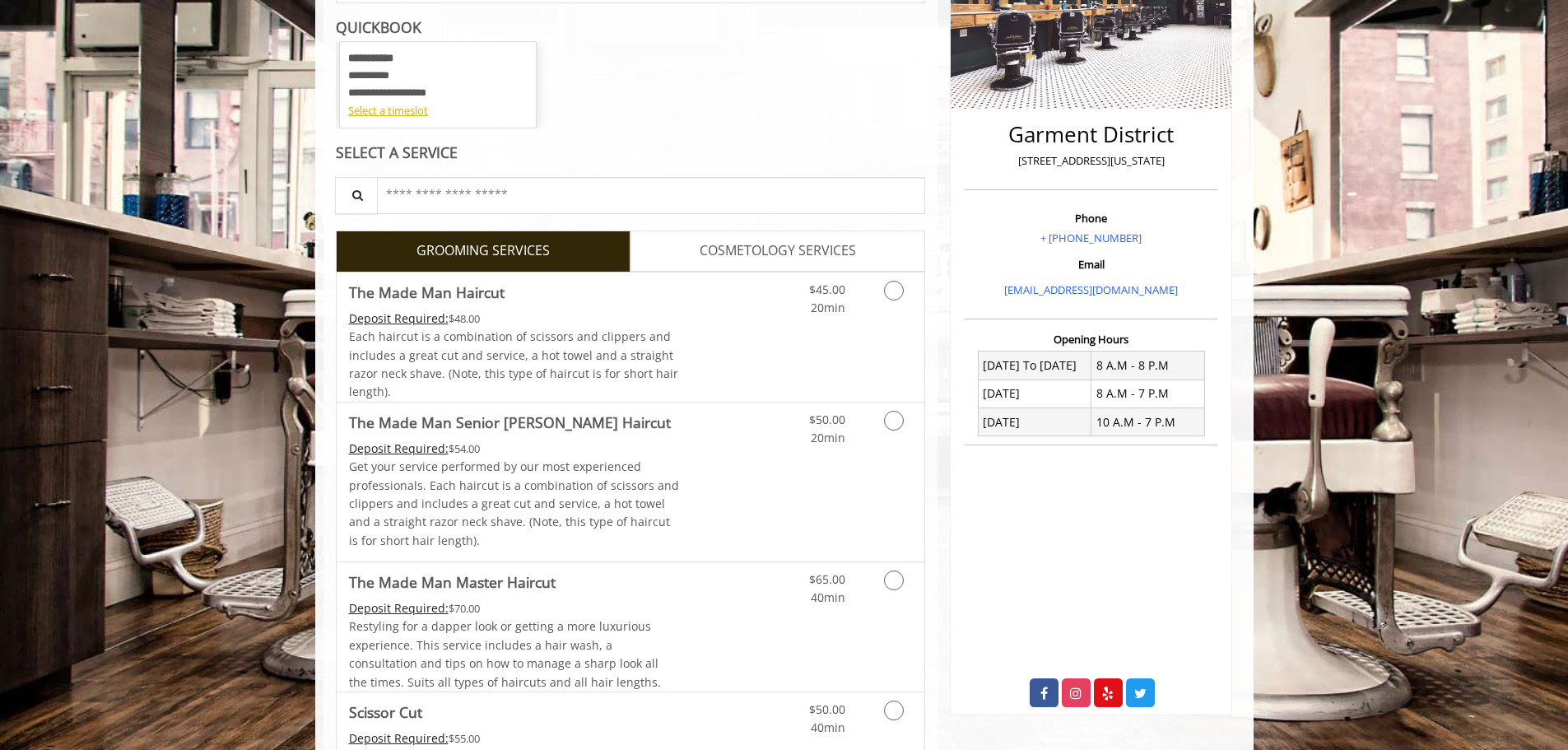
scroll to position [329, 0]
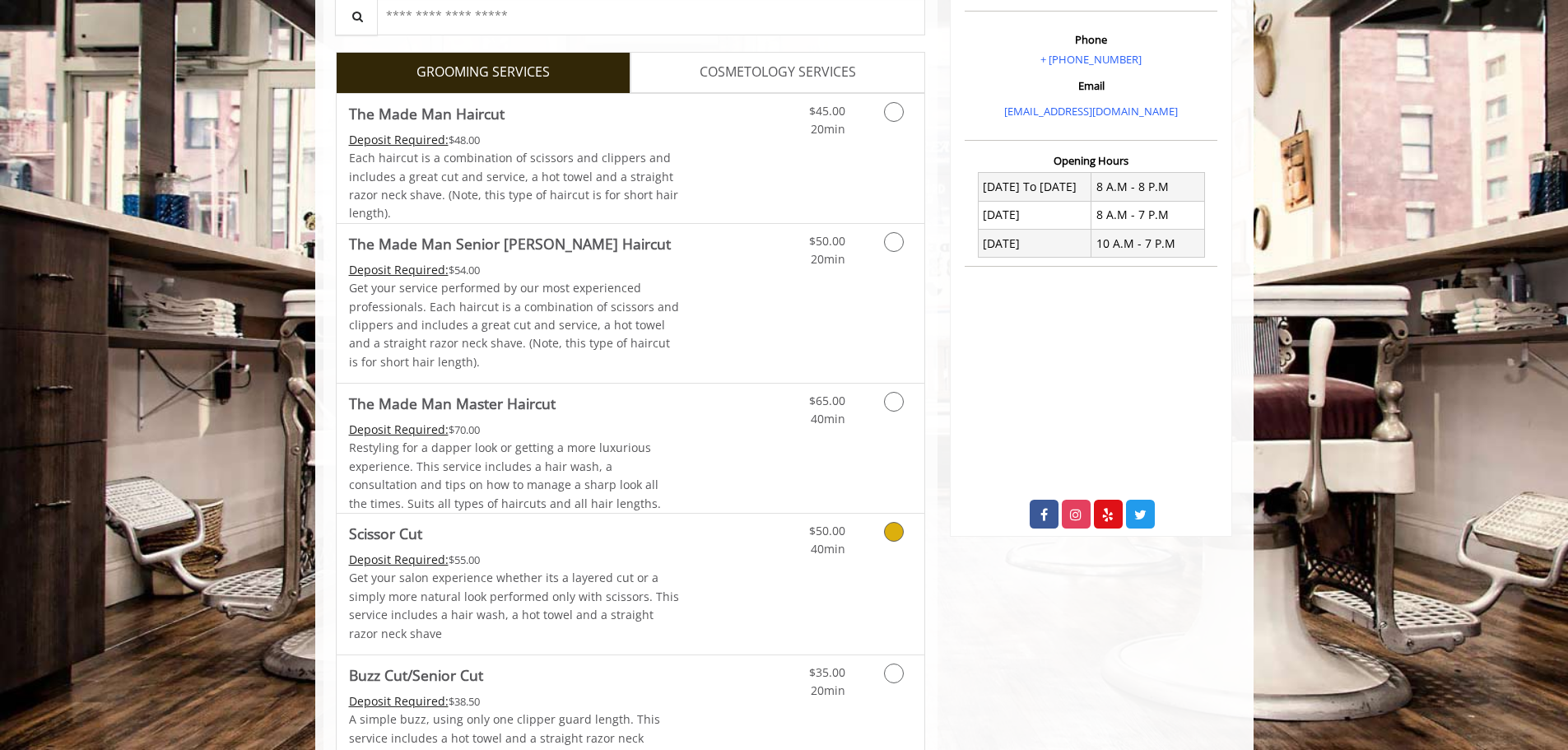
click at [893, 533] on icon "Grooming services" at bounding box center [894, 531] width 19 height 19
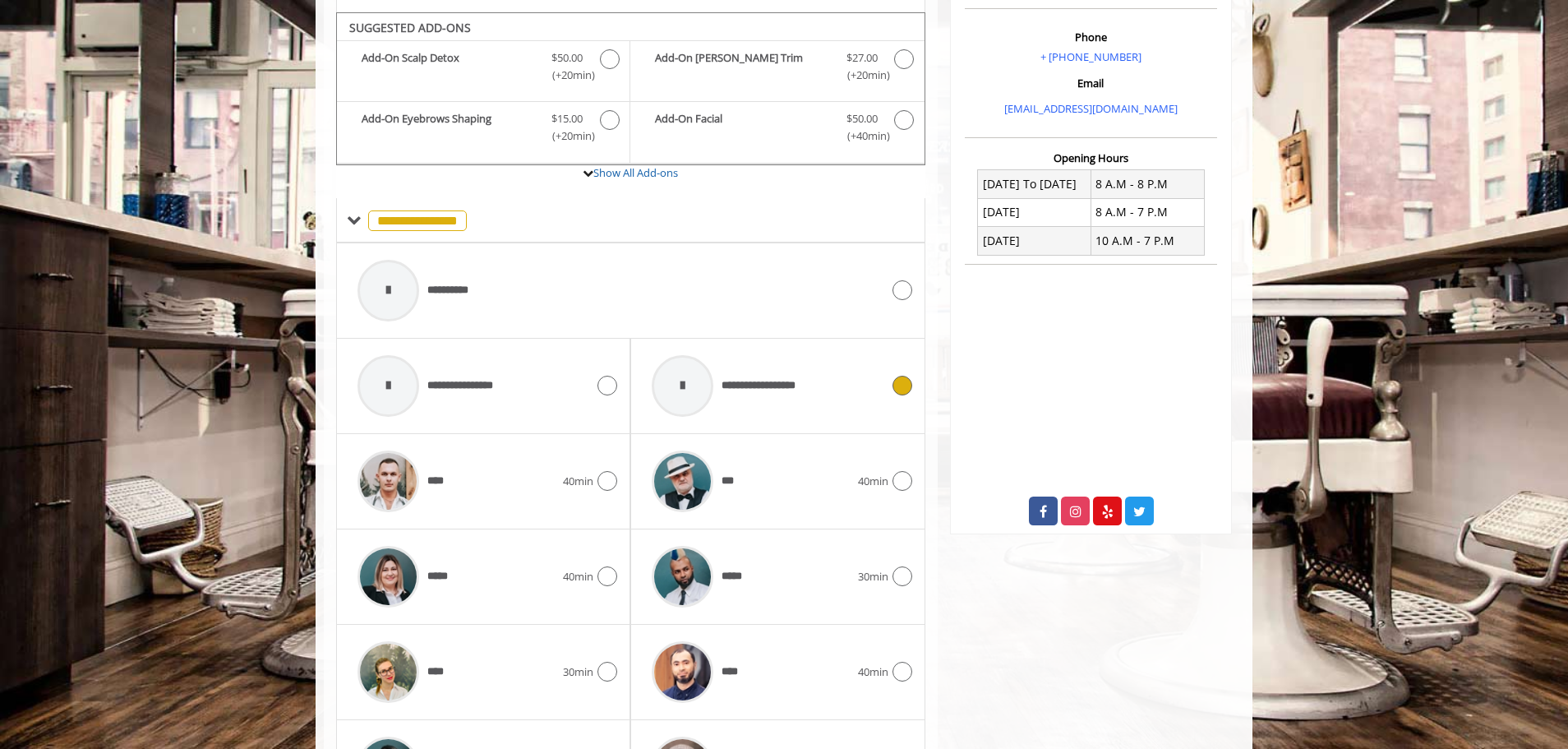
scroll to position [508, 0]
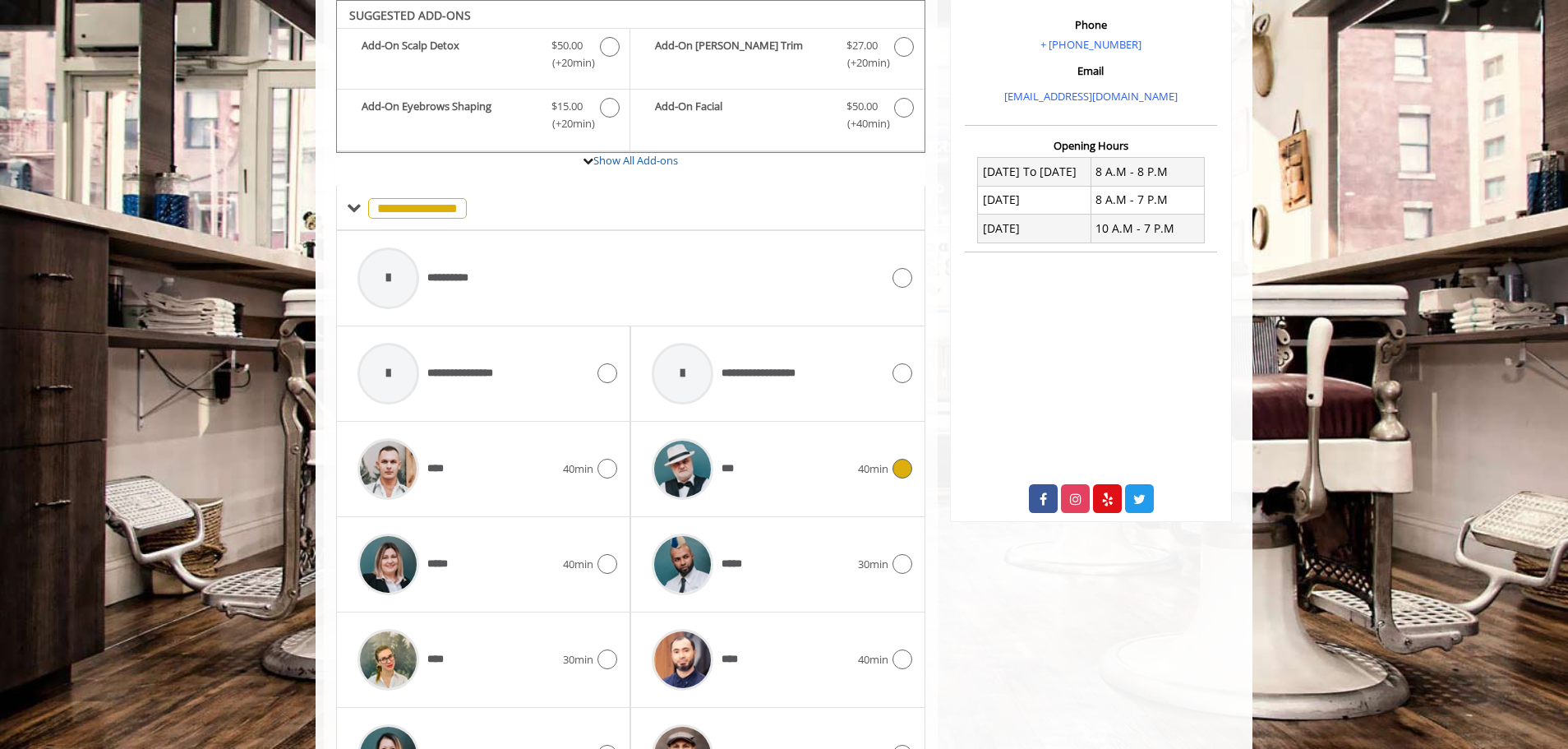
click at [907, 466] on icon at bounding box center [902, 469] width 19 height 19
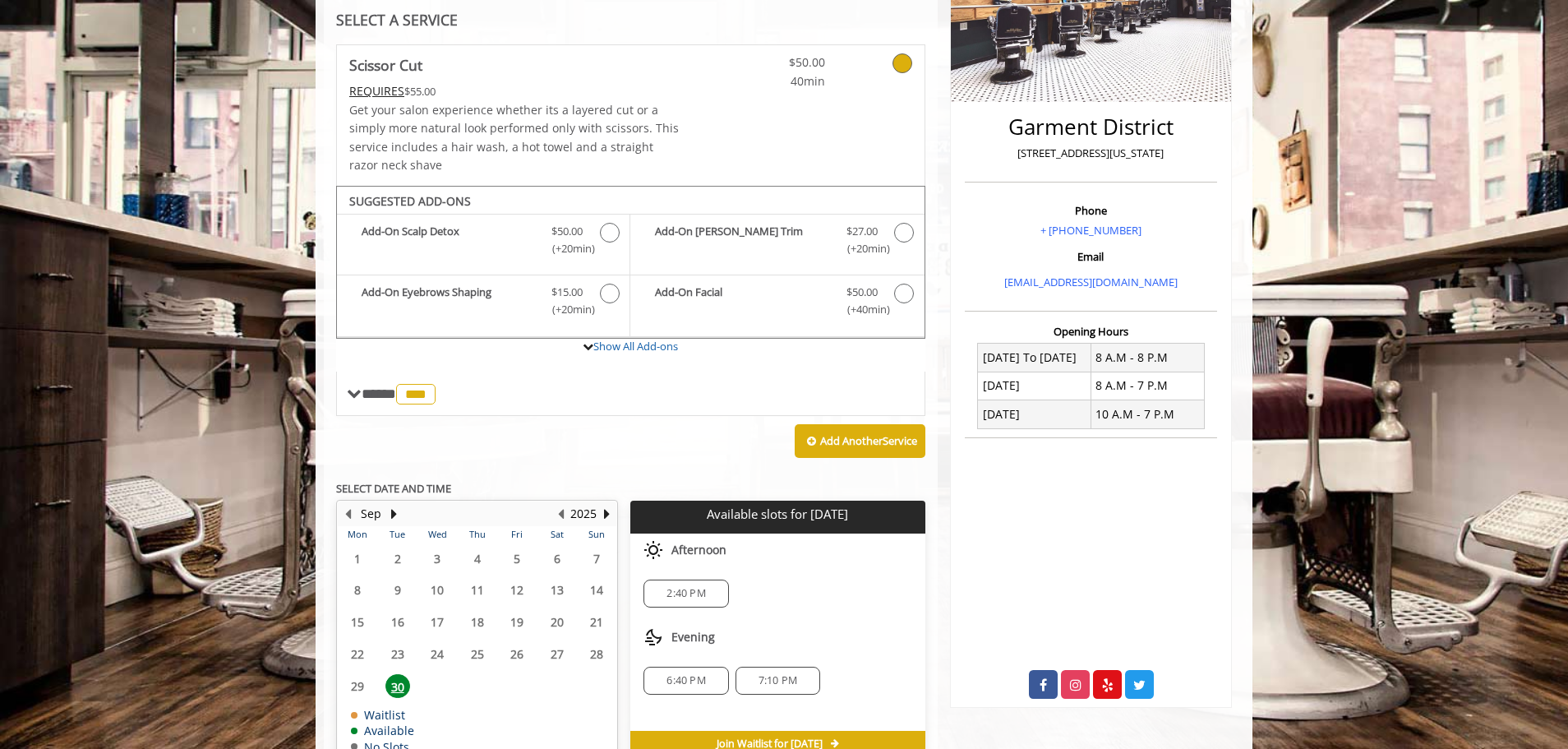
scroll to position [411, 0]
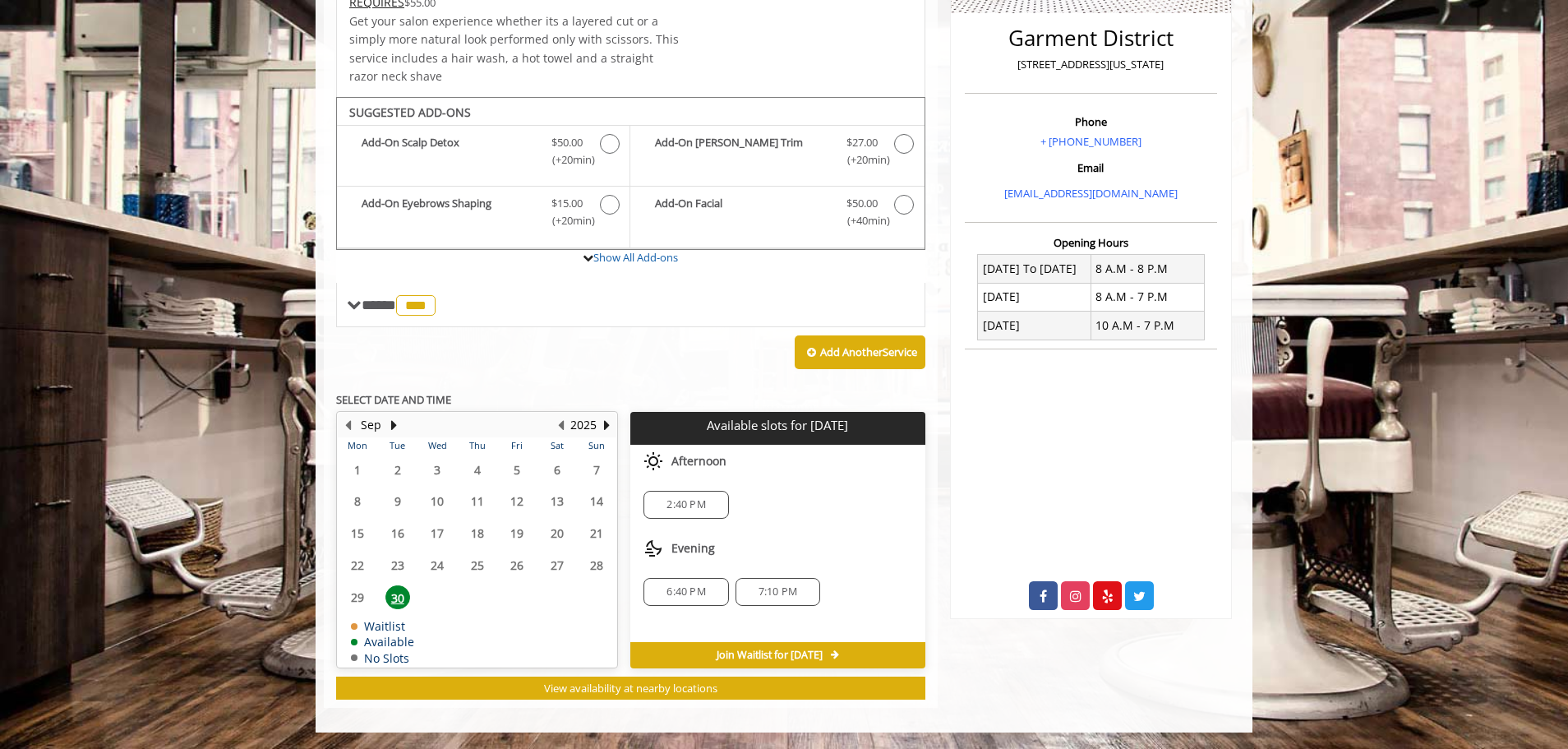
click at [690, 593] on span "6:40 PM" at bounding box center [686, 592] width 39 height 14
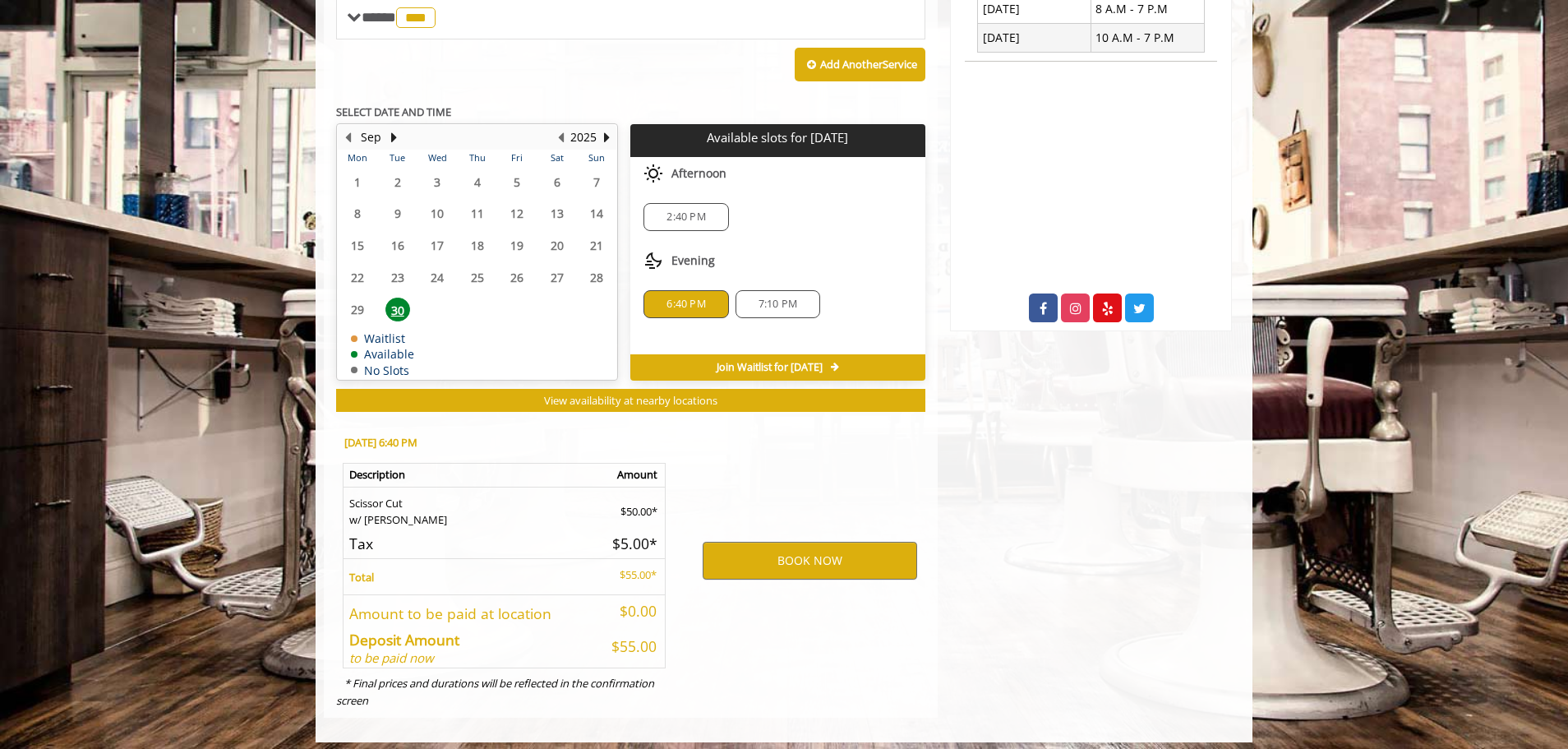
scroll to position [708, 0]
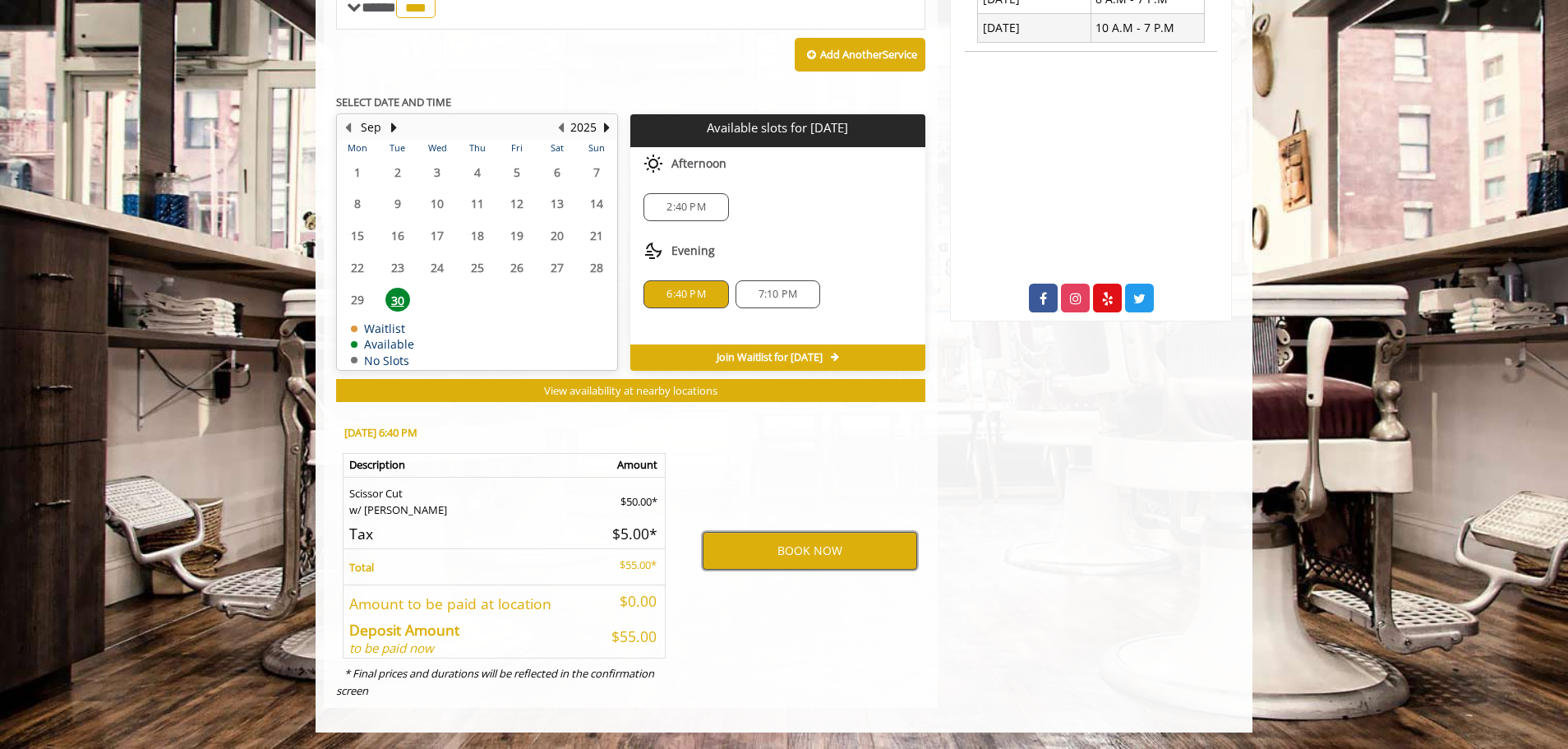
click at [830, 562] on button "BOOK NOW" at bounding box center [810, 551] width 214 height 38
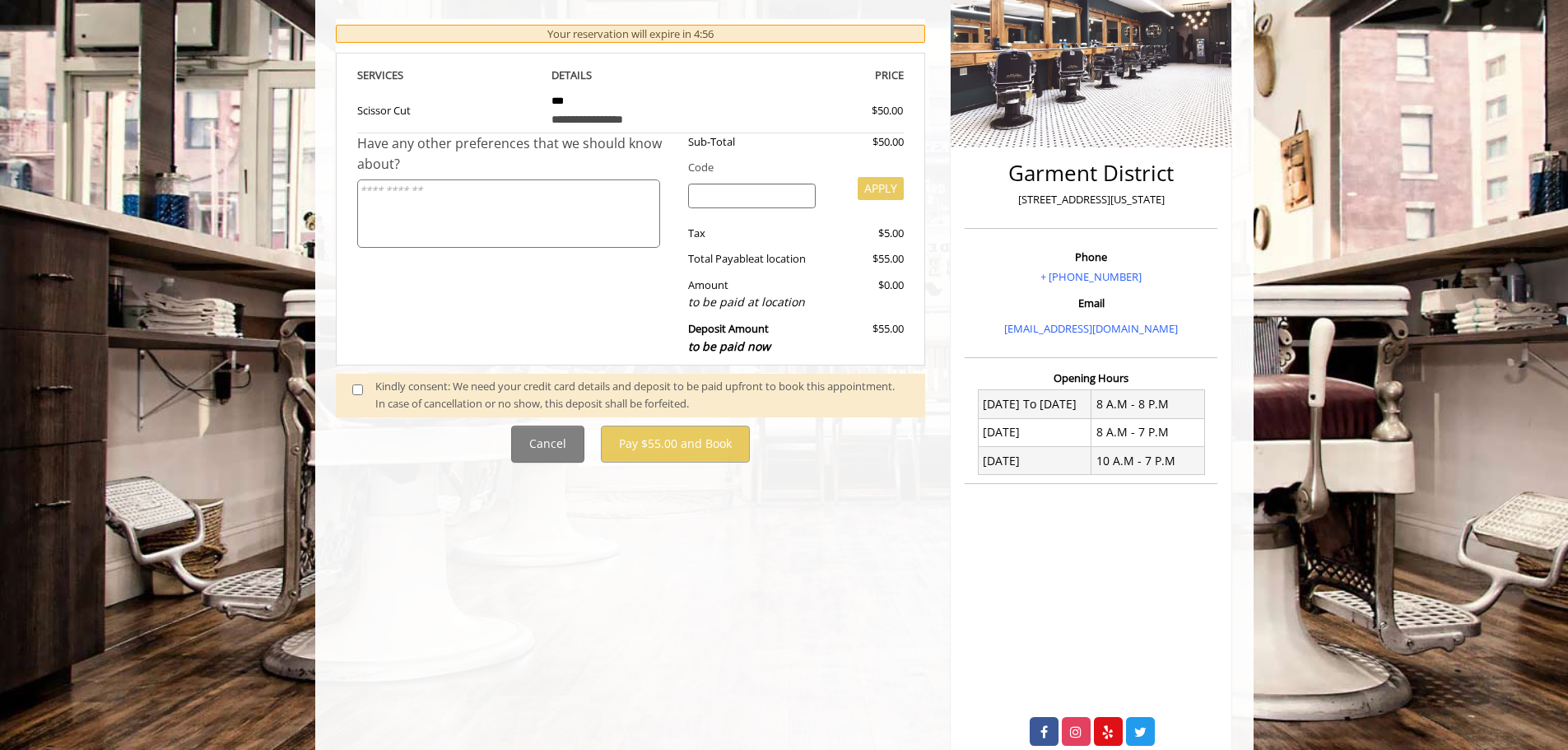
scroll to position [322, 0]
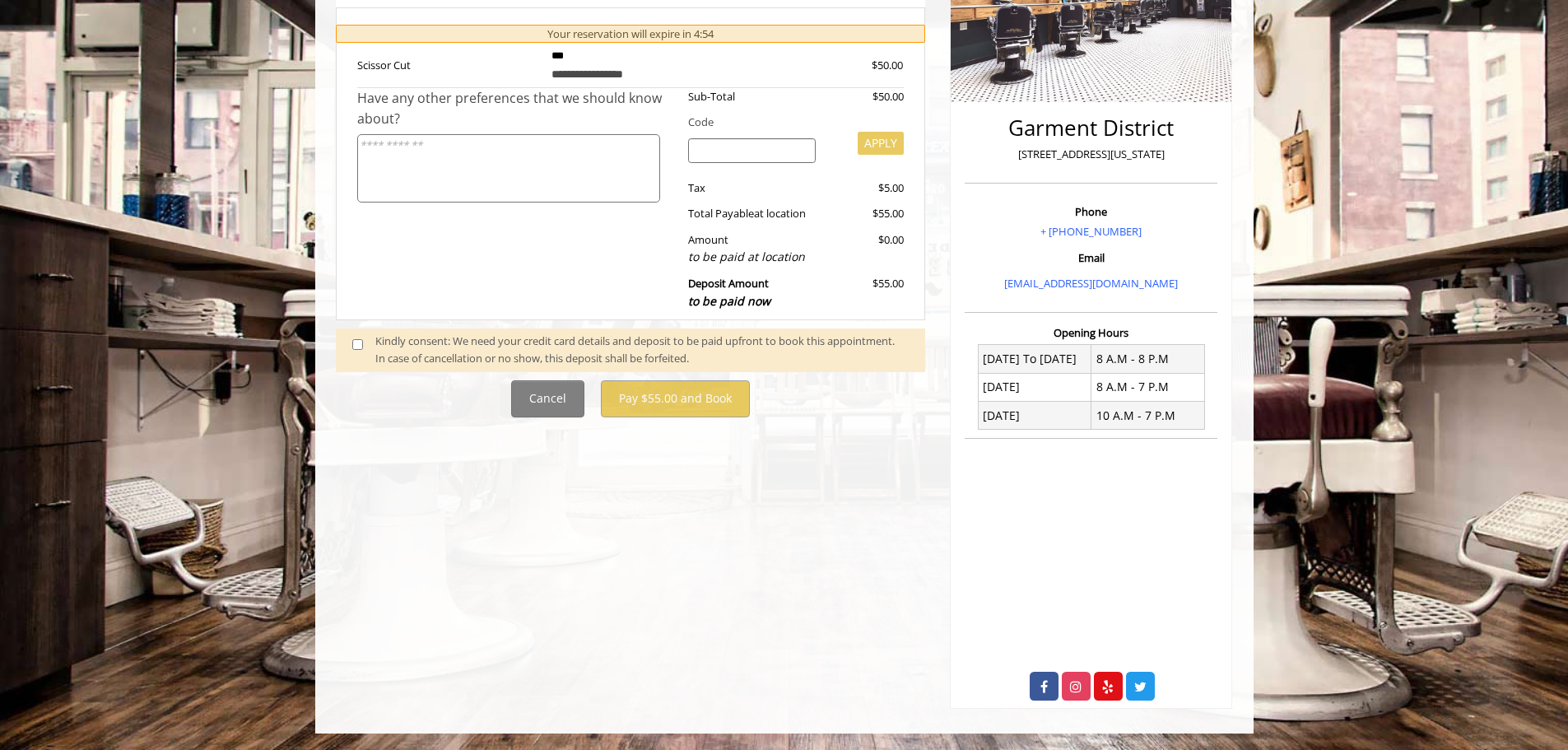
click at [406, 349] on div "Kindly consent: We need your credit card details and deposit to be paid upfront…" at bounding box center [641, 350] width 533 height 35
click at [357, 350] on span at bounding box center [364, 350] width 48 height 35
click at [363, 345] on span at bounding box center [364, 350] width 48 height 35
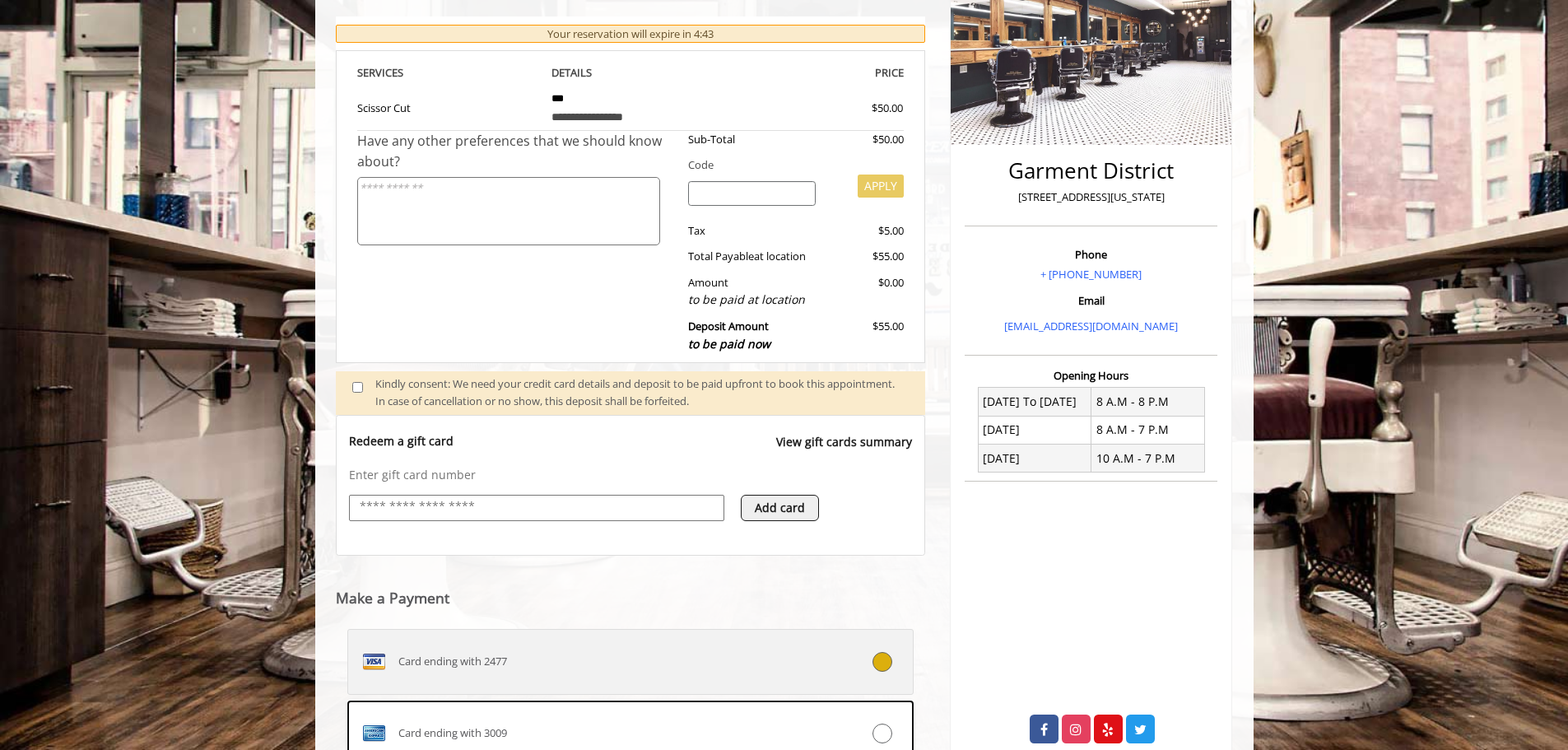
scroll to position [505, 0]
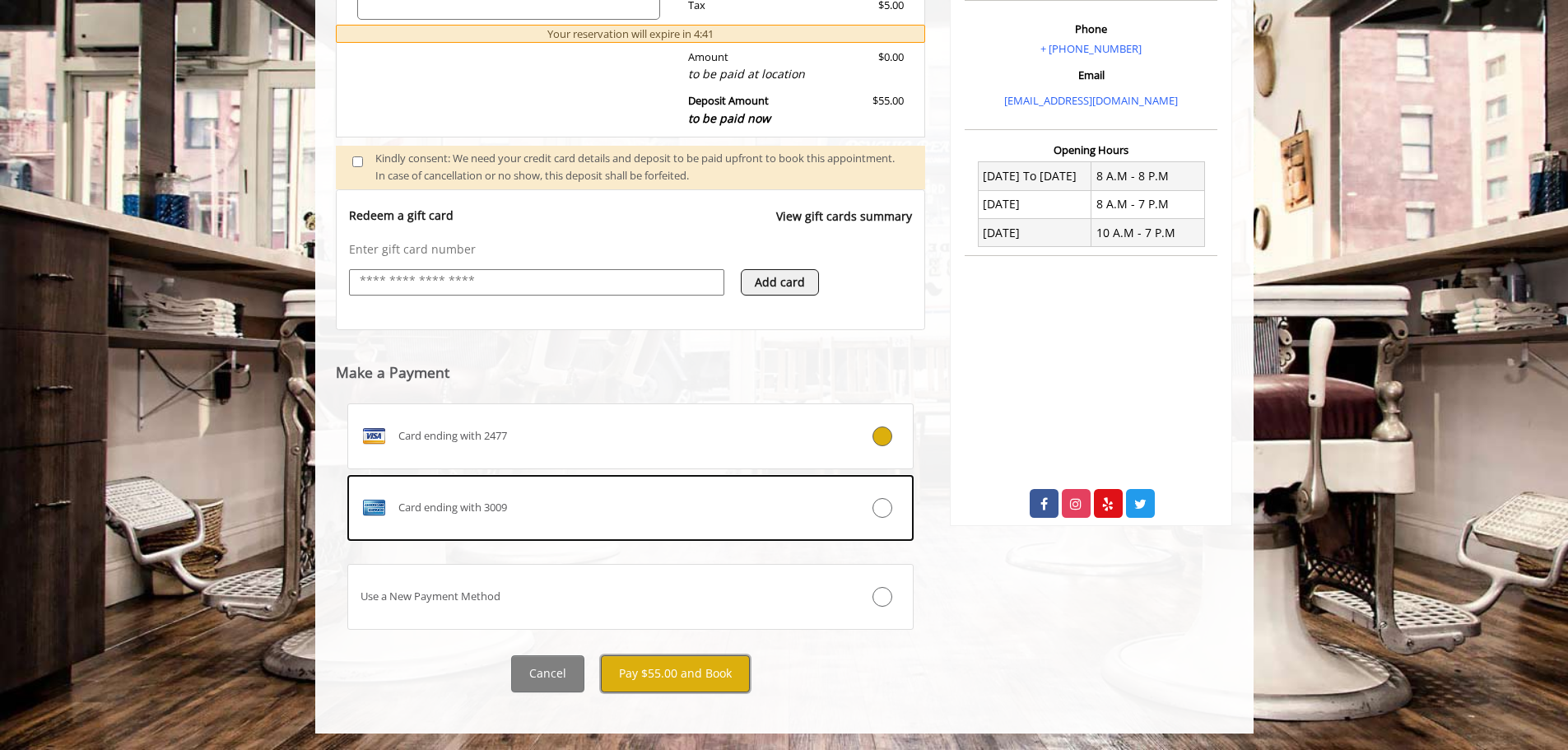
click at [692, 671] on button "Pay $55.00 and Book" at bounding box center [675, 674] width 149 height 37
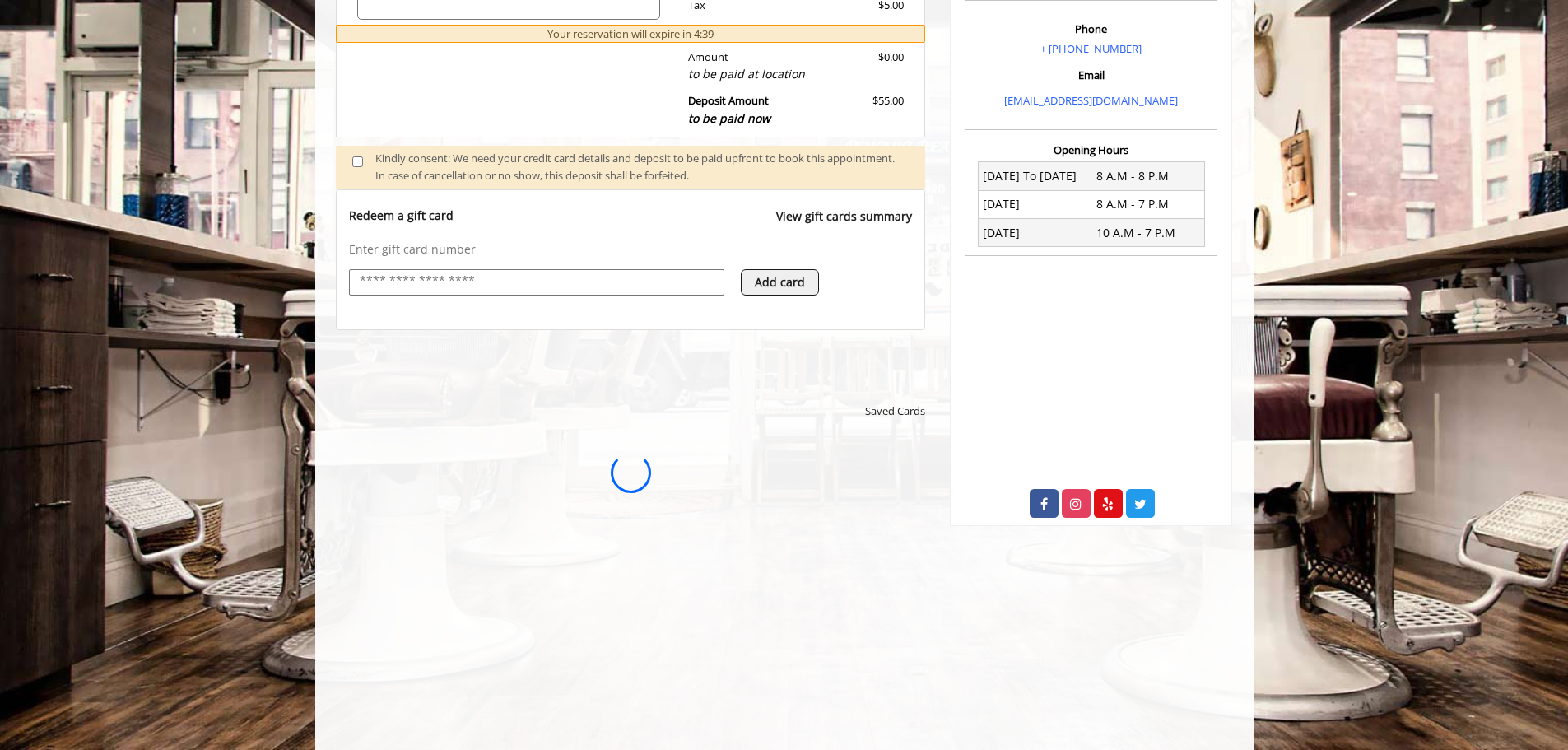
scroll to position [93, 0]
